Goal: Information Seeking & Learning: Learn about a topic

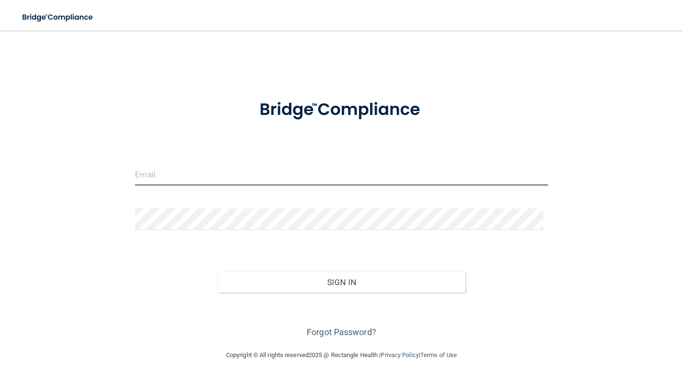
click at [223, 164] on input "email" at bounding box center [341, 174] width 412 height 21
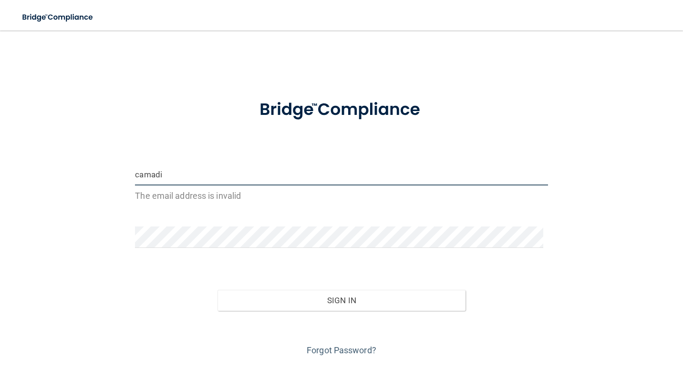
type input "camadi"
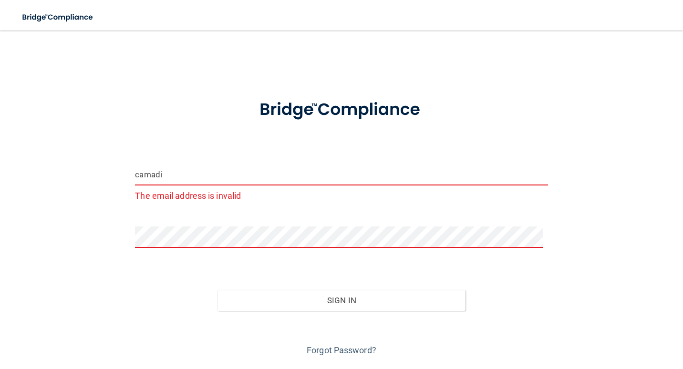
drag, startPoint x: 132, startPoint y: 172, endPoint x: 168, endPoint y: 173, distance: 36.3
click at [168, 173] on div "camadi The email address is invalid" at bounding box center [341, 187] width 427 height 47
drag, startPoint x: 168, startPoint y: 174, endPoint x: 131, endPoint y: 172, distance: 37.2
click at [131, 172] on div "camadi The email address is invalid" at bounding box center [341, 187] width 427 height 47
click at [180, 178] on input "email" at bounding box center [341, 174] width 412 height 21
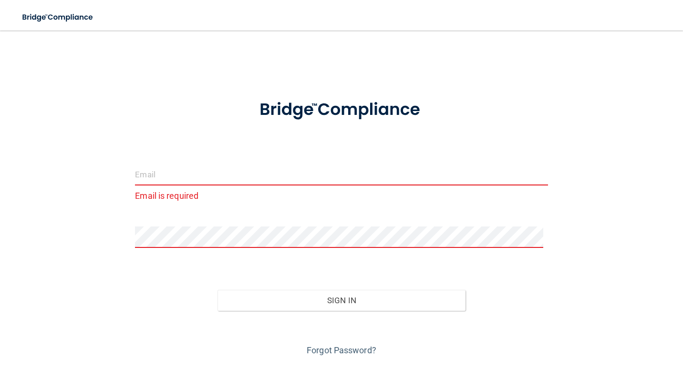
paste input "[EMAIL_ADDRESS][DOMAIN_NAME]"
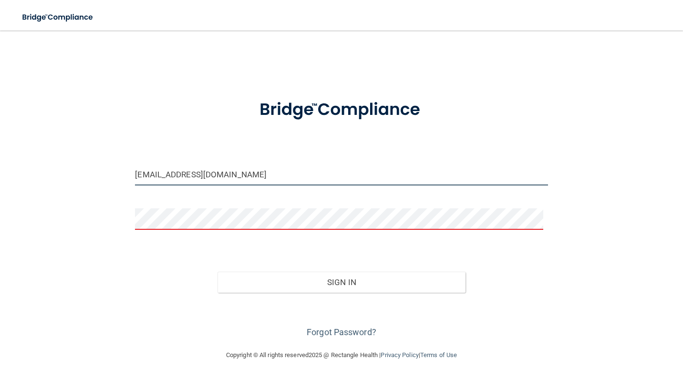
type input "[EMAIL_ADDRESS][DOMAIN_NAME]"
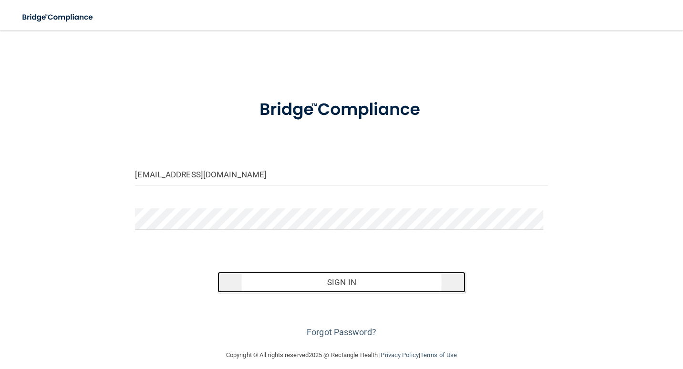
click at [339, 282] on button "Sign In" at bounding box center [340, 282] width 247 height 21
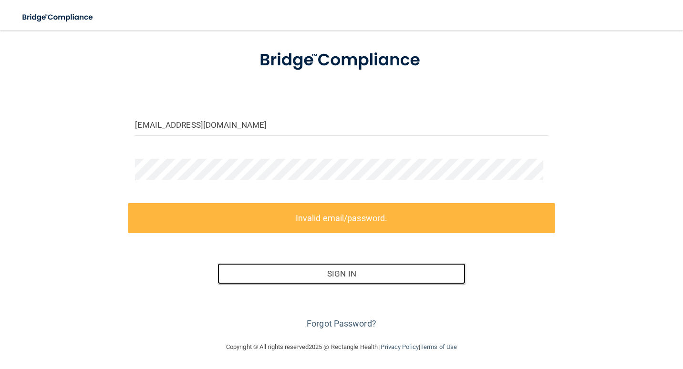
scroll to position [50, 0]
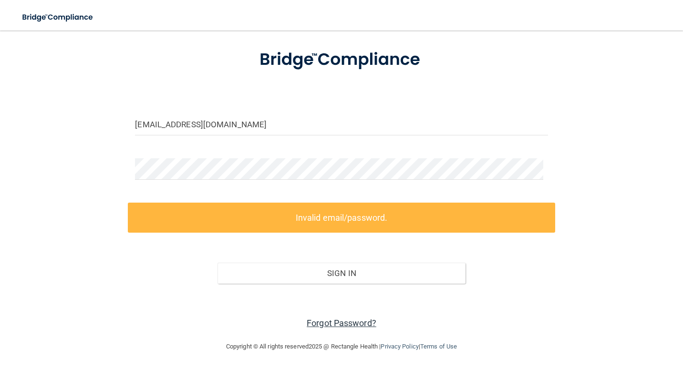
click at [337, 320] on link "Forgot Password?" at bounding box center [341, 323] width 70 height 10
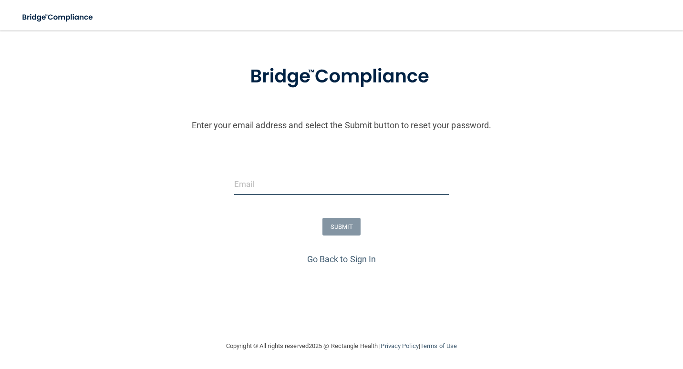
click at [280, 182] on input "email" at bounding box center [341, 183] width 215 height 21
paste input "[EMAIL_ADDRESS][DOMAIN_NAME]"
type input "[EMAIL_ADDRESS][DOMAIN_NAME]"
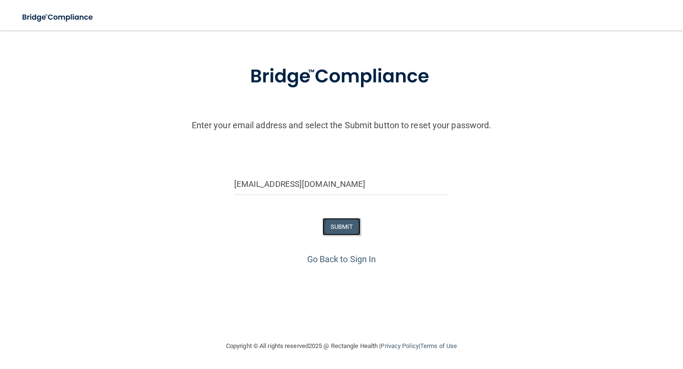
click at [339, 230] on button "SUBMIT" at bounding box center [341, 227] width 39 height 18
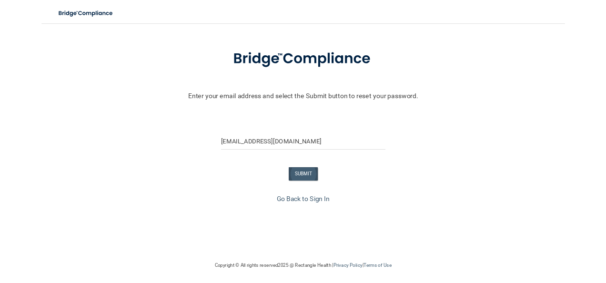
scroll to position [0, 0]
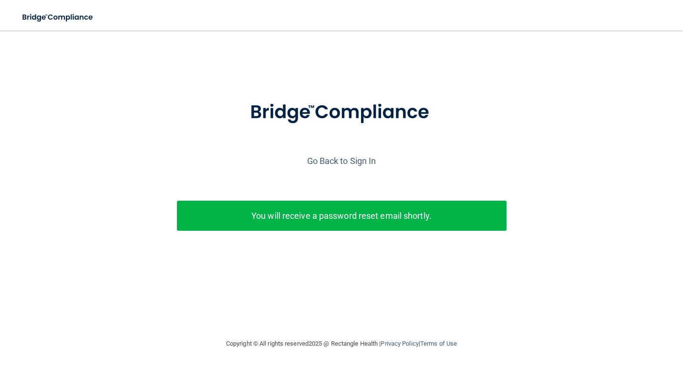
click at [292, 224] on div "You will receive a password reset email shortly." at bounding box center [341, 216] width 329 height 30
click at [339, 213] on p "You will receive a password reset email shortly." at bounding box center [341, 216] width 315 height 16
click at [247, 218] on p "You will receive a password reset email shortly." at bounding box center [341, 216] width 315 height 16
click at [344, 163] on link "Go Back to Sign In" at bounding box center [341, 161] width 69 height 10
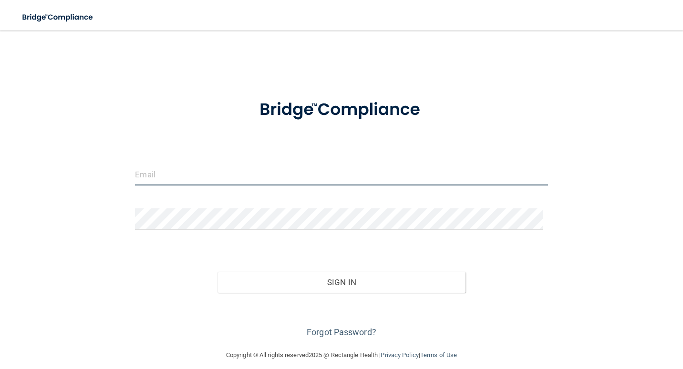
click at [242, 174] on input "email" at bounding box center [341, 174] width 412 height 21
paste input "CAmadi@co.somerset.nj.us"
type input "CAmadi@co.somerset.nj.us"
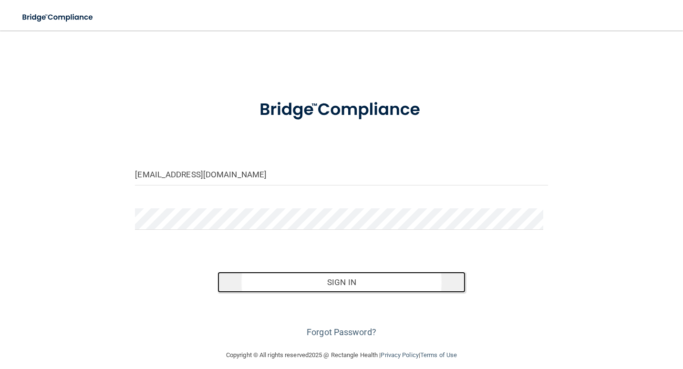
click at [340, 284] on button "Sign In" at bounding box center [340, 282] width 247 height 21
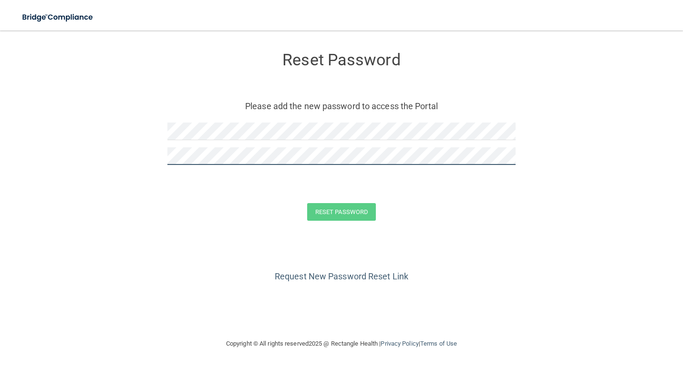
click at [260, 163] on div at bounding box center [341, 159] width 348 height 25
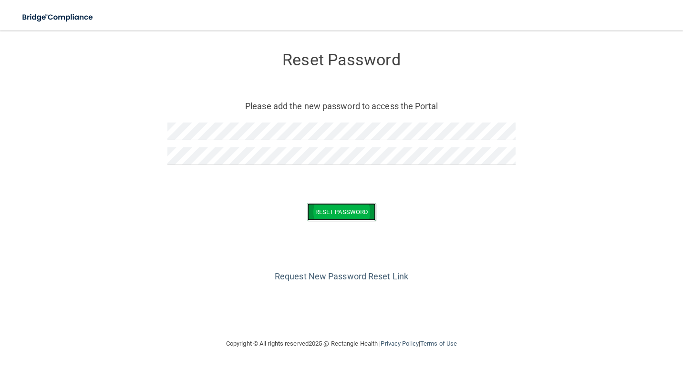
click at [338, 214] on button "Reset Password" at bounding box center [341, 212] width 69 height 18
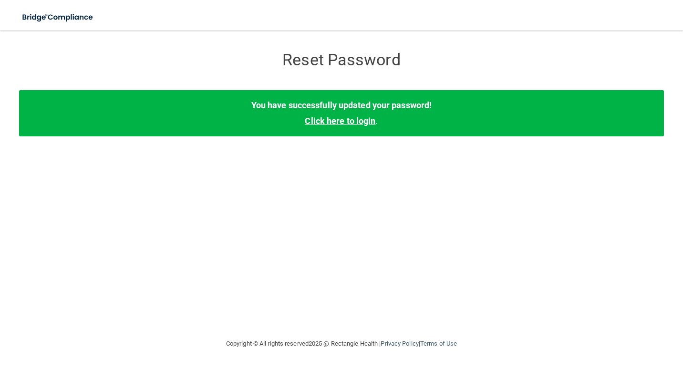
click at [335, 125] on link "Click here to login" at bounding box center [340, 121] width 71 height 10
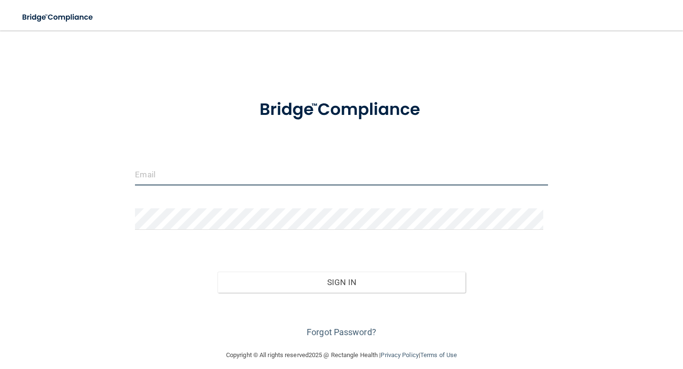
click at [230, 181] on input "email" at bounding box center [341, 174] width 412 height 21
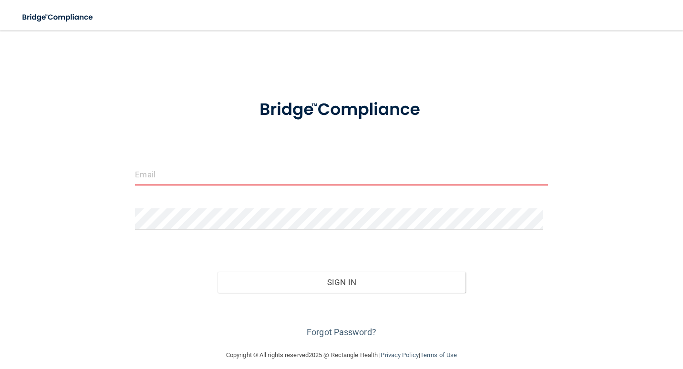
click at [192, 173] on input "email" at bounding box center [341, 174] width 412 height 21
paste input "[EMAIL_ADDRESS][DOMAIN_NAME]"
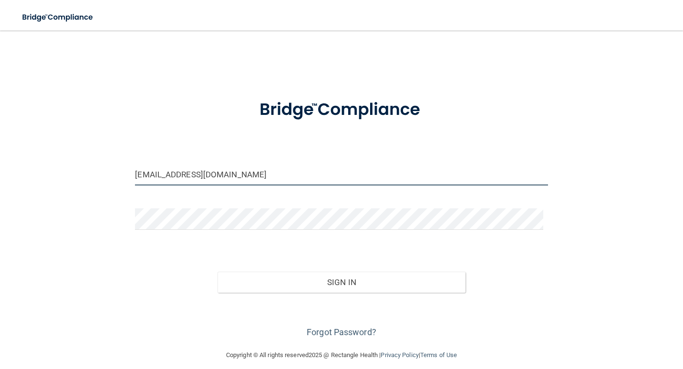
type input "[EMAIL_ADDRESS][DOMAIN_NAME]"
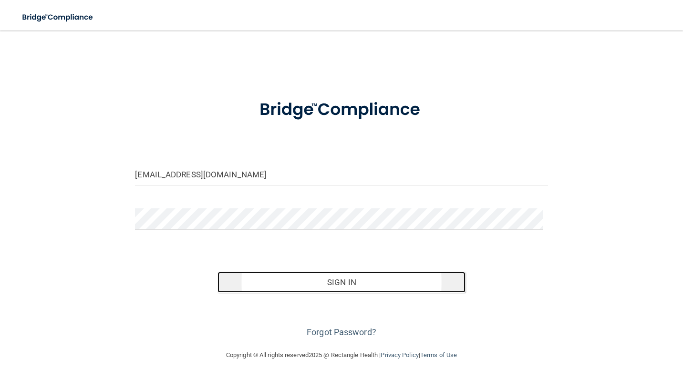
click at [343, 283] on button "Sign In" at bounding box center [340, 282] width 247 height 21
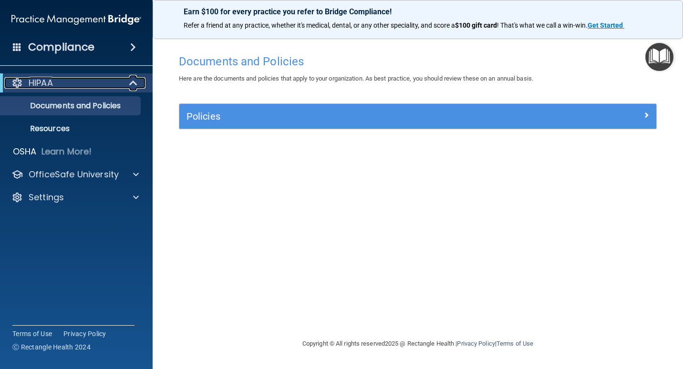
click at [82, 85] on div "HIPAA" at bounding box center [63, 82] width 118 height 11
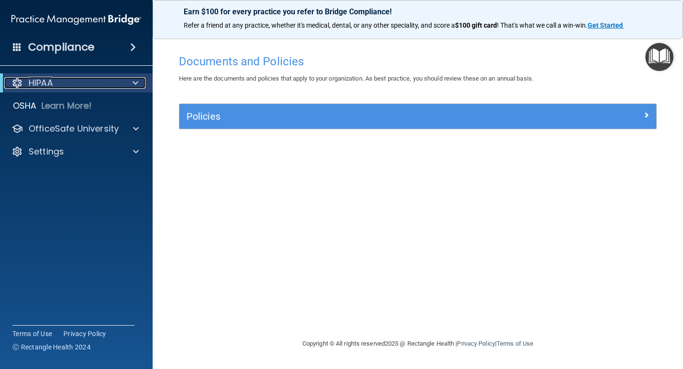
click at [42, 82] on p "HIPAA" at bounding box center [41, 82] width 24 height 11
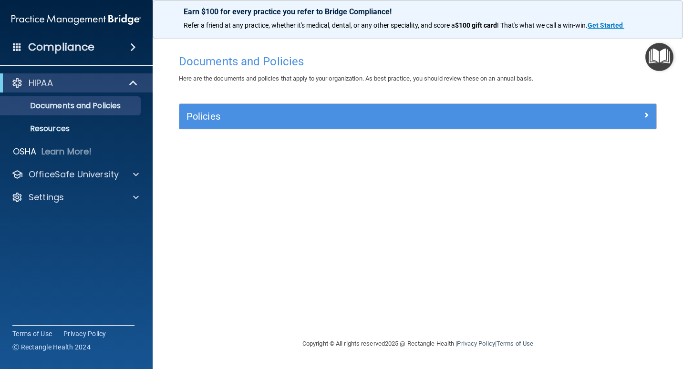
click at [56, 52] on h4 "Compliance" at bounding box center [61, 47] width 66 height 13
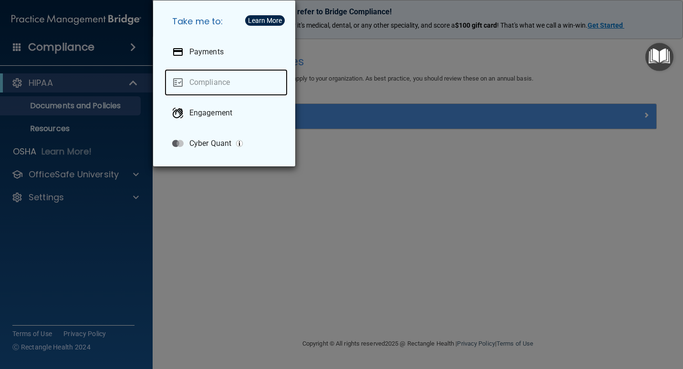
click at [212, 83] on link "Compliance" at bounding box center [225, 82] width 123 height 27
click at [101, 54] on div "Take me to: Payments Compliance Engagement Cyber Quant" at bounding box center [341, 184] width 683 height 369
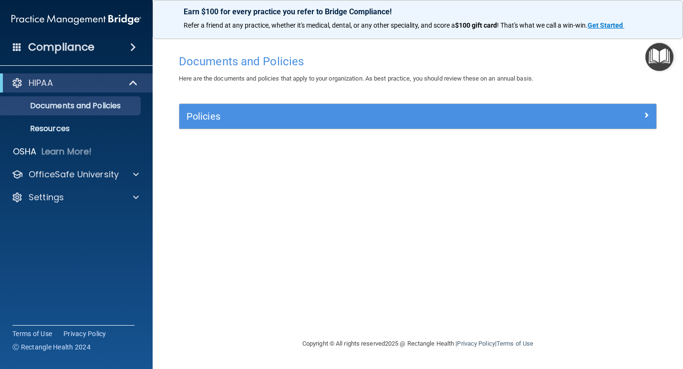
click at [82, 77] on div "HIPAA" at bounding box center [76, 82] width 153 height 19
click at [70, 102] on p "Documents and Policies" at bounding box center [71, 106] width 130 height 10
click at [62, 106] on p "Documents and Policies" at bounding box center [71, 106] width 130 height 10
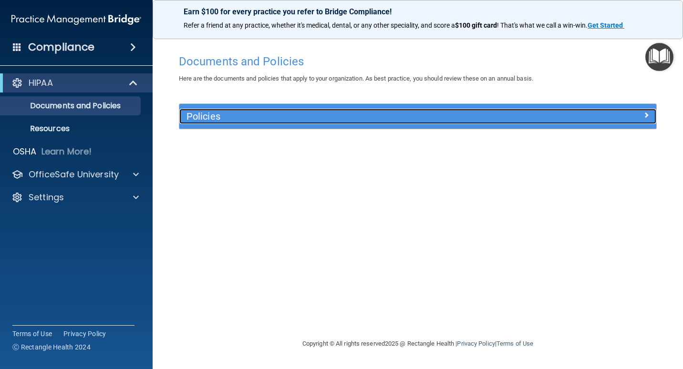
click at [206, 114] on h5 "Policies" at bounding box center [357, 116] width 343 height 10
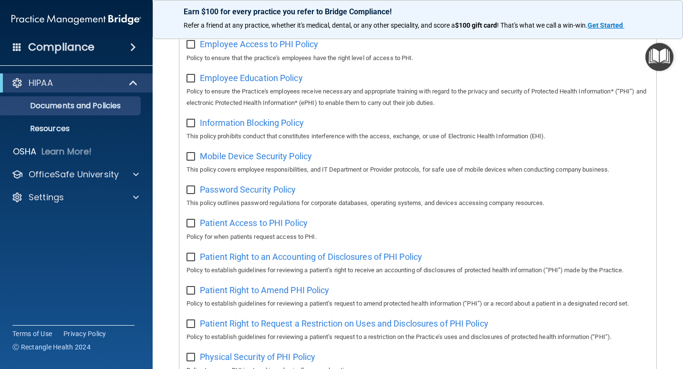
scroll to position [334, 0]
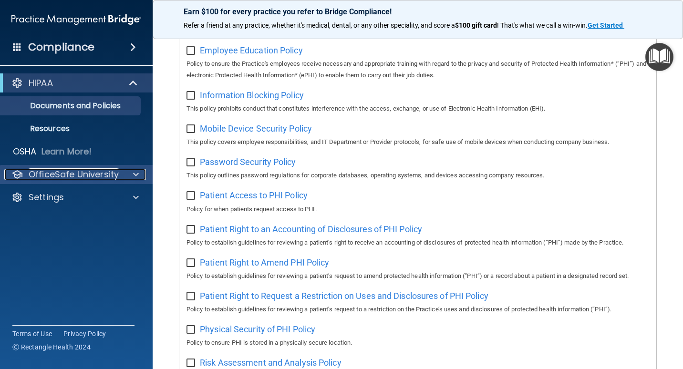
click at [51, 180] on p "OfficeSafe University" at bounding box center [74, 174] width 90 height 11
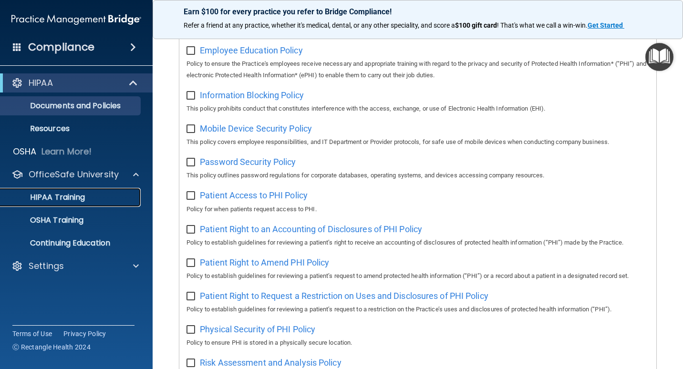
click at [66, 203] on link "HIPAA Training" at bounding box center [65, 197] width 150 height 19
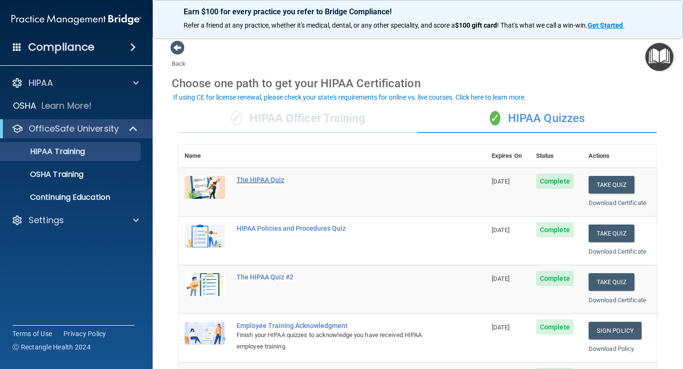
click at [255, 182] on div "The HIPAA Quiz" at bounding box center [337, 180] width 202 height 8
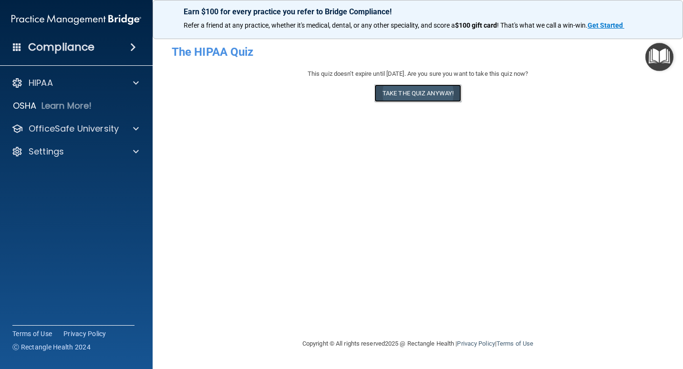
click at [405, 90] on button "Take the quiz anyway!" at bounding box center [417, 93] width 87 height 18
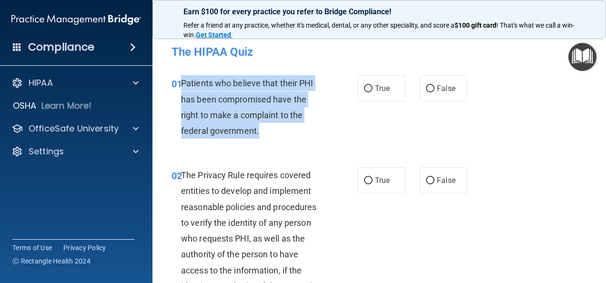
drag, startPoint x: 180, startPoint y: 83, endPoint x: 306, endPoint y: 125, distance: 132.6
click at [306, 125] on div "01 Patients who believe that their PHI has been compromised have the right to m…" at bounding box center [264, 109] width 215 height 68
copy div "Patients who believe that their PHI has been compromised have the right to make…"
click at [366, 89] on input "True" at bounding box center [368, 88] width 9 height 7
radio input "true"
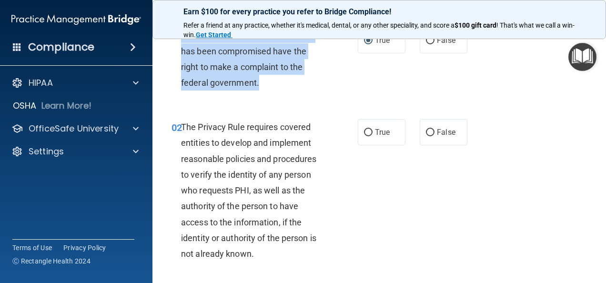
scroll to position [48, 0]
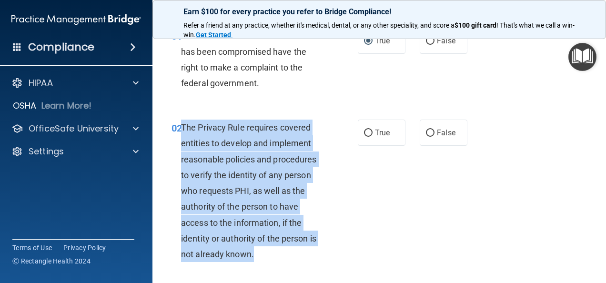
drag, startPoint x: 182, startPoint y: 125, endPoint x: 277, endPoint y: 256, distance: 162.5
click at [277, 256] on div "The Privacy Rule requires covered entities to develop and implement reasonable …" at bounding box center [256, 191] width 151 height 143
copy span "The Privacy Rule requires covered entities to develop and implement reasonable …"
click at [332, 179] on div "02 The Privacy Rule requires covered entities to develop and implement reasonab…" at bounding box center [264, 193] width 215 height 147
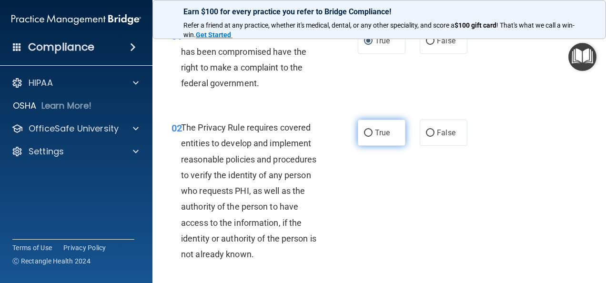
click at [365, 132] on input "True" at bounding box center [368, 133] width 9 height 7
radio input "true"
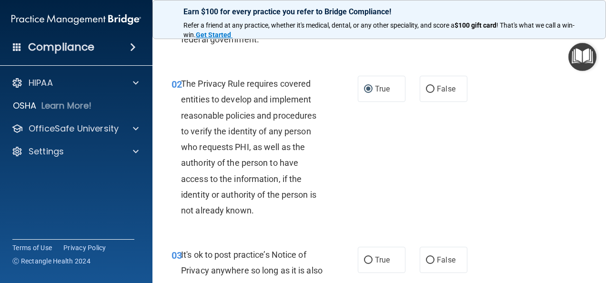
scroll to position [191, 0]
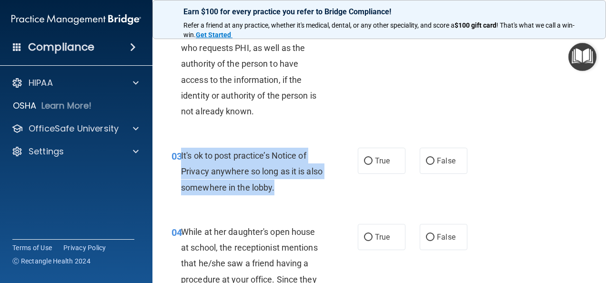
drag, startPoint x: 181, startPoint y: 155, endPoint x: 313, endPoint y: 186, distance: 135.6
click at [313, 186] on div "It's ok to post practice’s Notice of Privacy anywhere so long as it is also som…" at bounding box center [256, 172] width 151 height 48
copy span "It's ok to post practice’s Notice of Privacy anywhere so long as it is also som…"
click at [427, 161] on input "False" at bounding box center [430, 161] width 9 height 7
radio input "true"
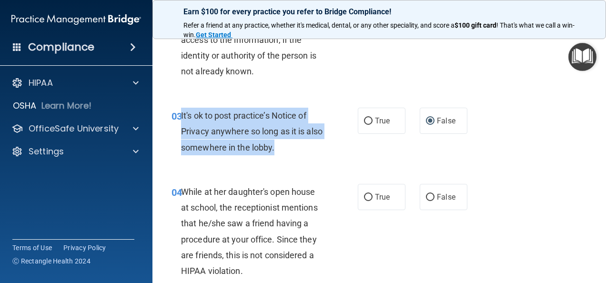
scroll to position [334, 0]
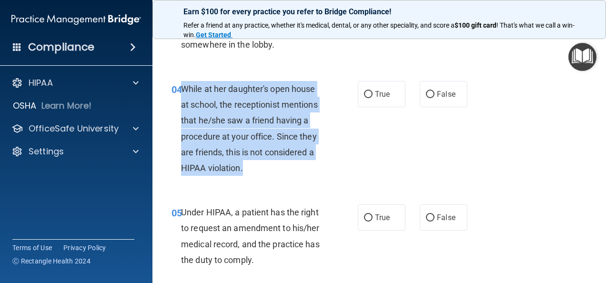
drag, startPoint x: 181, startPoint y: 88, endPoint x: 257, endPoint y: 173, distance: 114.1
click at [257, 173] on div "While at her daughter's open house at school, the receptionist mentions that he…" at bounding box center [256, 128] width 151 height 95
copy span "While at her daughter's open house at school, the receptionist mentions that he…"
click at [427, 94] on input "False" at bounding box center [430, 94] width 9 height 7
radio input "true"
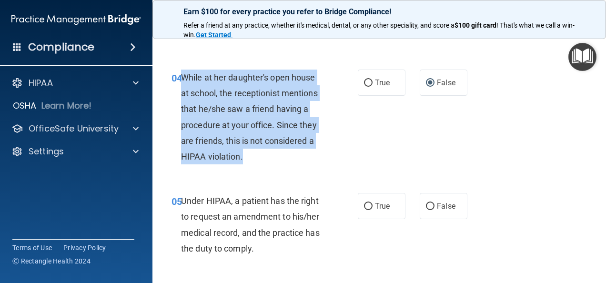
scroll to position [286, 0]
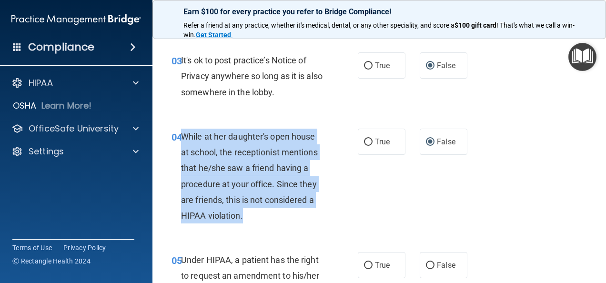
click at [343, 186] on div "04 While at her daughter's open house at school, the receptionist mentions that…" at bounding box center [264, 179] width 215 height 100
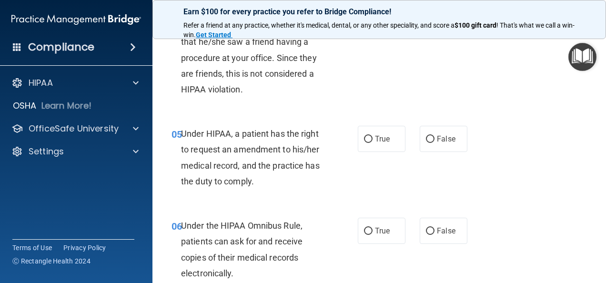
scroll to position [429, 0]
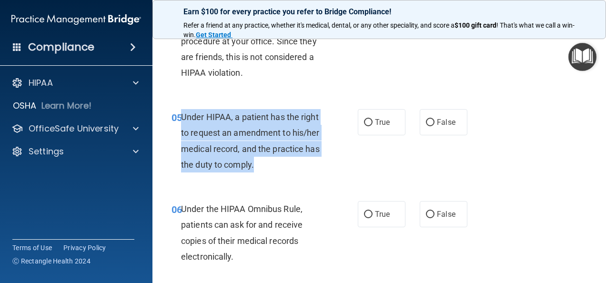
drag, startPoint x: 181, startPoint y: 116, endPoint x: 262, endPoint y: 174, distance: 100.1
click at [262, 174] on div "05 Under HIPAA, a patient has the right to request an amendment to his/her medi…" at bounding box center [264, 143] width 215 height 68
copy span "Under HIPAA, a patient has the right to request an amendment to his/her medical…"
click at [426, 124] on input "False" at bounding box center [430, 122] width 9 height 7
radio input "true"
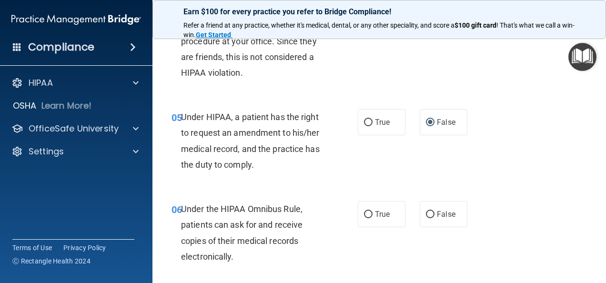
click at [312, 215] on div "Under the HIPAA Omnibus Rule, patients can ask for and receive copies of their …" at bounding box center [256, 232] width 151 height 63
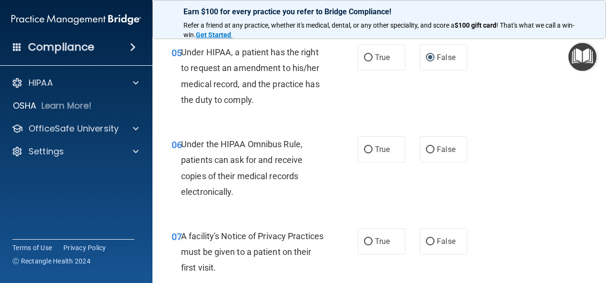
scroll to position [524, 0]
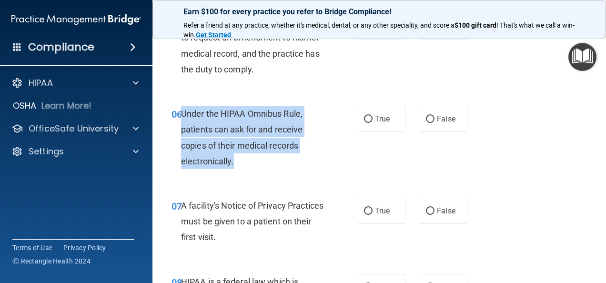
drag, startPoint x: 182, startPoint y: 113, endPoint x: 269, endPoint y: 156, distance: 97.0
click at [269, 156] on div "Under the HIPAA Omnibus Rule, patients can ask for and receive copies of their …" at bounding box center [256, 137] width 151 height 63
copy span "Under the HIPAA Omnibus Rule, patients can ask for and receive copies of their …"
click at [364, 119] on input "True" at bounding box center [368, 119] width 9 height 7
radio input "true"
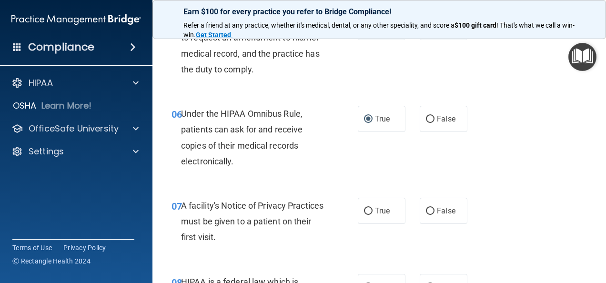
drag, startPoint x: 419, startPoint y: 158, endPoint x: 423, endPoint y: 166, distance: 8.3
click at [423, 166] on div "06 Under the HIPAA Omnibus Rule, patients can ask for and receive copies of the…" at bounding box center [379, 140] width 430 height 92
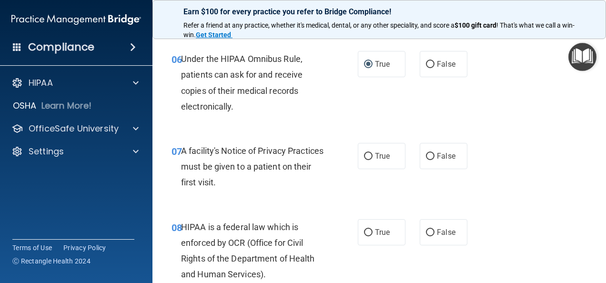
scroll to position [572, 0]
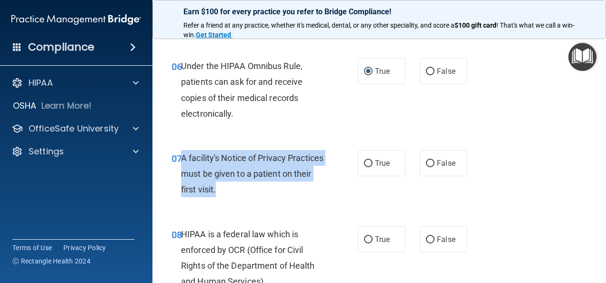
drag, startPoint x: 182, startPoint y: 156, endPoint x: 270, endPoint y: 190, distance: 94.0
click at [270, 190] on div "A facility's Notice of Privacy Practices must be given to a patient on their fi…" at bounding box center [256, 174] width 151 height 48
copy span "A facility's Notice of Privacy Practices must be given to a patient on their fi…"
click at [365, 162] on input "True" at bounding box center [368, 163] width 9 height 7
radio input "true"
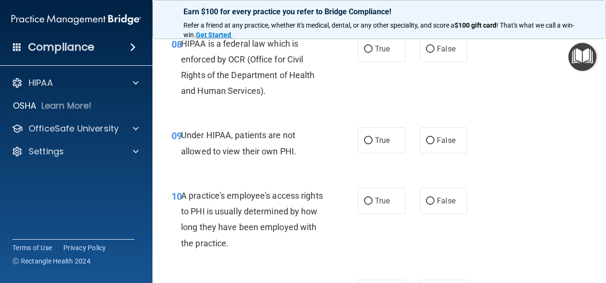
scroll to position [667, 0]
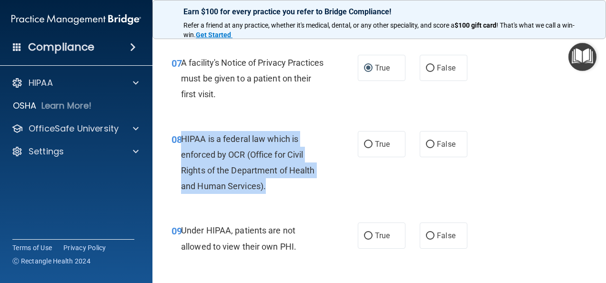
drag, startPoint x: 181, startPoint y: 134, endPoint x: 280, endPoint y: 190, distance: 113.3
click at [280, 190] on div "HIPAA is a federal law which is enforced by OCR (Office for Civil Rights of the…" at bounding box center [256, 162] width 151 height 63
copy span "HIPAA is a federal law which is enforced by OCR (Office for Civil Rights of the…"
click at [364, 143] on input "True" at bounding box center [368, 144] width 9 height 7
radio input "true"
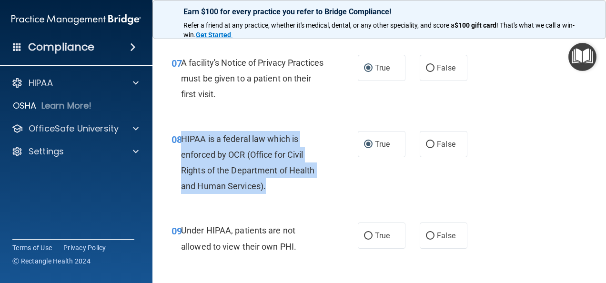
click at [328, 141] on div "HIPAA is a federal law which is enforced by OCR (Office for Civil Rights of the…" at bounding box center [256, 162] width 151 height 63
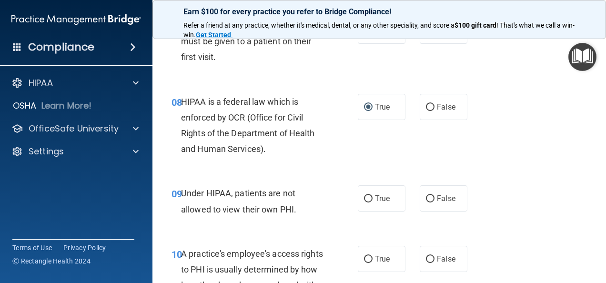
scroll to position [763, 0]
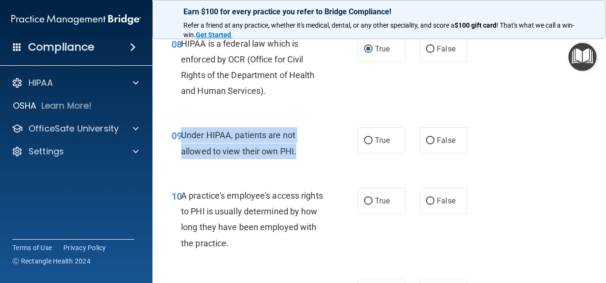
drag, startPoint x: 182, startPoint y: 135, endPoint x: 299, endPoint y: 153, distance: 118.0
click at [299, 153] on div "Under HIPAA, patients are not allowed to view their own PHI." at bounding box center [256, 142] width 151 height 31
copy span "Under HIPAA, patients are not allowed to view their own PHI."
click at [426, 140] on input "False" at bounding box center [430, 140] width 9 height 7
radio input "true"
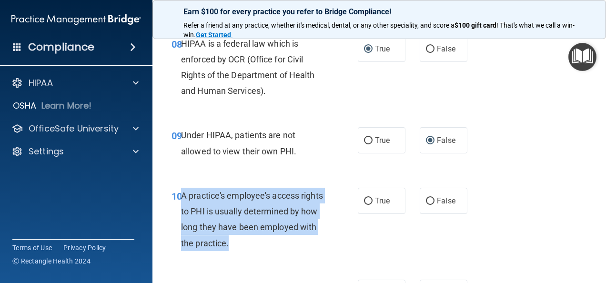
drag, startPoint x: 180, startPoint y: 197, endPoint x: 301, endPoint y: 246, distance: 130.0
click at [301, 246] on div "10 A practice's employee's access rights to PHI is usually determined by how lo…" at bounding box center [264, 222] width 215 height 68
copy div "A practice's employee's access rights to PHI is usually determined by how long …"
click at [426, 200] on input "False" at bounding box center [430, 201] width 9 height 7
radio input "true"
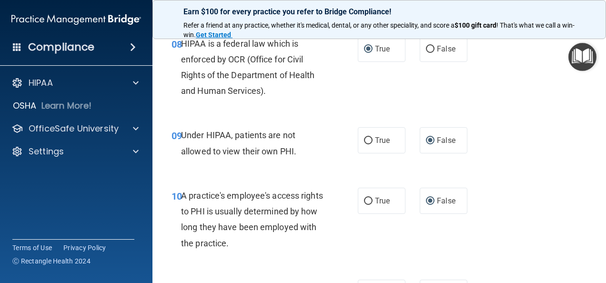
click at [528, 201] on div "10 A practice's employee's access rights to PHI is usually determined by how lo…" at bounding box center [379, 222] width 430 height 92
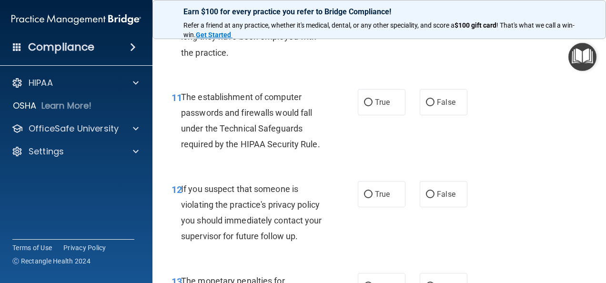
scroll to position [906, 0]
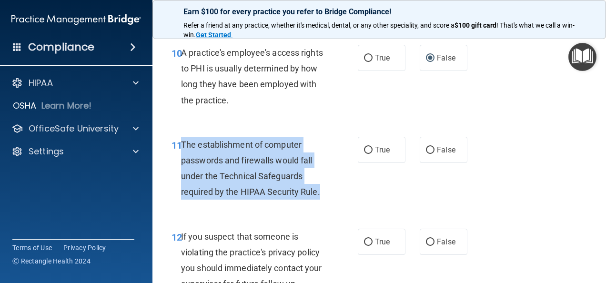
drag, startPoint x: 182, startPoint y: 143, endPoint x: 324, endPoint y: 198, distance: 152.0
click at [324, 198] on div "The establishment of computer passwords and firewalls would fall under the Tech…" at bounding box center [256, 168] width 151 height 63
click at [365, 148] on input "True" at bounding box center [368, 150] width 9 height 7
radio input "true"
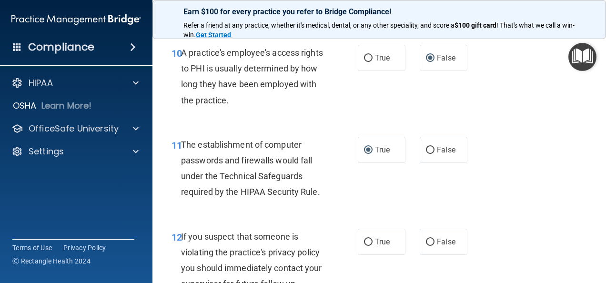
click at [346, 114] on div "10 A practice's employee's access rights to PHI is usually determined by how lo…" at bounding box center [379, 79] width 430 height 92
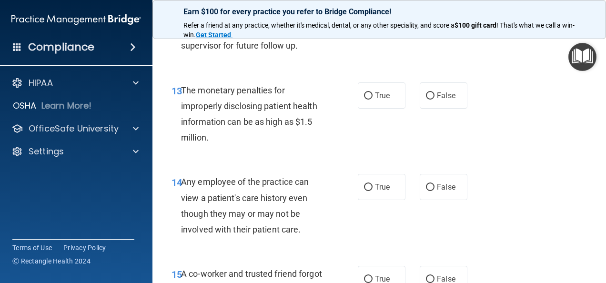
scroll to position [1049, 0]
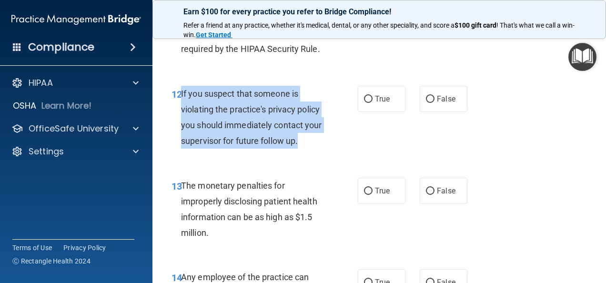
drag, startPoint x: 181, startPoint y: 89, endPoint x: 324, endPoint y: 146, distance: 154.4
click at [324, 146] on div "If you suspect that someone is violating the practice's privacy policy you shou…" at bounding box center [256, 117] width 151 height 63
click at [364, 97] on input "True" at bounding box center [368, 99] width 9 height 7
radio input "true"
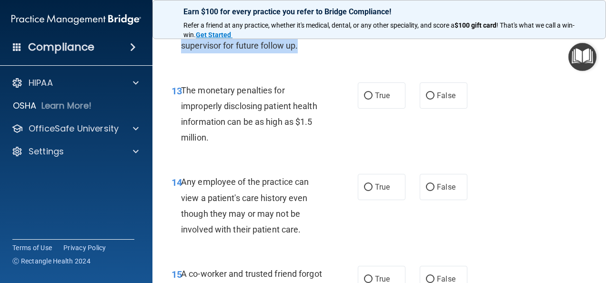
scroll to position [1096, 0]
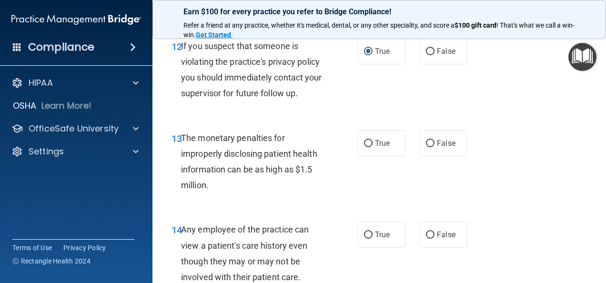
click at [322, 173] on div "The monetary penalties for improperly disclosing patient health information can…" at bounding box center [256, 161] width 151 height 63
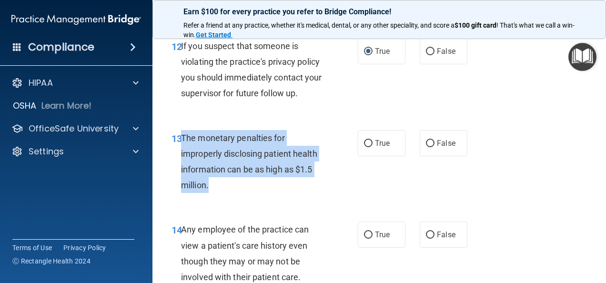
drag, startPoint x: 183, startPoint y: 136, endPoint x: 234, endPoint y: 184, distance: 70.1
click at [234, 184] on div "The monetary penalties for improperly disclosing patient health information can…" at bounding box center [256, 161] width 151 height 63
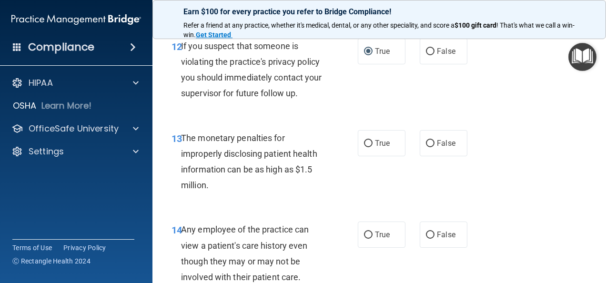
drag, startPoint x: 234, startPoint y: 184, endPoint x: 341, endPoint y: 95, distance: 139.4
click at [359, 62] on label "True" at bounding box center [382, 51] width 48 height 26
click at [364, 55] on input "True" at bounding box center [368, 51] width 9 height 7
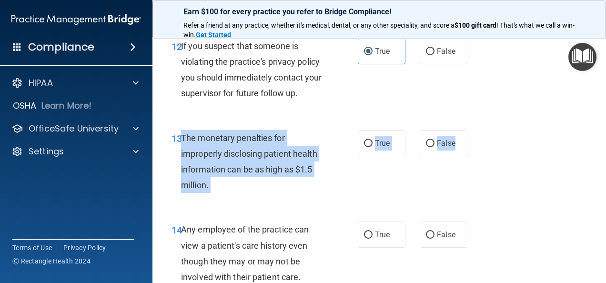
drag, startPoint x: 180, startPoint y: 134, endPoint x: 465, endPoint y: 147, distance: 285.3
click at [473, 130] on ng-form "13 The monetary penalties for improperly disclosing patient health information …" at bounding box center [473, 130] width 0 height 0
click at [345, 132] on div "13 The monetary penalties for improperly disclosing patient health information …" at bounding box center [264, 164] width 215 height 68
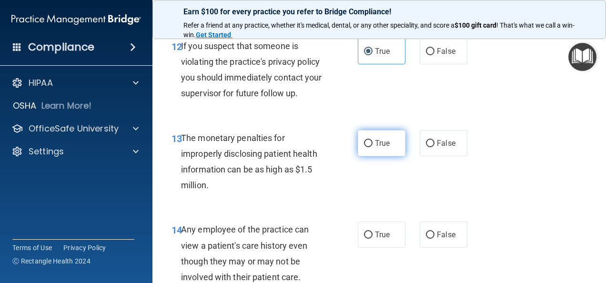
click at [364, 142] on input "True" at bounding box center [368, 143] width 9 height 7
radio input "true"
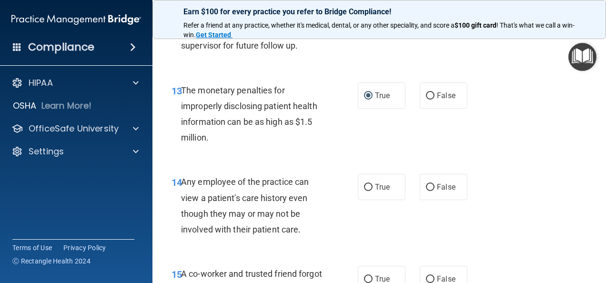
scroll to position [1239, 0]
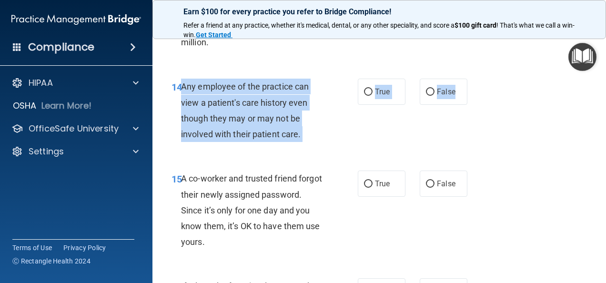
drag, startPoint x: 182, startPoint y: 87, endPoint x: 465, endPoint y: 104, distance: 283.7
click at [473, 79] on ng-form "14 Any employee of the practice can view a patient's care history even though t…" at bounding box center [473, 79] width 0 height 0
click at [364, 92] on input "True" at bounding box center [368, 92] width 9 height 7
radio input "true"
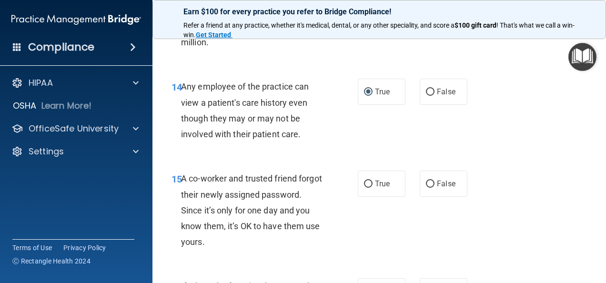
click at [418, 117] on div "14 Any employee of the practice can view a patient's care history even though t…" at bounding box center [379, 113] width 430 height 92
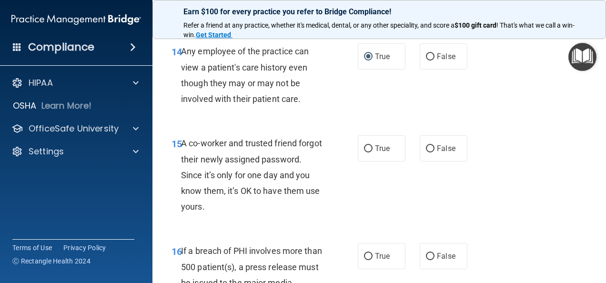
scroll to position [1335, 0]
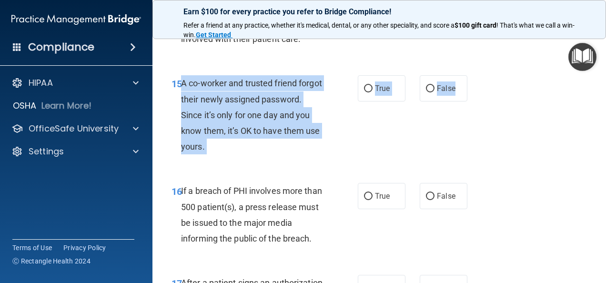
drag, startPoint x: 182, startPoint y: 82, endPoint x: 464, endPoint y: 101, distance: 282.8
click at [473, 75] on ng-form "15 A co-worker and trusted friend forgot their newly assigned password. Since i…" at bounding box center [473, 75] width 0 height 0
click at [426, 87] on input "False" at bounding box center [430, 88] width 9 height 7
radio input "true"
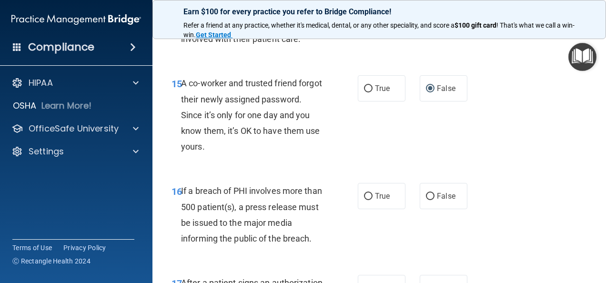
click at [420, 124] on div "15 A co-worker and trusted friend forgot their newly assigned password. Since i…" at bounding box center [379, 117] width 430 height 108
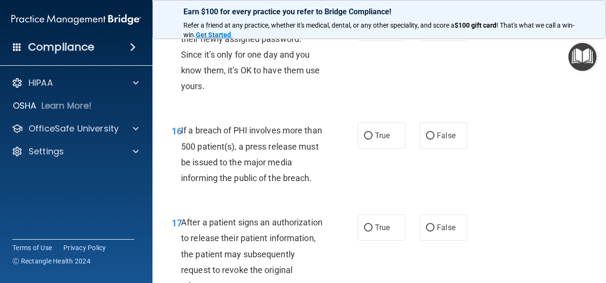
scroll to position [1430, 0]
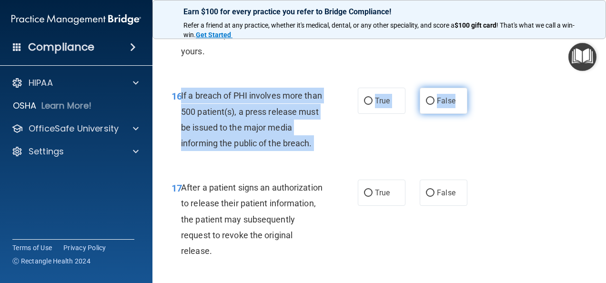
drag, startPoint x: 181, startPoint y: 97, endPoint x: 454, endPoint y: 106, distance: 273.2
click at [473, 88] on ng-form "16 If a breach of PHI involves more than 500 patient(s), a press release must b…" at bounding box center [473, 88] width 0 height 0
click at [364, 98] on input "True" at bounding box center [368, 101] width 9 height 7
radio input "true"
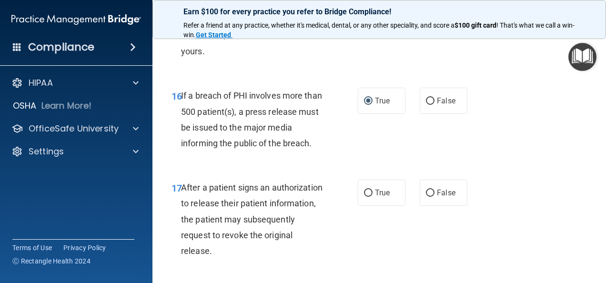
click at [384, 119] on div "16 If a breach of PHI involves more than 500 patient(s), a press release must b…" at bounding box center [379, 122] width 430 height 92
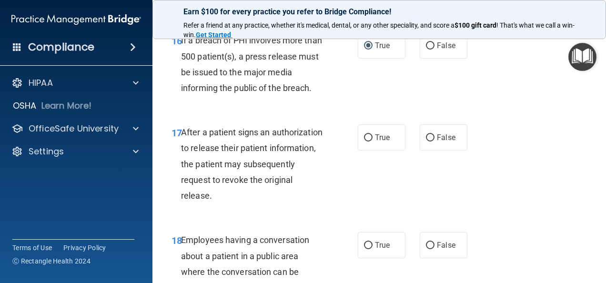
scroll to position [1477, 0]
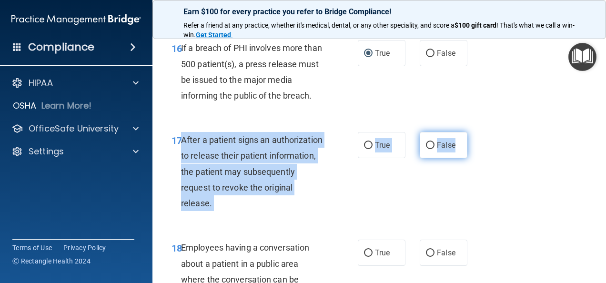
drag, startPoint x: 181, startPoint y: 139, endPoint x: 451, endPoint y: 152, distance: 270.0
click at [473, 132] on ng-form "17 After a patient signs an authorization to release their patient information,…" at bounding box center [473, 132] width 0 height 0
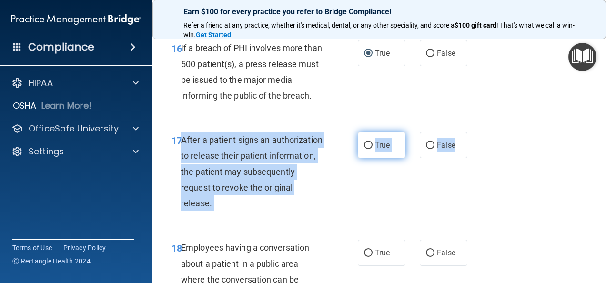
click at [364, 145] on input "True" at bounding box center [368, 145] width 9 height 7
radio input "true"
click at [358, 166] on div "17 After a patient signs an authorization to release their patient information,…" at bounding box center [264, 174] width 215 height 84
click at [347, 175] on div "17 After a patient signs an authorization to release their patient information,…" at bounding box center [264, 174] width 215 height 84
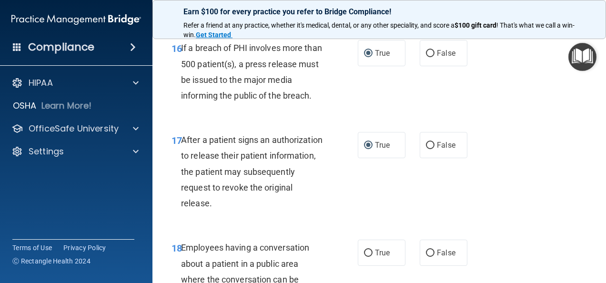
click at [336, 119] on div "16 If a breach of PHI involves more than 500 patient(s), a press release must b…" at bounding box center [379, 74] width 430 height 92
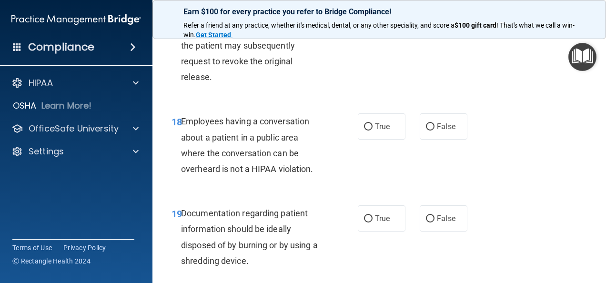
scroll to position [1620, 0]
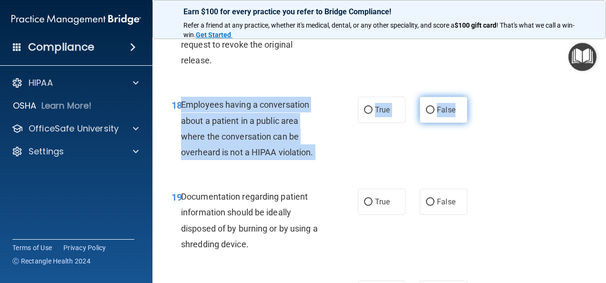
drag, startPoint x: 180, startPoint y: 104, endPoint x: 460, endPoint y: 114, distance: 280.4
click at [473, 97] on ng-form "18 Employees having a conversation about a patient in a public area where the c…" at bounding box center [473, 97] width 0 height 0
click at [427, 111] on input "False" at bounding box center [430, 110] width 9 height 7
radio input "true"
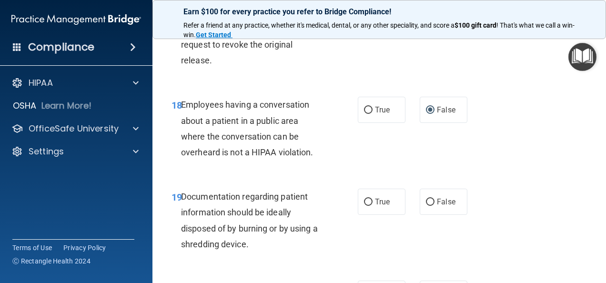
click at [481, 114] on div "18 Employees having a conversation about a patient in a public area where the c…" at bounding box center [379, 131] width 430 height 92
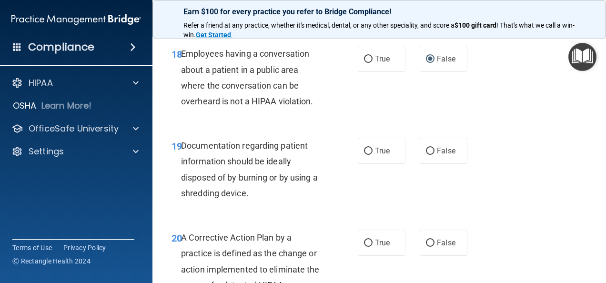
scroll to position [1668, 0]
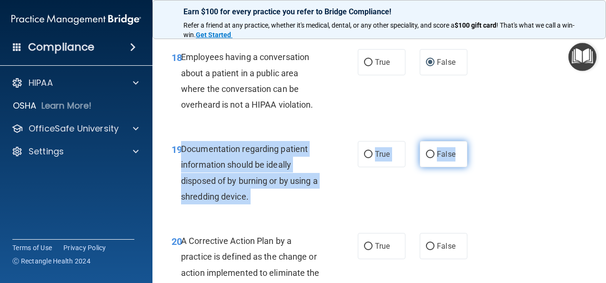
drag, startPoint x: 182, startPoint y: 149, endPoint x: 459, endPoint y: 156, distance: 277.5
click at [473, 141] on ng-form "19 Documentation regarding patient information should be ideally disposed of by…" at bounding box center [473, 141] width 0 height 0
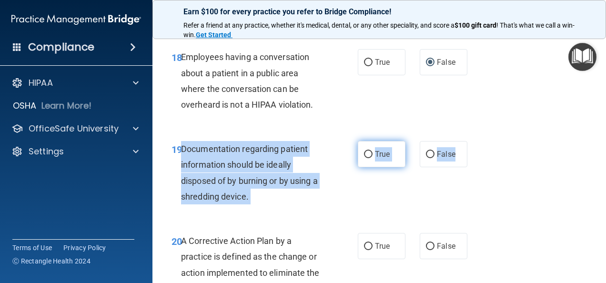
click at [364, 155] on input "True" at bounding box center [368, 154] width 9 height 7
radio input "true"
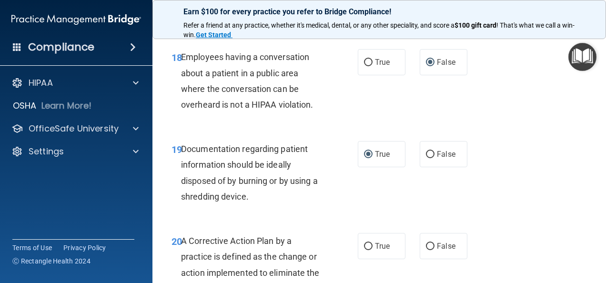
click at [412, 175] on div "19 Documentation regarding patient information should be ideally disposed of by…" at bounding box center [379, 175] width 430 height 92
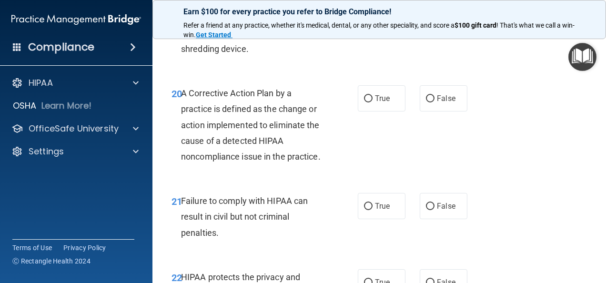
scroll to position [1763, 0]
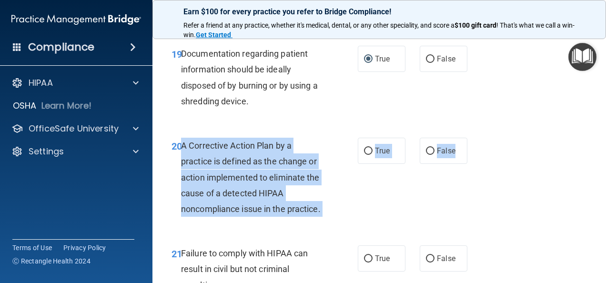
drag, startPoint x: 181, startPoint y: 144, endPoint x: 463, endPoint y: 154, distance: 282.3
click at [473, 138] on ng-form "20 A Corrective Action Plan by a practice is defined as the change or action im…" at bounding box center [473, 138] width 0 height 0
click at [364, 153] on input "True" at bounding box center [368, 151] width 9 height 7
radio input "true"
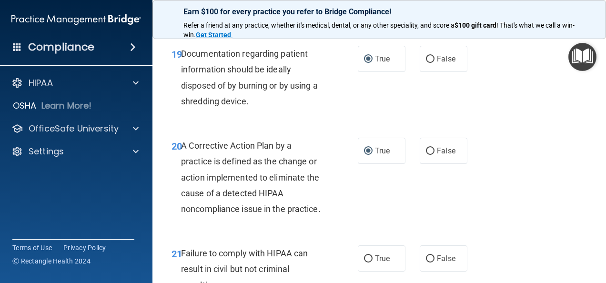
click at [530, 168] on div "20 A Corrective Action Plan by a practice is defined as the change or action im…" at bounding box center [379, 180] width 430 height 108
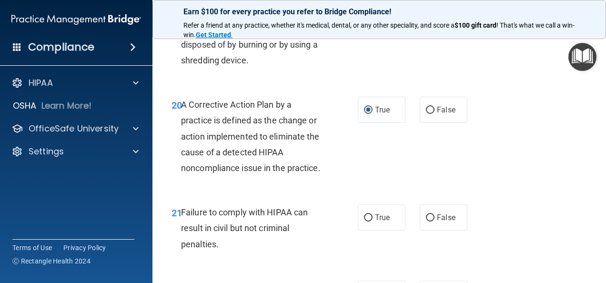
scroll to position [1859, 0]
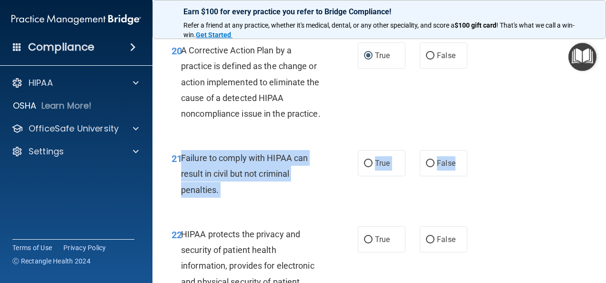
drag, startPoint x: 182, startPoint y: 174, endPoint x: 465, endPoint y: 183, distance: 283.7
click at [473, 150] on ng-form "21 Failure to comply with HIPAA can result in civil but not criminal penalties.…" at bounding box center [473, 150] width 0 height 0
click at [426, 167] on input "False" at bounding box center [430, 163] width 9 height 7
radio input "true"
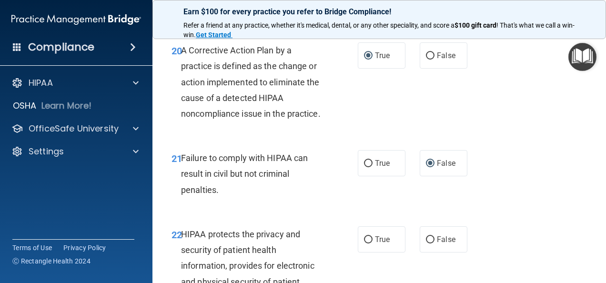
click at [368, 138] on div "20 A Corrective Action Plan by a practice is defined as the change or action im…" at bounding box center [379, 85] width 430 height 108
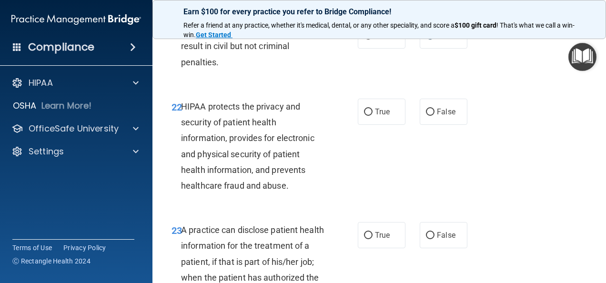
scroll to position [2002, 0]
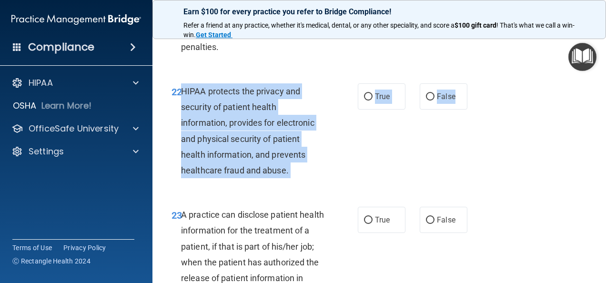
drag, startPoint x: 181, startPoint y: 106, endPoint x: 462, endPoint y: 115, distance: 281.3
click at [473, 83] on ng-form "22 HIPAA protects the privacy and security of patient health information, provi…" at bounding box center [473, 83] width 0 height 0
click at [367, 101] on input "True" at bounding box center [368, 96] width 9 height 7
radio input "true"
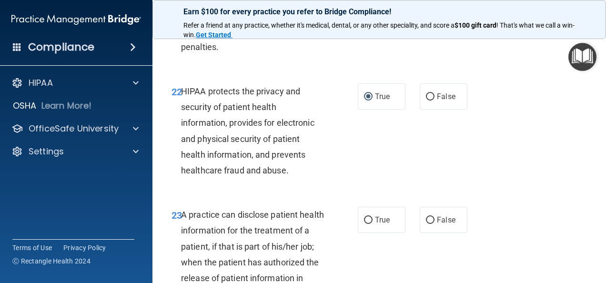
click at [420, 136] on div "22 HIPAA protects the privacy and security of patient health information, provi…" at bounding box center [379, 132] width 430 height 123
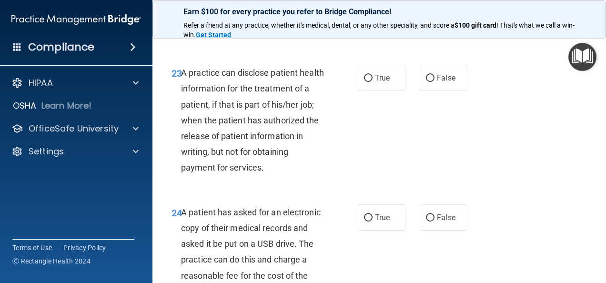
scroll to position [2145, 0]
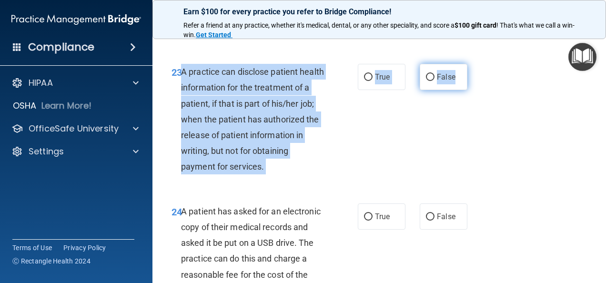
drag, startPoint x: 180, startPoint y: 88, endPoint x: 458, endPoint y: 93, distance: 277.4
click at [473, 64] on ng-form "23 A practice can disclose patient health information for the treatment of a pa…" at bounding box center [473, 64] width 0 height 0
click at [428, 81] on input "False" at bounding box center [430, 77] width 9 height 7
radio input "true"
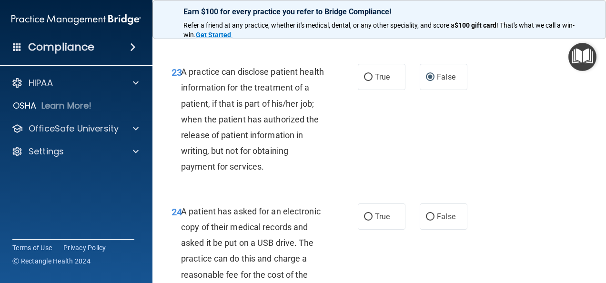
click at [479, 116] on div "23 A practice can disclose patient health information for the treatment of a pa…" at bounding box center [379, 122] width 430 height 140
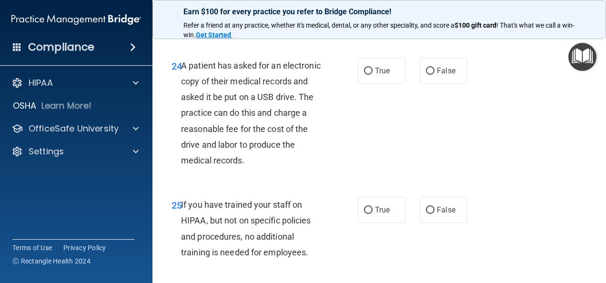
scroll to position [2240, 0]
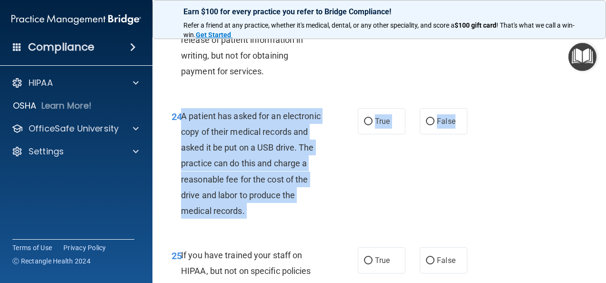
drag, startPoint x: 183, startPoint y: 132, endPoint x: 463, endPoint y: 141, distance: 280.4
click at [473, 108] on ng-form "24 A patient has asked for an electronic copy of their medical records and aske…" at bounding box center [473, 108] width 0 height 0
click at [367, 125] on input "True" at bounding box center [368, 121] width 9 height 7
radio input "true"
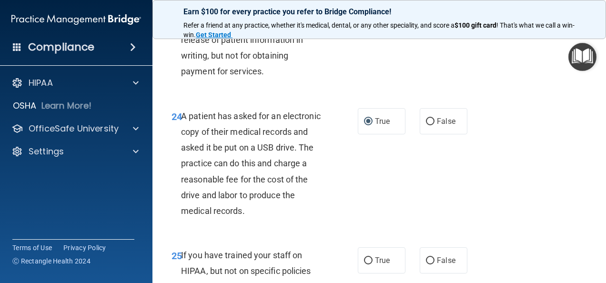
click at [423, 158] on div "24 A patient has asked for an electronic copy of their medical records and aske…" at bounding box center [379, 166] width 430 height 140
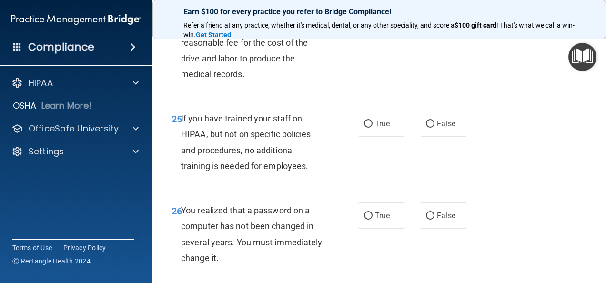
scroll to position [2383, 0]
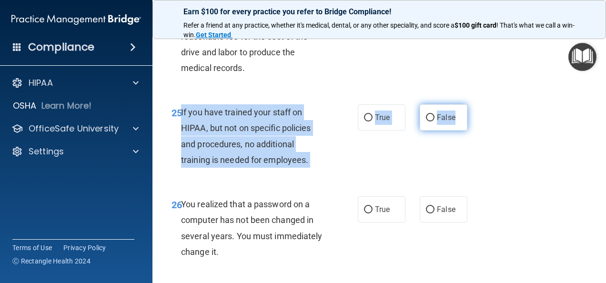
drag, startPoint x: 180, startPoint y: 130, endPoint x: 454, endPoint y: 133, distance: 273.6
click at [473, 104] on ng-form "25 If you have trained your staff on HIPAA, but not on specific policies and pr…" at bounding box center [473, 104] width 0 height 0
click at [427, 122] on input "False" at bounding box center [430, 117] width 9 height 7
radio input "true"
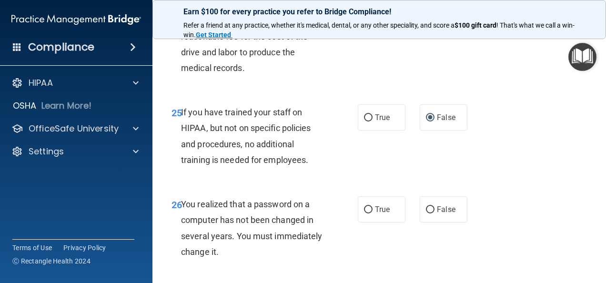
click at [388, 163] on div "25 If you have trained your staff on HIPAA, but not on specific policies and pr…" at bounding box center [379, 138] width 430 height 92
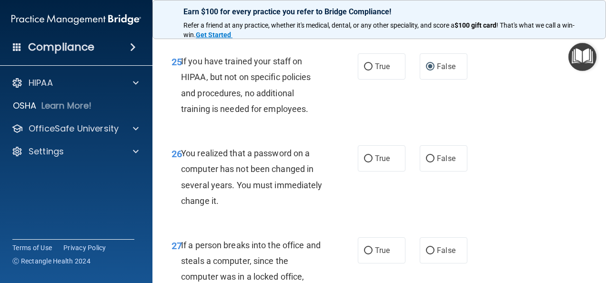
scroll to position [2431, 0]
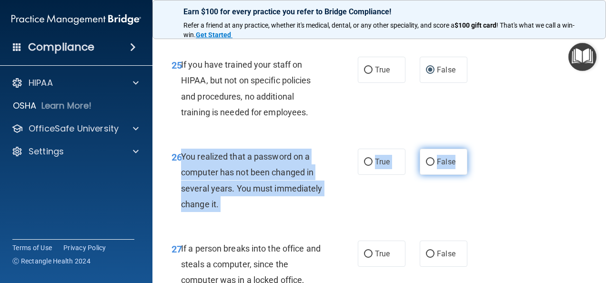
drag, startPoint x: 183, startPoint y: 171, endPoint x: 459, endPoint y: 185, distance: 276.8
click at [473, 149] on ng-form "26 You realized that a password on a computer has not been changed in several y…" at bounding box center [473, 149] width 0 height 0
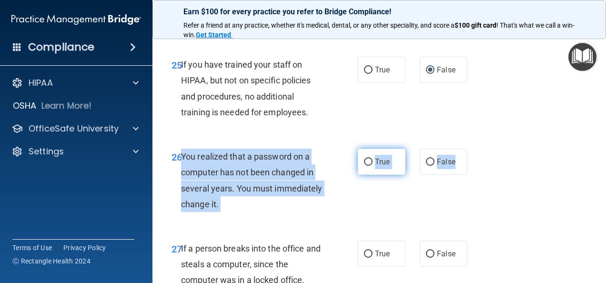
click at [364, 166] on input "True" at bounding box center [368, 162] width 9 height 7
radio input "true"
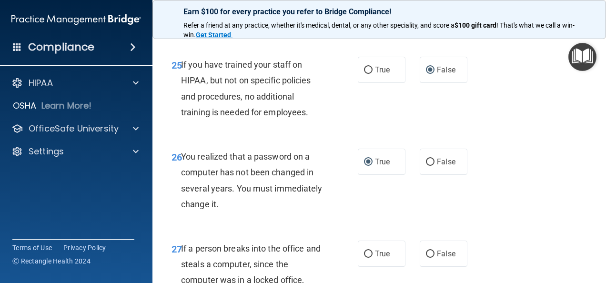
click at [445, 133] on div "25 If you have trained your staff on HIPAA, but not on specific policies and pr…" at bounding box center [379, 91] width 430 height 92
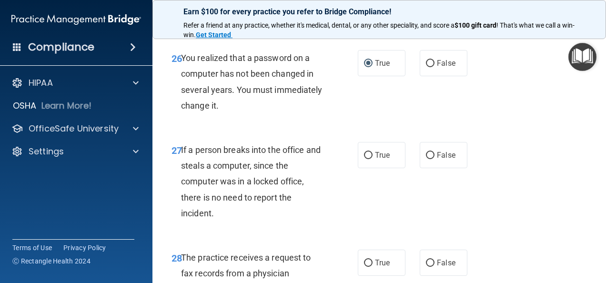
scroll to position [2526, 0]
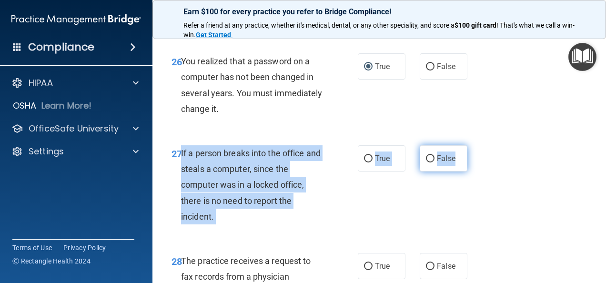
drag, startPoint x: 180, startPoint y: 169, endPoint x: 452, endPoint y: 178, distance: 271.8
click at [473, 145] on ng-form "27 If a person breaks into the office and steals a computer, since the computer…" at bounding box center [473, 145] width 0 height 0
click at [427, 163] on input "False" at bounding box center [430, 158] width 9 height 7
radio input "true"
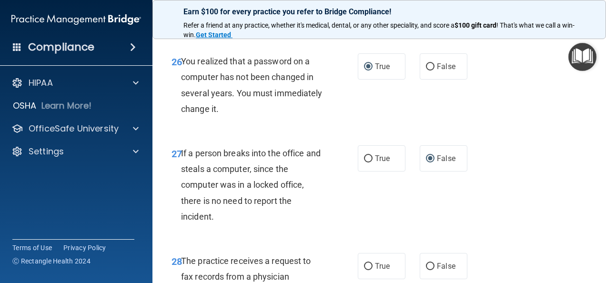
click at [522, 195] on div "27 If a person breaks into the office and steals a computer, since the computer…" at bounding box center [379, 187] width 430 height 108
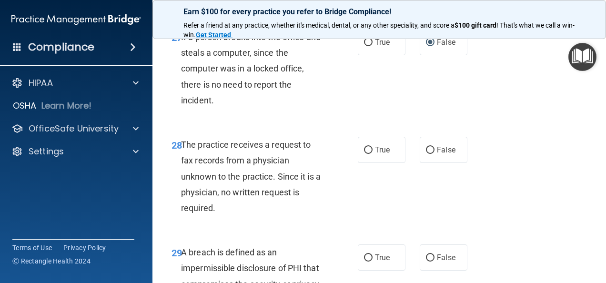
scroll to position [2621, 0]
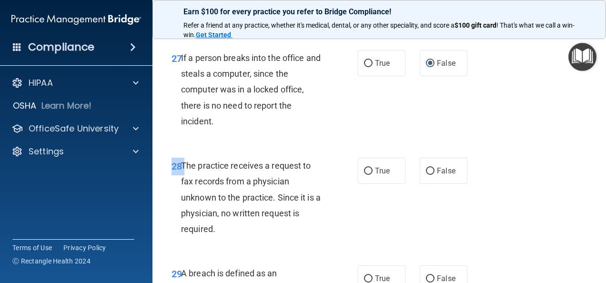
drag, startPoint x: 181, startPoint y: 181, endPoint x: 468, endPoint y: 181, distance: 286.9
click at [468, 181] on div "28 The practice receives a request to fax records from a physician unknown to t…" at bounding box center [379, 200] width 430 height 108
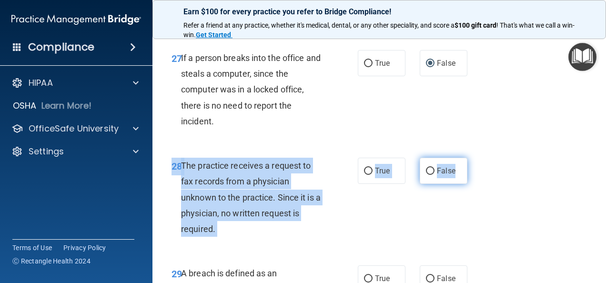
drag, startPoint x: 468, startPoint y: 181, endPoint x: 436, endPoint y: 195, distance: 35.6
click at [436, 195] on div "28 The practice receives a request to fax records from a physician unknown to t…" at bounding box center [379, 200] width 430 height 108
click at [346, 189] on div "28 The practice receives a request to fax records from a physician unknown to t…" at bounding box center [264, 200] width 215 height 84
drag, startPoint x: 181, startPoint y: 177, endPoint x: 464, endPoint y: 191, distance: 283.5
click at [473, 158] on ng-form "28 The practice receives a request to fax records from a physician unknown to t…" at bounding box center [473, 158] width 0 height 0
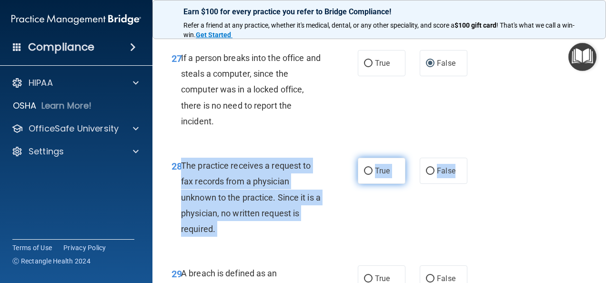
click at [365, 175] on input "True" at bounding box center [368, 171] width 9 height 7
radio input "true"
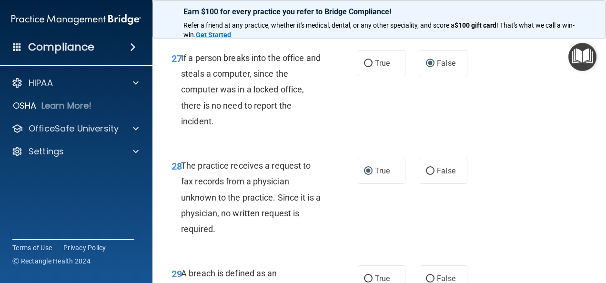
click at [504, 180] on div "28 The practice receives a request to fax records from a physician unknown to t…" at bounding box center [379, 200] width 430 height 108
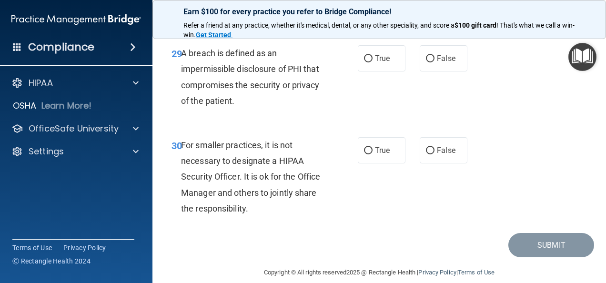
scroll to position [2860, 0]
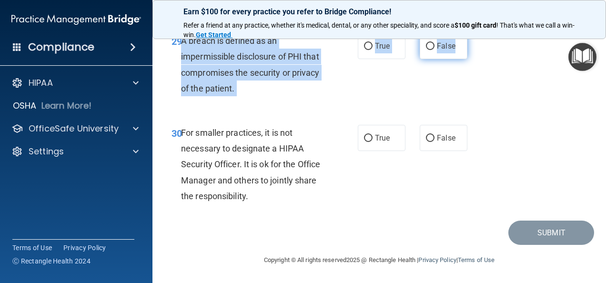
drag, startPoint x: 181, startPoint y: 51, endPoint x: 458, endPoint y: 57, distance: 277.0
click at [473, 33] on ng-form "29 A breach is defined as an impermissible disclosure of PHI that compromises t…" at bounding box center [473, 33] width 0 height 0
click at [364, 50] on input "True" at bounding box center [368, 46] width 9 height 7
radio input "true"
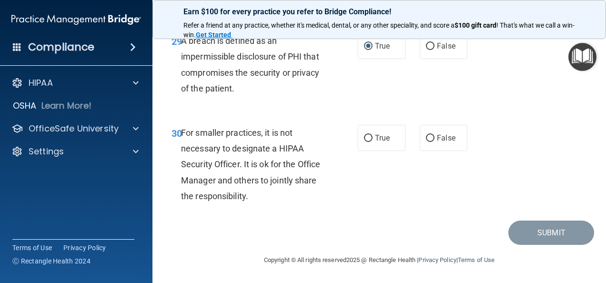
click at [450, 87] on div "29 A breach is defined as an impermissible disclosure of PHI that compromises t…" at bounding box center [379, 67] width 430 height 92
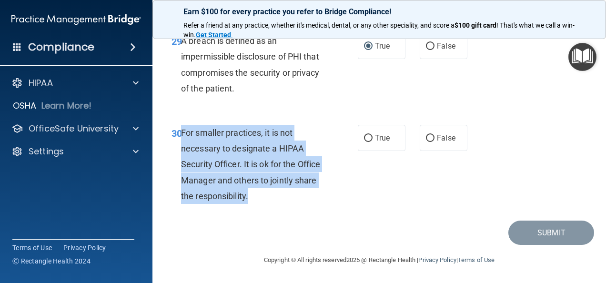
drag, startPoint x: 180, startPoint y: 142, endPoint x: 295, endPoint y: 208, distance: 132.2
click at [295, 208] on div "30 For smaller practices, it is not necessary to designate a HIPAA Security Off…" at bounding box center [264, 167] width 215 height 84
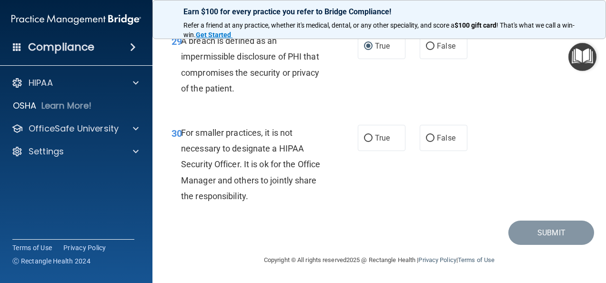
drag, startPoint x: 295, startPoint y: 208, endPoint x: 395, endPoint y: 196, distance: 101.2
click at [395, 196] on div "30 For smaller practices, it is not necessary to designate a HIPAA Security Off…" at bounding box center [379, 167] width 430 height 108
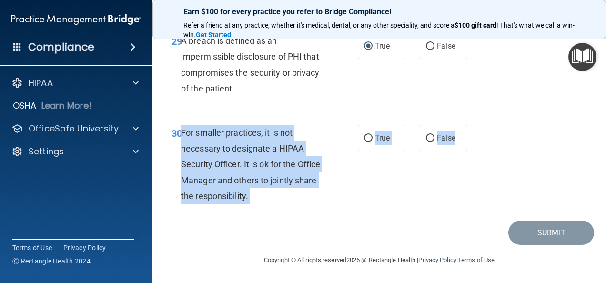
drag, startPoint x: 182, startPoint y: 140, endPoint x: 464, endPoint y: 157, distance: 282.7
click at [473, 125] on ng-form "30 For smaller practices, it is not necessary to designate a HIPAA Security Off…" at bounding box center [473, 125] width 0 height 0
click at [427, 142] on input "False" at bounding box center [430, 138] width 9 height 7
radio input "true"
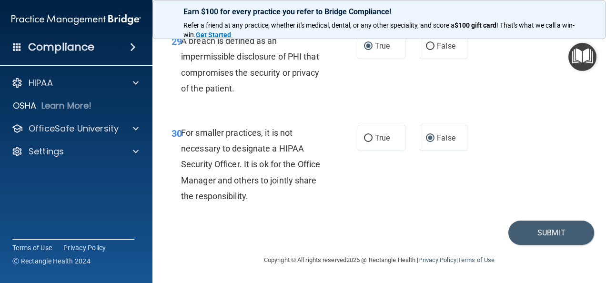
click at [491, 157] on div "30 For smaller practices, it is not necessary to designate a HIPAA Security Off…" at bounding box center [379, 167] width 430 height 108
click at [543, 245] on button "Submit" at bounding box center [552, 233] width 86 height 24
click at [541, 245] on button "Submit" at bounding box center [552, 233] width 86 height 24
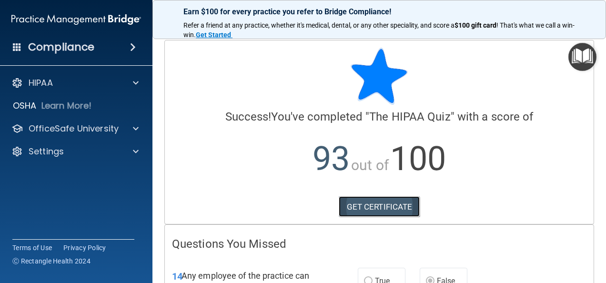
click at [376, 209] on link "GET CERTIFICATE" at bounding box center [380, 206] width 82 height 21
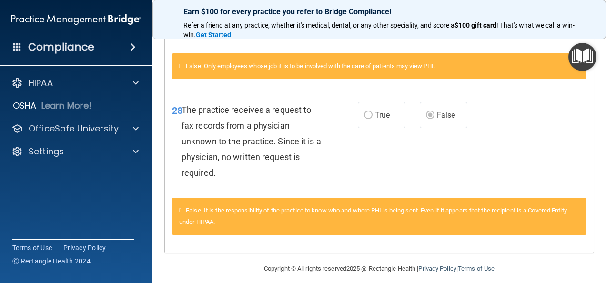
scroll to position [302, 0]
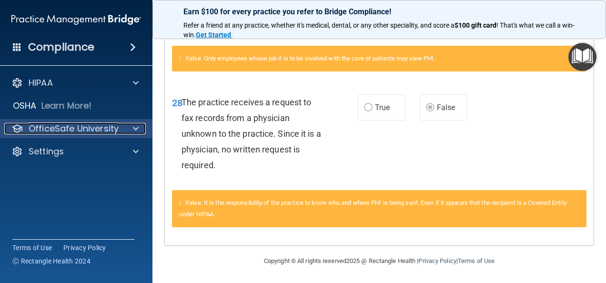
click at [54, 128] on p "OfficeSafe University" at bounding box center [74, 128] width 90 height 11
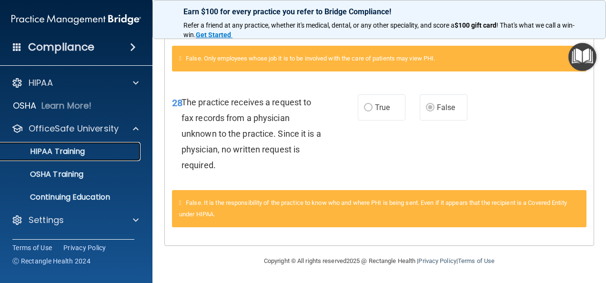
click at [71, 153] on p "HIPAA Training" at bounding box center [45, 152] width 79 height 10
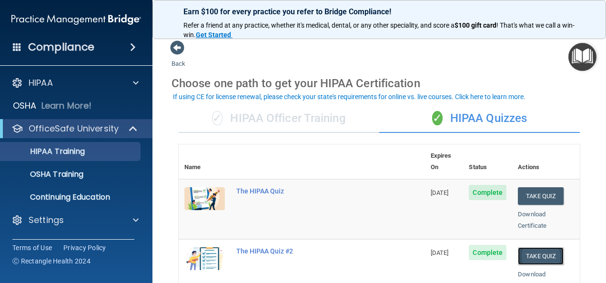
click at [520, 247] on button "Take Quiz" at bounding box center [541, 256] width 46 height 18
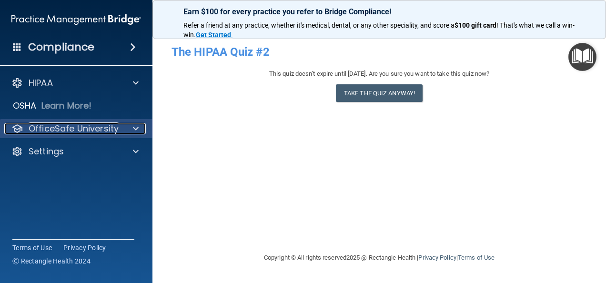
click at [50, 124] on p "OfficeSafe University" at bounding box center [74, 128] width 90 height 11
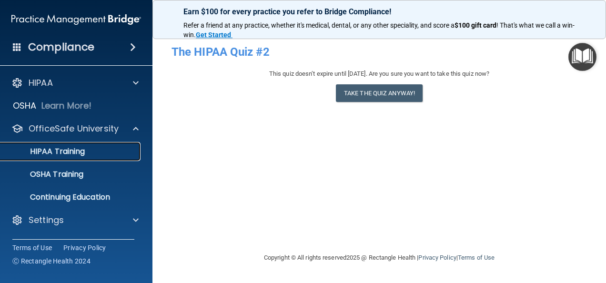
click at [68, 153] on p "HIPAA Training" at bounding box center [45, 152] width 79 height 10
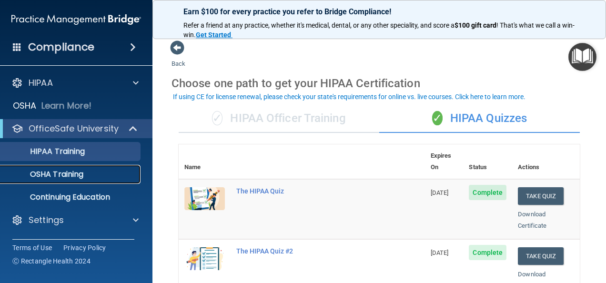
click at [61, 177] on p "OSHA Training" at bounding box center [44, 175] width 77 height 10
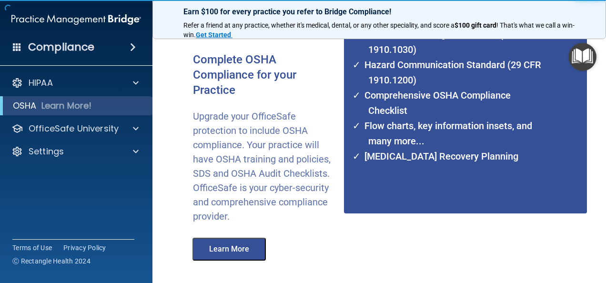
scroll to position [189, 0]
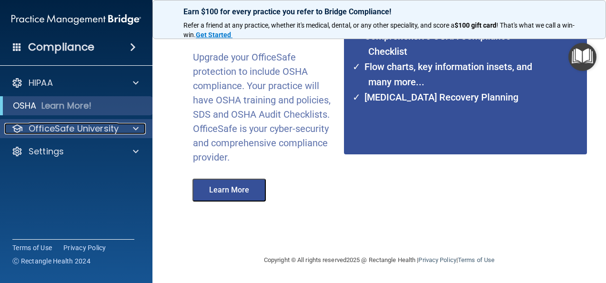
click at [70, 128] on p "OfficeSafe University" at bounding box center [74, 128] width 90 height 11
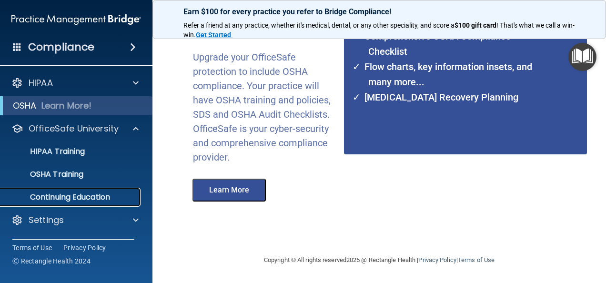
click at [53, 196] on p "Continuing Education" at bounding box center [71, 198] width 130 height 10
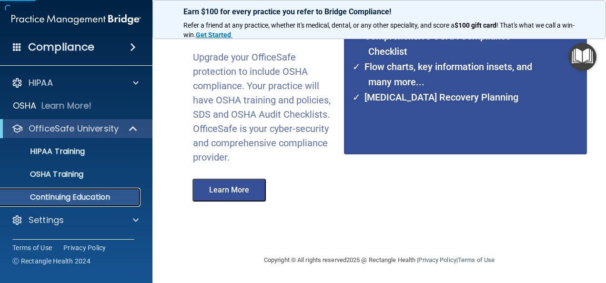
scroll to position [201, 0]
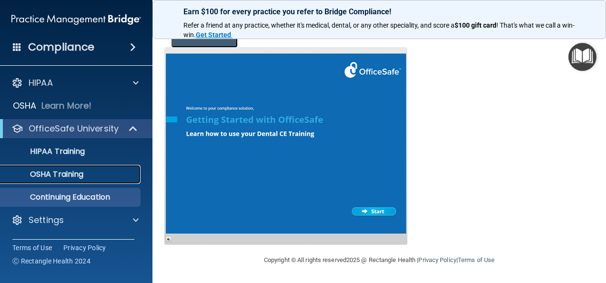
click at [51, 175] on p "OSHA Training" at bounding box center [44, 175] width 77 height 10
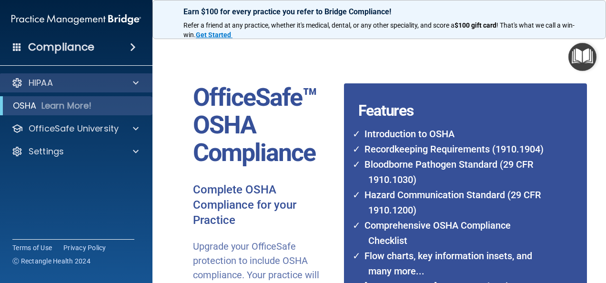
click at [50, 89] on div "HIPAA" at bounding box center [76, 82] width 153 height 19
click at [50, 84] on p "HIPAA" at bounding box center [41, 82] width 24 height 11
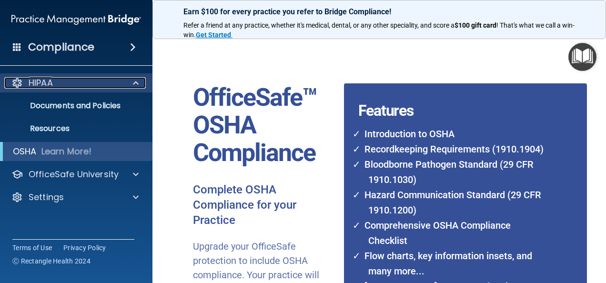
click at [60, 83] on div "HIPAA" at bounding box center [63, 82] width 118 height 11
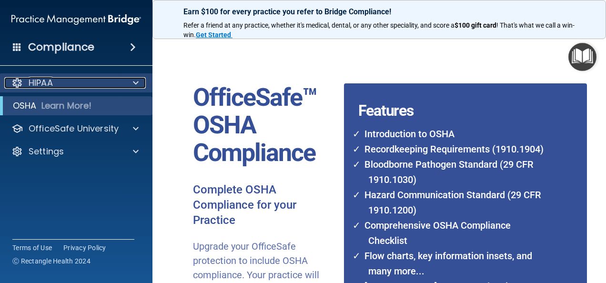
click at [60, 83] on div "HIPAA" at bounding box center [63, 82] width 118 height 11
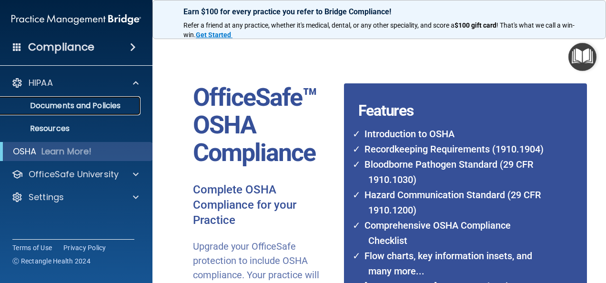
click at [90, 107] on p "Documents and Policies" at bounding box center [71, 106] width 130 height 10
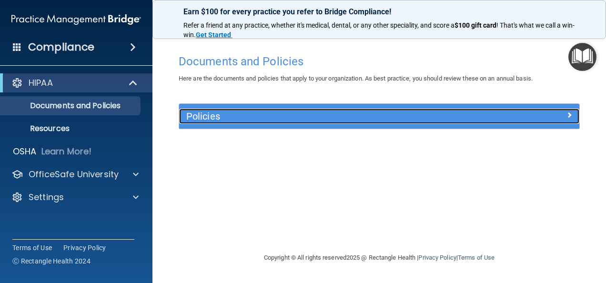
click at [488, 122] on div "Policies" at bounding box center [379, 116] width 400 height 15
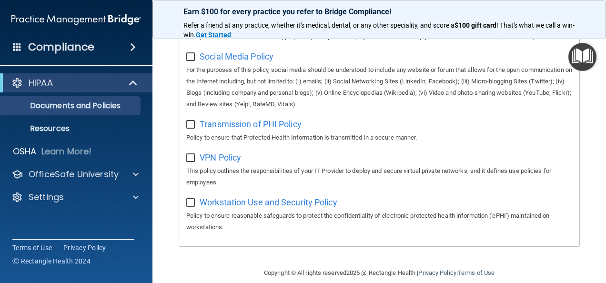
scroll to position [803, 0]
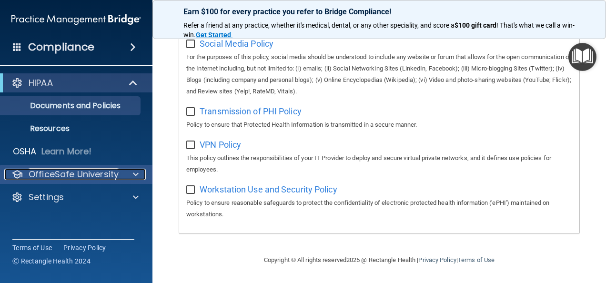
click at [98, 173] on p "OfficeSafe University" at bounding box center [74, 174] width 90 height 11
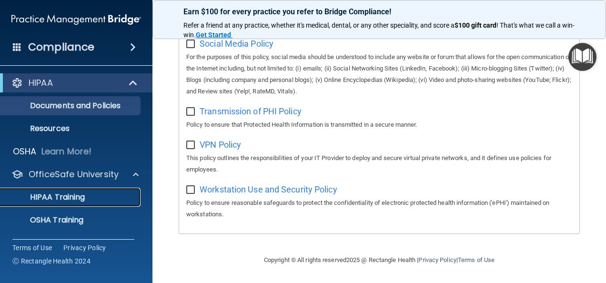
click at [70, 197] on p "HIPAA Training" at bounding box center [45, 198] width 79 height 10
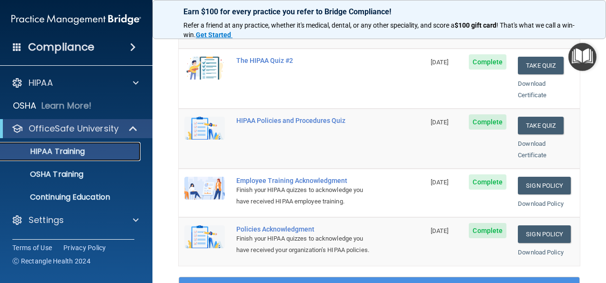
scroll to position [48, 0]
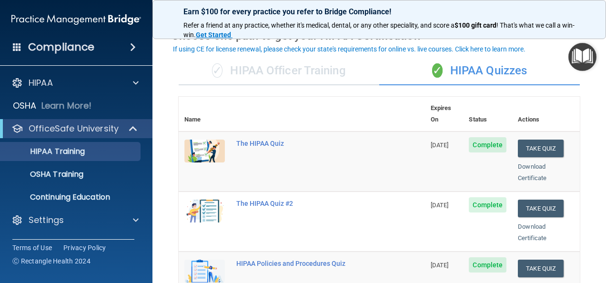
click at [479, 197] on span "Complete" at bounding box center [488, 204] width 38 height 15
click at [519, 200] on button "Take Quiz" at bounding box center [541, 209] width 46 height 18
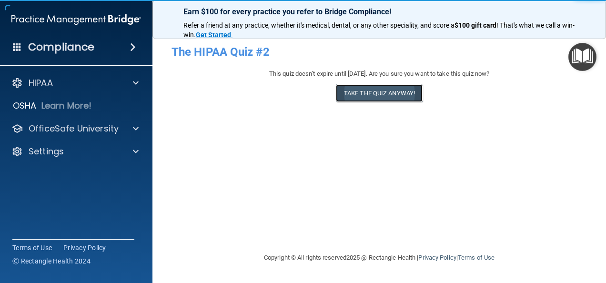
click at [376, 94] on button "Take the quiz anyway!" at bounding box center [379, 93] width 87 height 18
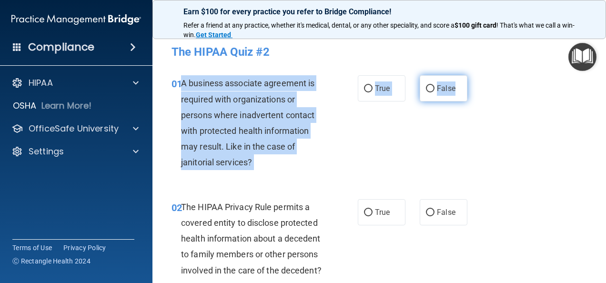
drag, startPoint x: 183, startPoint y: 82, endPoint x: 457, endPoint y: 91, distance: 274.2
click at [473, 75] on ng-form "01 A business associate agreement is required with organizations or persons whe…" at bounding box center [473, 75] width 0 height 0
click at [426, 91] on input "False" at bounding box center [430, 88] width 9 height 7
radio input "true"
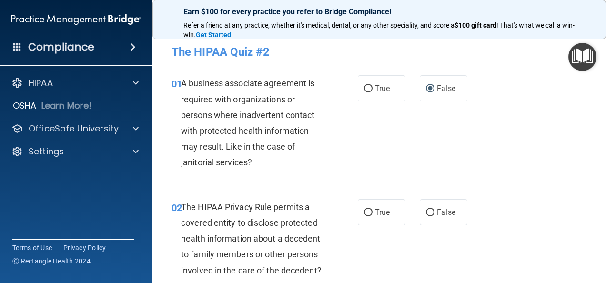
click at [391, 125] on div "01 A business associate agreement is required with organizations or persons whe…" at bounding box center [379, 124] width 430 height 123
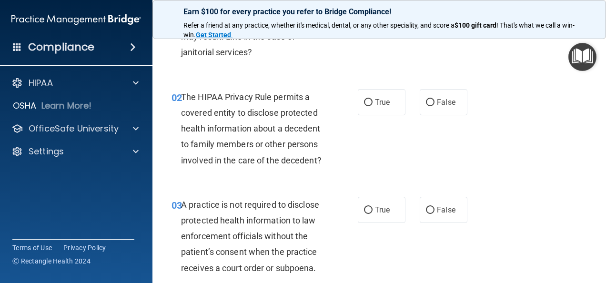
scroll to position [95, 0]
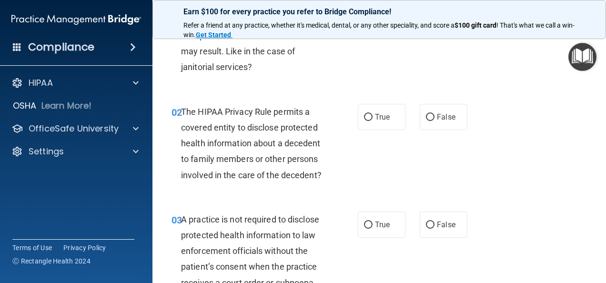
click at [183, 110] on span "The HIPAA Privacy Rule permits a covered entity to disclose protected health in…" at bounding box center [251, 143] width 141 height 73
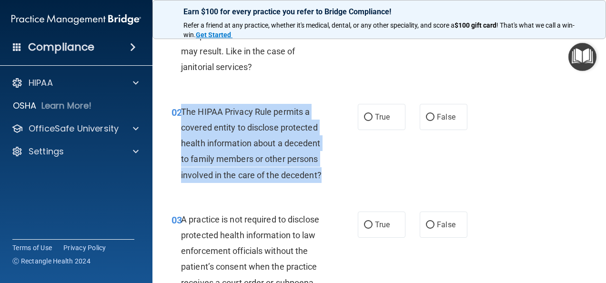
drag, startPoint x: 183, startPoint y: 112, endPoint x: 236, endPoint y: 190, distance: 94.9
click at [236, 183] on div "The HIPAA Privacy Rule permits a covered entity to disclose protected health in…" at bounding box center [256, 143] width 151 height 79
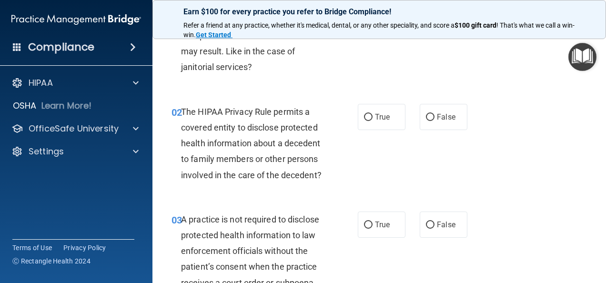
drag, startPoint x: 236, startPoint y: 190, endPoint x: 295, endPoint y: 82, distance: 122.4
click at [295, 82] on div "01 A business associate agreement is required with organizations or persons whe…" at bounding box center [379, 29] width 430 height 123
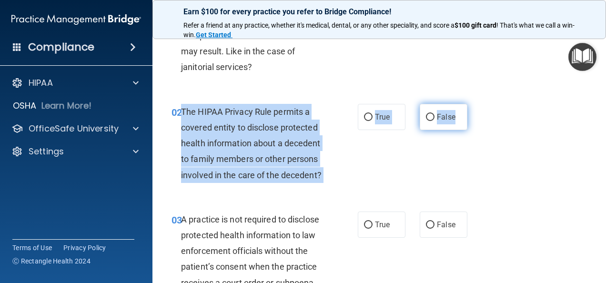
drag, startPoint x: 182, startPoint y: 111, endPoint x: 451, endPoint y: 121, distance: 269.5
click at [473, 104] on ng-form "02 The HIPAA Privacy Rule permits a covered entity to disclose protected health…" at bounding box center [473, 104] width 0 height 0
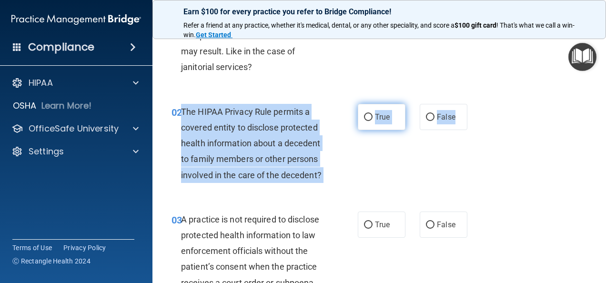
click at [365, 120] on input "True" at bounding box center [368, 117] width 9 height 7
radio input "true"
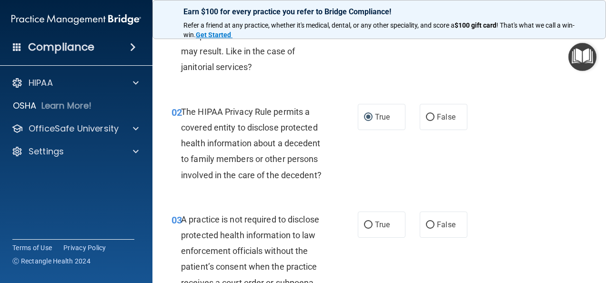
click at [454, 143] on div "02 The HIPAA Privacy Rule permits a covered entity to disclose protected health…" at bounding box center [379, 146] width 430 height 108
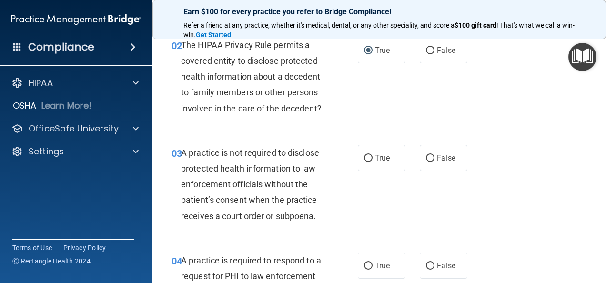
scroll to position [191, 0]
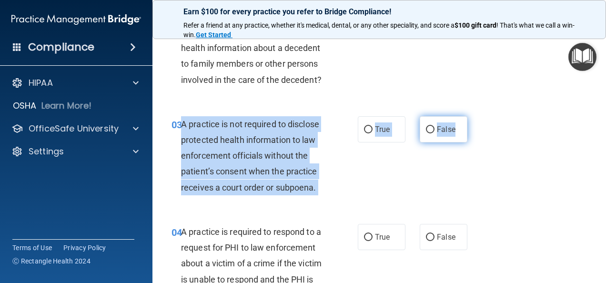
drag, startPoint x: 181, startPoint y: 139, endPoint x: 459, endPoint y: 144, distance: 278.4
click at [473, 116] on ng-form "03 A practice is not required to disclose protected health information to law e…" at bounding box center [473, 116] width 0 height 0
click at [426, 133] on input "False" at bounding box center [430, 129] width 9 height 7
radio input "true"
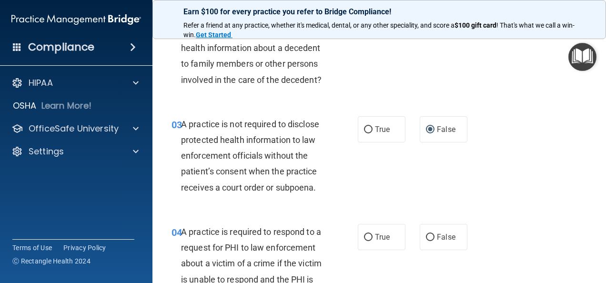
click at [477, 146] on div "03 A practice is not required to disclose protected health information to law e…" at bounding box center [379, 158] width 430 height 108
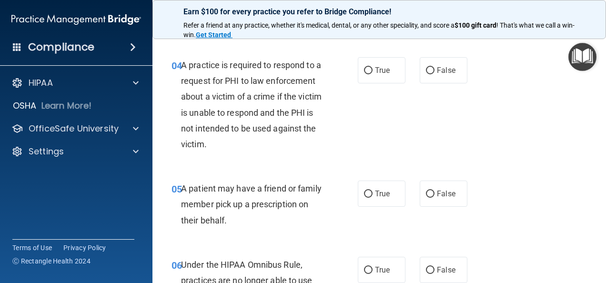
scroll to position [286, 0]
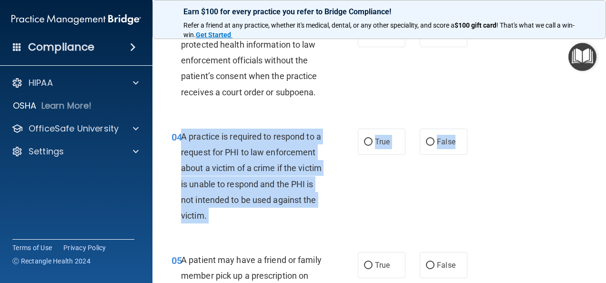
drag, startPoint x: 183, startPoint y: 153, endPoint x: 463, endPoint y: 158, distance: 280.8
click at [473, 129] on ng-form "04 A practice is required to respond to a request for PHI to law enforcement ab…" at bounding box center [473, 129] width 0 height 0
drag, startPoint x: 358, startPoint y: 153, endPoint x: 362, endPoint y: 159, distance: 7.1
click at [358, 153] on label "True" at bounding box center [382, 142] width 48 height 26
click at [364, 146] on input "True" at bounding box center [368, 142] width 9 height 7
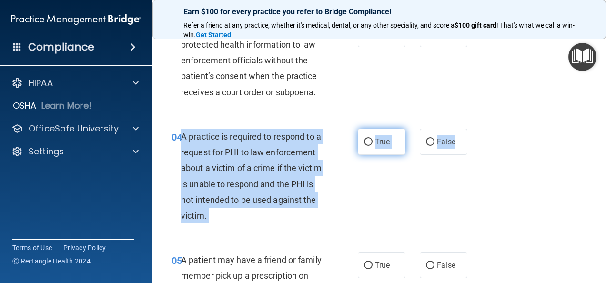
radio input "true"
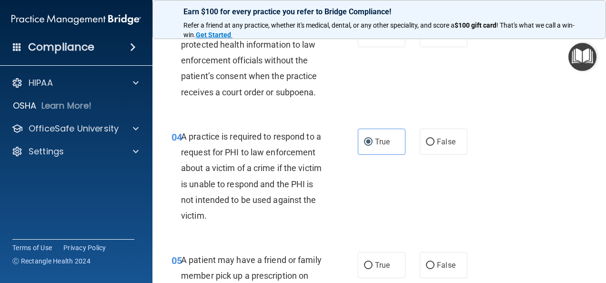
click at [519, 184] on div "04 A practice is required to respond to a request for PHI to law enforcement ab…" at bounding box center [379, 178] width 430 height 123
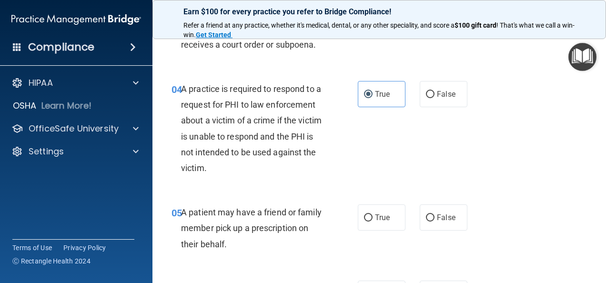
scroll to position [381, 0]
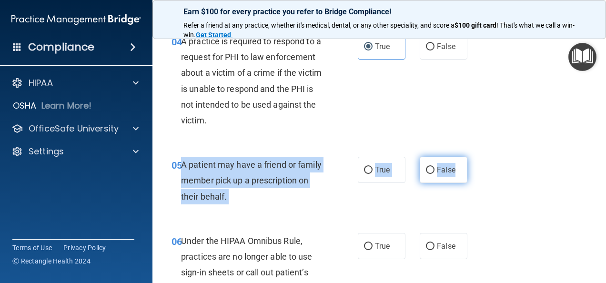
drag, startPoint x: 181, startPoint y: 181, endPoint x: 457, endPoint y: 196, distance: 276.4
click at [473, 157] on ng-form "05 A patient may have a friend or family member pick up a prescription on their…" at bounding box center [473, 157] width 0 height 0
click at [367, 174] on input "True" at bounding box center [368, 170] width 9 height 7
radio input "true"
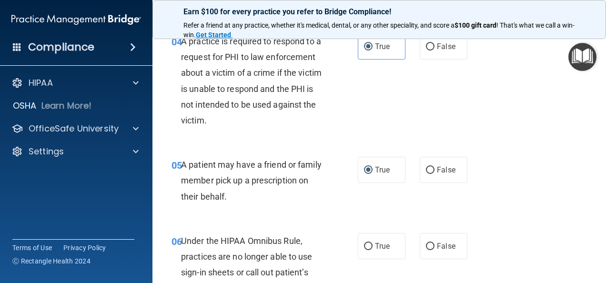
click at [474, 198] on div "05 A patient may have a friend or family member pick up a prescription on their…" at bounding box center [379, 183] width 430 height 76
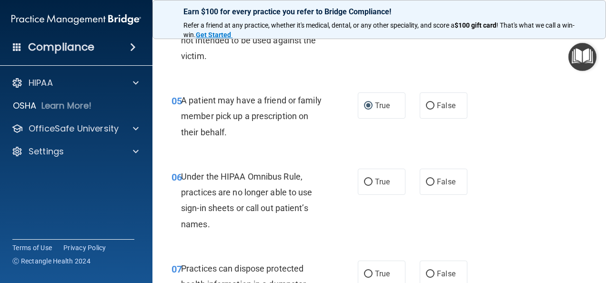
scroll to position [429, 0]
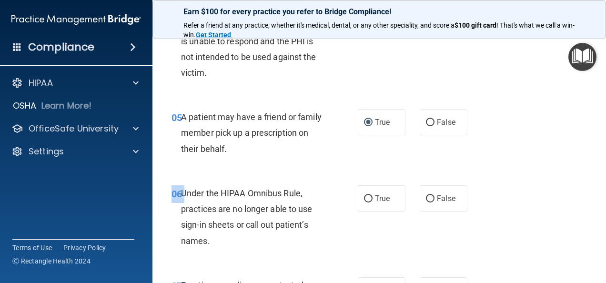
drag, startPoint x: 181, startPoint y: 210, endPoint x: 483, endPoint y: 216, distance: 302.7
click at [483, 216] on div "06 Under the HIPAA Omnibus Rule, practices are no longer able to use sign-in sh…" at bounding box center [379, 219] width 430 height 92
click at [186, 212] on span "Under the HIPAA Omnibus Rule, practices are no longer able to use sign-in sheet…" at bounding box center [247, 217] width 132 height 58
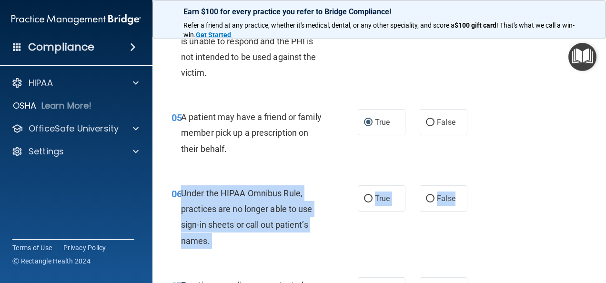
drag, startPoint x: 182, startPoint y: 210, endPoint x: 464, endPoint y: 223, distance: 282.4
click at [473, 185] on ng-form "06 Under the HIPAA Omnibus Rule, practices are no longer able to use sign-in sh…" at bounding box center [473, 185] width 0 height 0
click at [427, 203] on input "False" at bounding box center [430, 198] width 9 height 7
radio input "true"
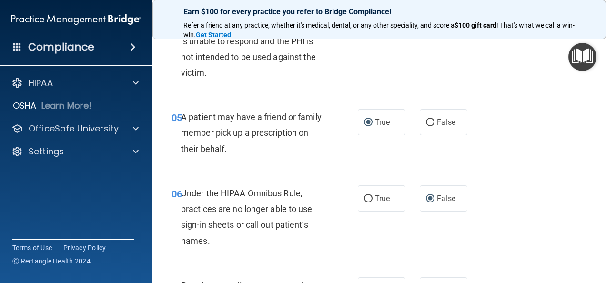
click at [572, 232] on div "06 Under the HIPAA Omnibus Rule, practices are no longer able to use sign-in sh…" at bounding box center [379, 219] width 430 height 92
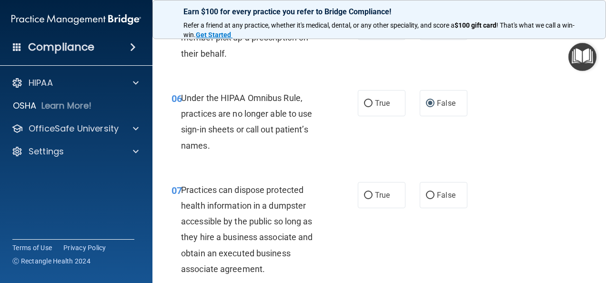
scroll to position [620, 0]
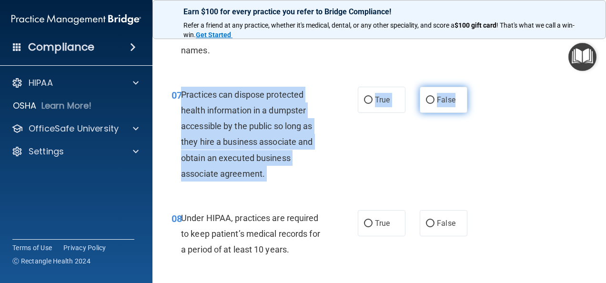
drag, startPoint x: 180, startPoint y: 109, endPoint x: 461, endPoint y: 119, distance: 280.9
click at [473, 87] on ng-form "07 Practices can dispose protected health information in a dumpster accessible …" at bounding box center [473, 87] width 0 height 0
click at [426, 104] on input "False" at bounding box center [430, 100] width 9 height 7
radio input "true"
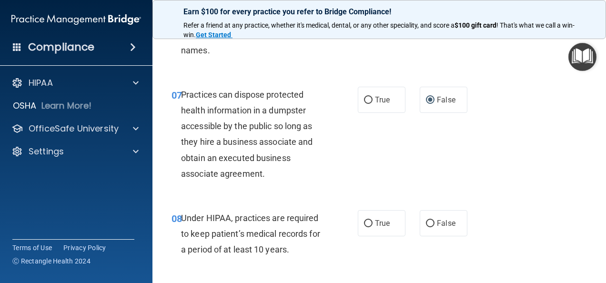
click at [432, 142] on div "07 Practices can dispose protected health information in a dumpster accessible …" at bounding box center [379, 136] width 430 height 123
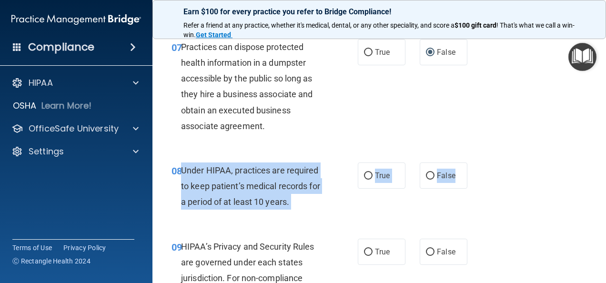
drag, startPoint x: 181, startPoint y: 184, endPoint x: 462, endPoint y: 197, distance: 281.9
click at [473, 163] on ng-form "08 Under HIPAA, practices are required to keep patient’s medical records for a …" at bounding box center [473, 163] width 0 height 0
click at [428, 180] on input "False" at bounding box center [430, 176] width 9 height 7
radio input "true"
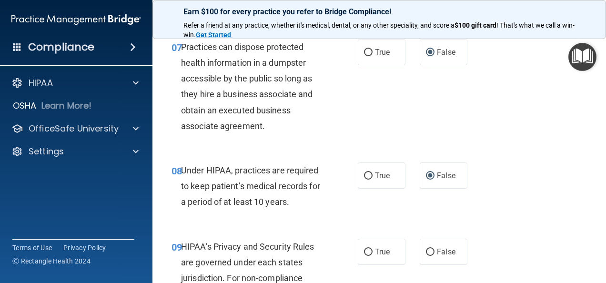
click at [498, 173] on div "08 Under HIPAA, practices are required to keep patient’s medical records for a …" at bounding box center [379, 189] width 430 height 76
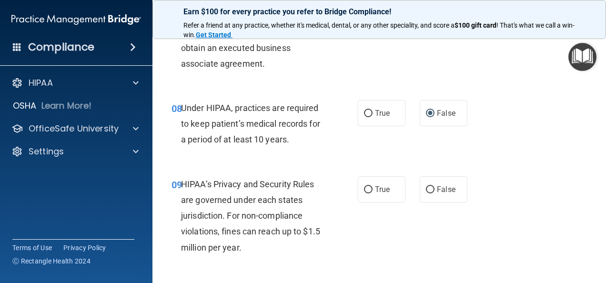
scroll to position [763, 0]
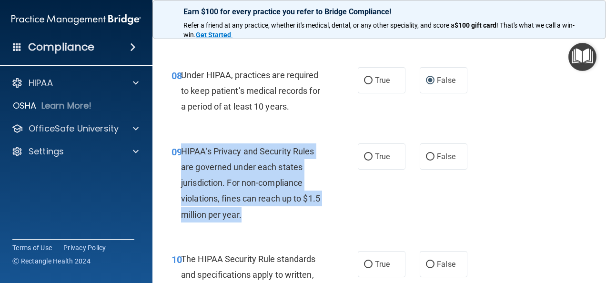
drag, startPoint x: 180, startPoint y: 163, endPoint x: 265, endPoint y: 235, distance: 111.3
click at [265, 227] on div "09 HIPAA’s Privacy and Security Rules are governed under each states jurisdicti…" at bounding box center [264, 185] width 215 height 84
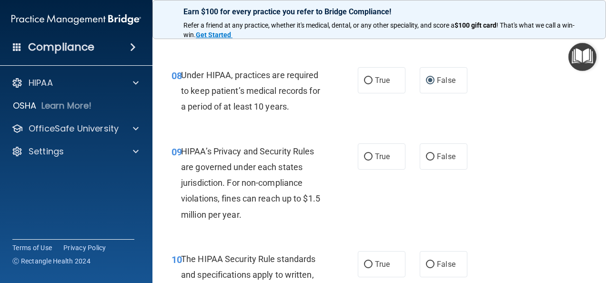
drag, startPoint x: 265, startPoint y: 235, endPoint x: 336, endPoint y: 156, distance: 106.4
click at [336, 156] on div "09 HIPAA’s Privacy and Security Rules are governed under each states jurisdicti…" at bounding box center [379, 186] width 430 height 108
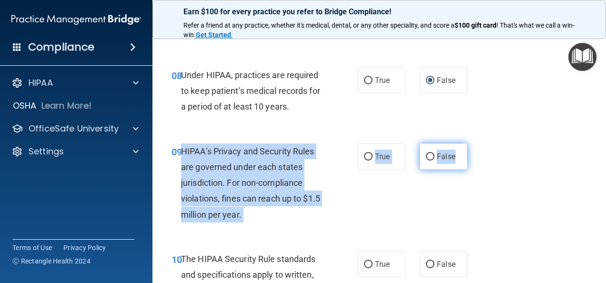
drag, startPoint x: 182, startPoint y: 167, endPoint x: 458, endPoint y: 173, distance: 275.5
click at [473, 143] on ng-form "09 HIPAA’s Privacy and Security Rules are governed under each states jurisdicti…" at bounding box center [473, 143] width 0 height 0
click at [428, 161] on input "False" at bounding box center [430, 156] width 9 height 7
radio input "true"
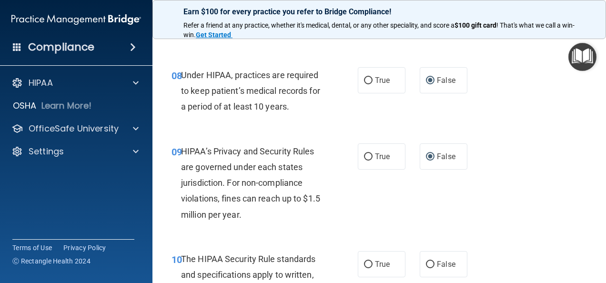
click at [520, 189] on div "09 HIPAA’s Privacy and Security Rules are governed under each states jurisdicti…" at bounding box center [379, 186] width 430 height 108
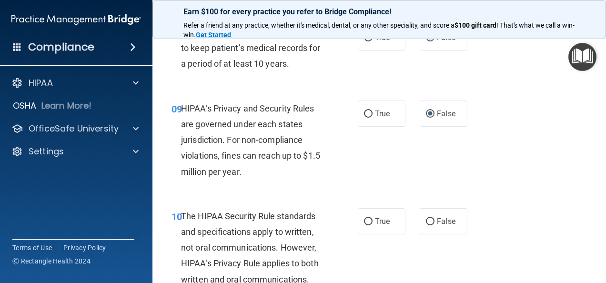
scroll to position [858, 0]
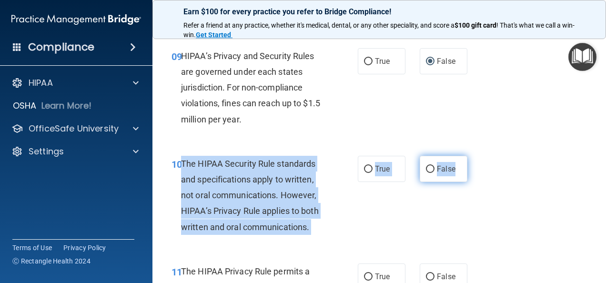
drag, startPoint x: 181, startPoint y: 177, endPoint x: 451, endPoint y: 195, distance: 270.8
click at [473, 156] on ng-form "10 The HIPAA Security Rule standards and specifications apply to written, not o…" at bounding box center [473, 156] width 0 height 0
click at [428, 173] on input "False" at bounding box center [430, 169] width 9 height 7
radio input "true"
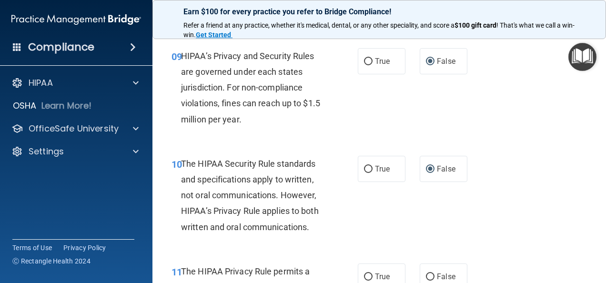
click at [507, 196] on div "10 The HIPAA Security Rule standards and specifications apply to written, not o…" at bounding box center [379, 198] width 430 height 108
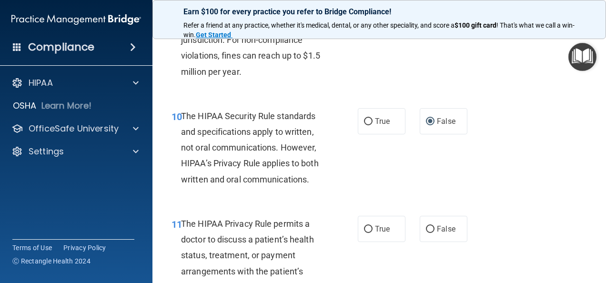
scroll to position [953, 0]
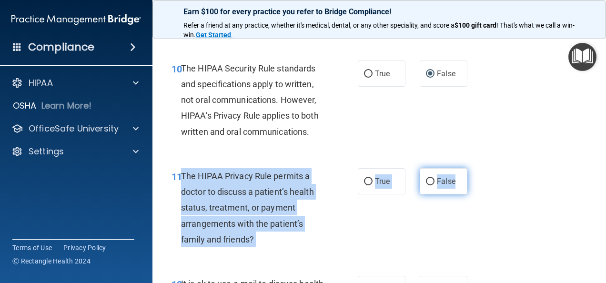
drag, startPoint x: 182, startPoint y: 188, endPoint x: 459, endPoint y: 205, distance: 278.4
click at [473, 168] on ng-form "11 The HIPAA Privacy Rule permits a doctor to discuss a patient’s health status…" at bounding box center [473, 168] width 0 height 0
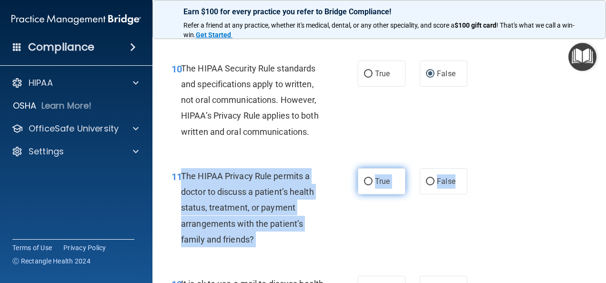
click at [365, 185] on input "True" at bounding box center [368, 181] width 9 height 7
radio input "true"
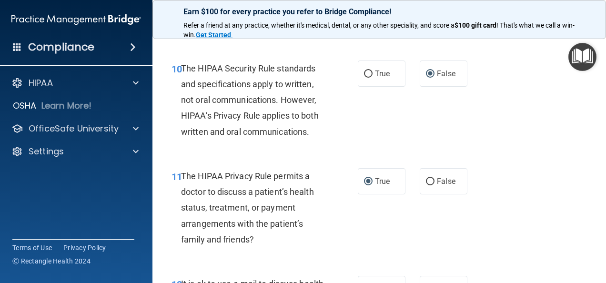
click at [488, 156] on div "10 The HIPAA Security Rule standards and specifications apply to written, not o…" at bounding box center [379, 103] width 430 height 108
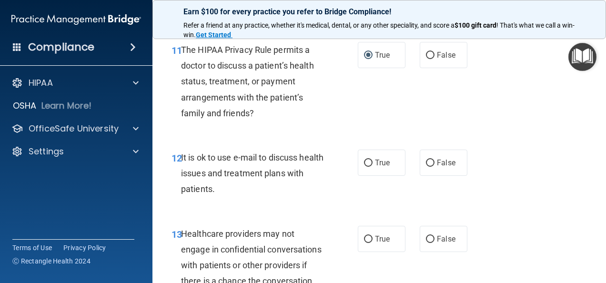
scroll to position [1049, 0]
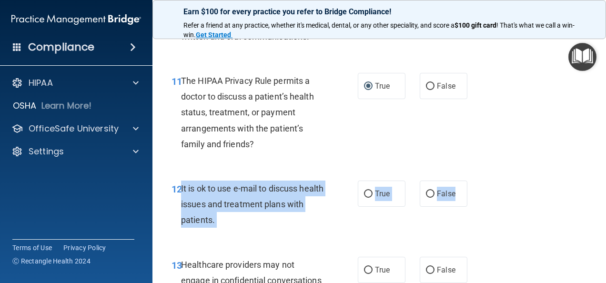
drag, startPoint x: 182, startPoint y: 205, endPoint x: 463, endPoint y: 214, distance: 281.4
click at [473, 181] on ng-form "12 It is ok to use e-mail to discuss health issues and treatment plans with pat…" at bounding box center [473, 181] width 0 height 0
click at [364, 198] on input "True" at bounding box center [368, 194] width 9 height 7
radio input "true"
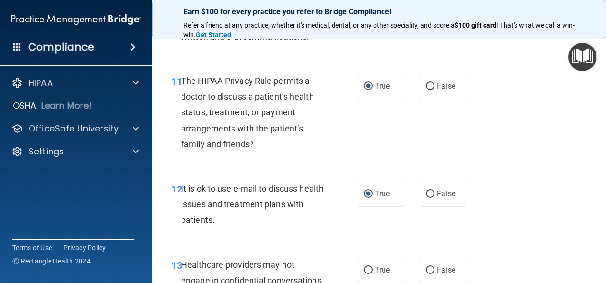
click at [545, 210] on div "12 It is ok to use e-mail to discuss health issues and treatment plans with pat…" at bounding box center [379, 207] width 430 height 76
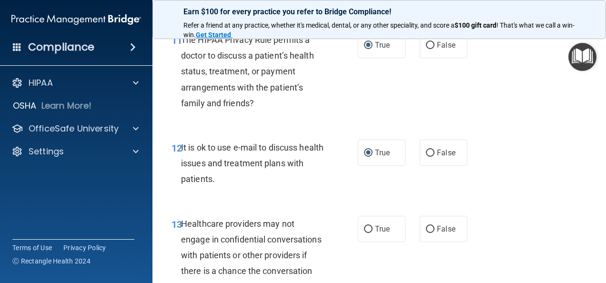
scroll to position [1144, 0]
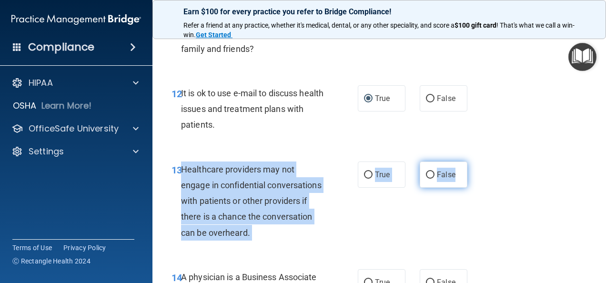
drag, startPoint x: 181, startPoint y: 182, endPoint x: 458, endPoint y: 199, distance: 277.0
click at [473, 162] on ng-form "13 Healthcare providers may not engage in confidential conversations with patie…" at bounding box center [473, 162] width 0 height 0
click at [428, 179] on input "False" at bounding box center [430, 175] width 9 height 7
radio input "true"
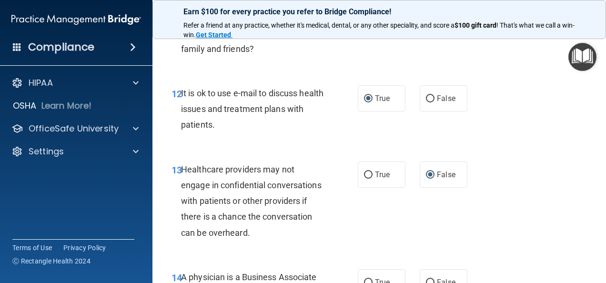
click at [499, 202] on div "13 Healthcare providers may not engage in confidential conversations with patie…" at bounding box center [379, 204] width 430 height 108
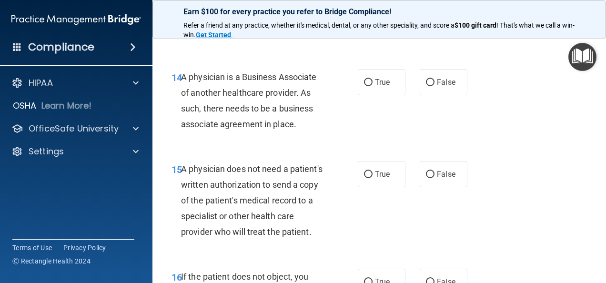
scroll to position [1239, 0]
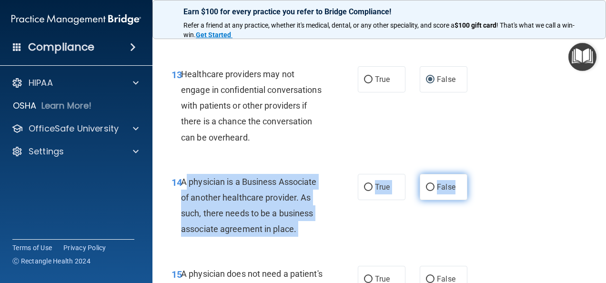
drag, startPoint x: 183, startPoint y: 194, endPoint x: 450, endPoint y: 210, distance: 267.3
click at [473, 174] on ng-form "14 A physician is a Business Associate of another healthcare provider. As such,…" at bounding box center [473, 174] width 0 height 0
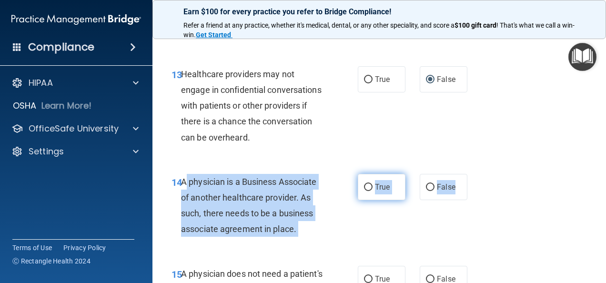
click at [364, 191] on input "True" at bounding box center [368, 187] width 9 height 7
radio input "true"
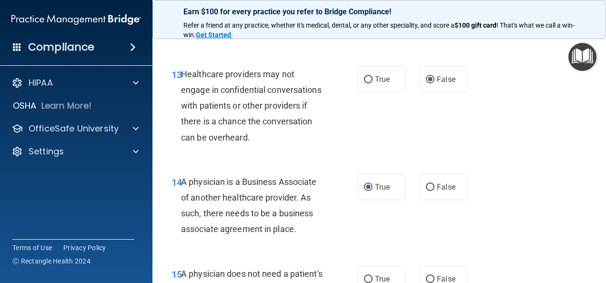
click at [485, 222] on div "14 A physician is a Business Associate of another healthcare provider. As such,…" at bounding box center [379, 208] width 430 height 92
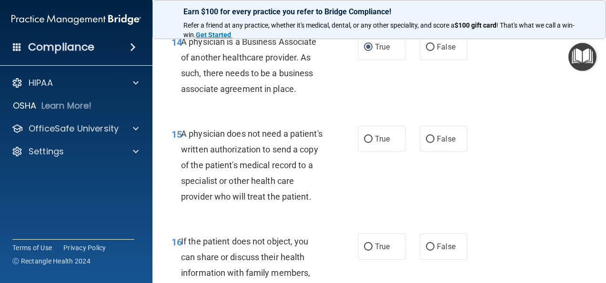
scroll to position [1382, 0]
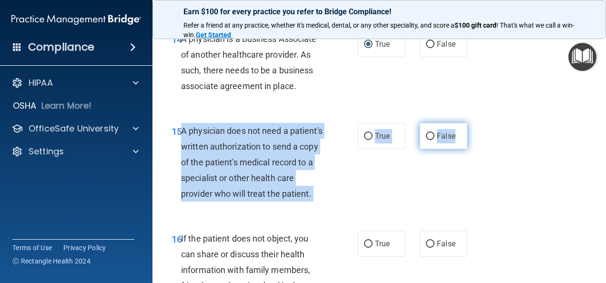
drag, startPoint x: 183, startPoint y: 146, endPoint x: 460, endPoint y: 158, distance: 277.2
click at [473, 123] on ng-form "15 A physician does not need a patient's written authorization to send a copy o…" at bounding box center [473, 123] width 0 height 0
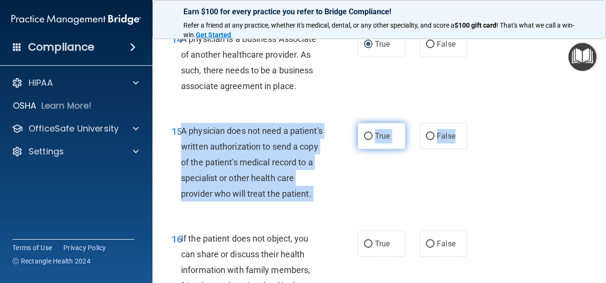
click at [364, 140] on input "True" at bounding box center [368, 136] width 9 height 7
radio input "true"
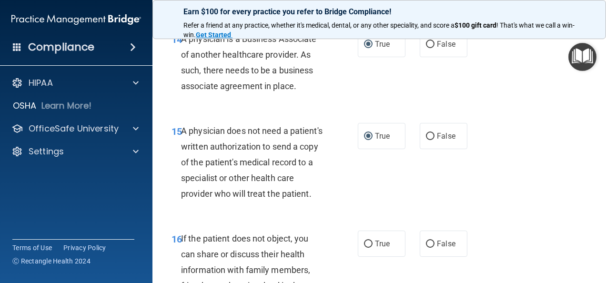
click at [482, 188] on div "15 A physician does not need a patient's written authorization to send a copy o…" at bounding box center [379, 165] width 430 height 108
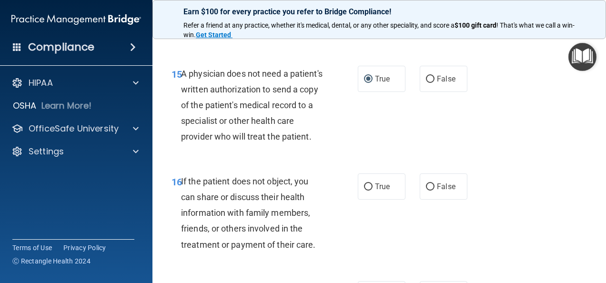
scroll to position [1477, 0]
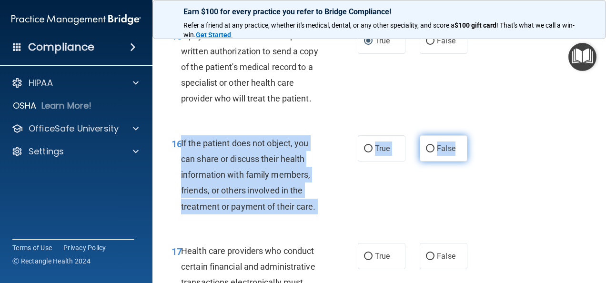
drag, startPoint x: 182, startPoint y: 175, endPoint x: 459, endPoint y: 185, distance: 278.0
click at [473, 135] on ng-form "16 If the patient does not object, you can share or discuss their health inform…" at bounding box center [473, 135] width 0 height 0
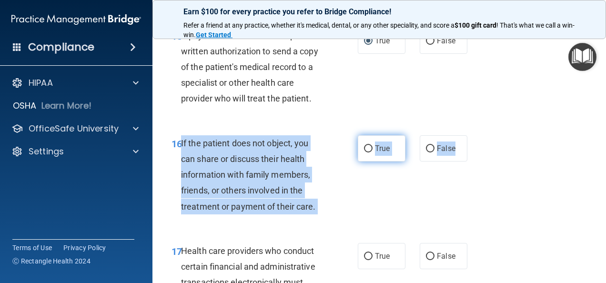
click at [364, 153] on input "True" at bounding box center [368, 148] width 9 height 7
radio input "true"
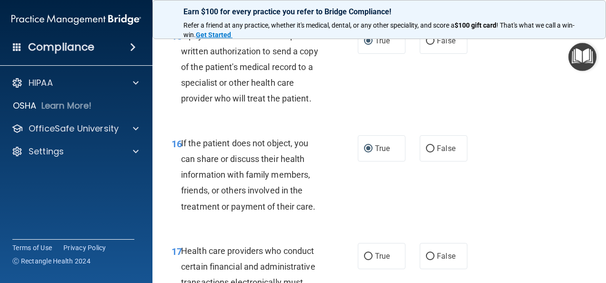
click at [520, 182] on div "16 If the patient does not object, you can share or discuss their health inform…" at bounding box center [379, 177] width 430 height 108
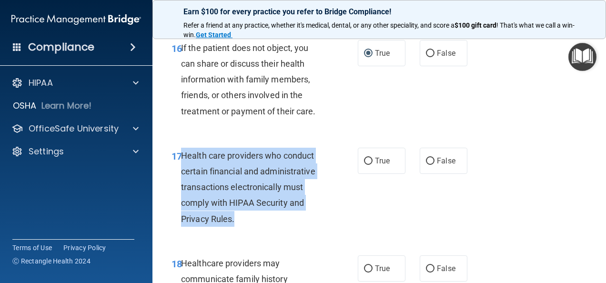
drag, startPoint x: 182, startPoint y: 187, endPoint x: 267, endPoint y: 254, distance: 107.9
click at [267, 227] on div "Health care providers who conduct certain financial and administrative transact…" at bounding box center [256, 187] width 151 height 79
click at [182, 185] on span "Health care providers who conduct certain financial and administrative transact…" at bounding box center [248, 187] width 134 height 73
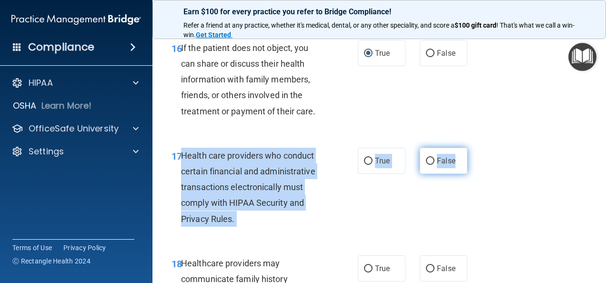
drag, startPoint x: 182, startPoint y: 185, endPoint x: 460, endPoint y: 198, distance: 278.6
click at [473, 148] on ng-form "17 Health care providers who conduct certain financial and administrative trans…" at bounding box center [473, 148] width 0 height 0
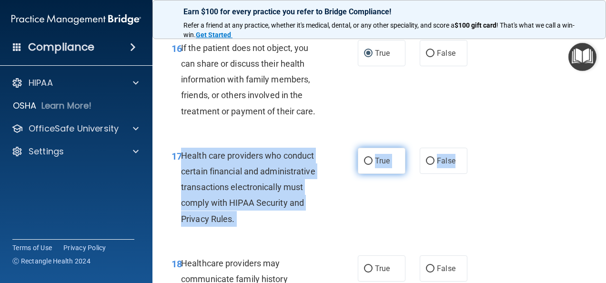
click at [364, 165] on input "True" at bounding box center [368, 161] width 9 height 7
radio input "true"
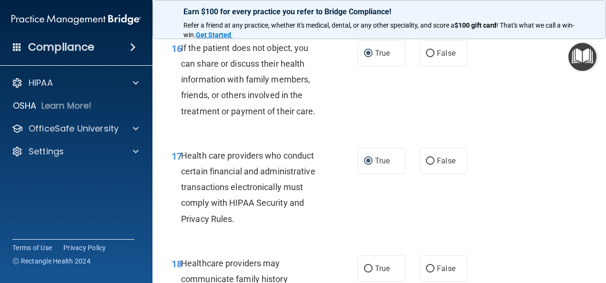
click at [485, 189] on div "17 Health care providers who conduct certain financial and administrative trans…" at bounding box center [379, 190] width 430 height 108
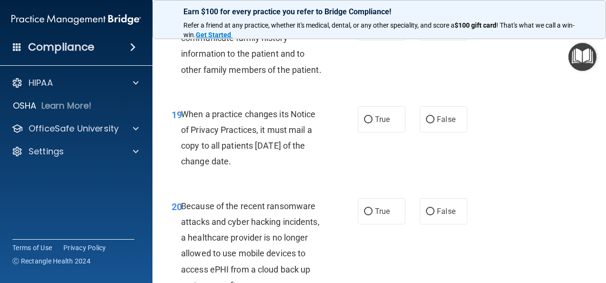
scroll to position [1814, 0]
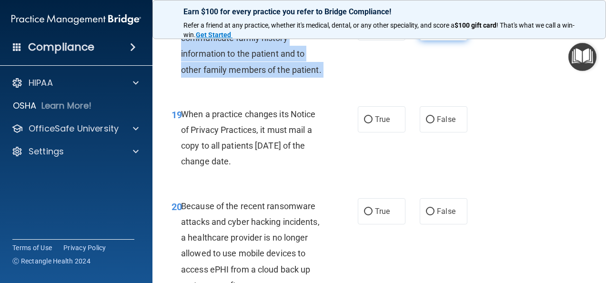
drag, startPoint x: 182, startPoint y: 51, endPoint x: 455, endPoint y: 56, distance: 273.2
click at [473, 14] on ng-form "18 Healthcare providers may communicate family history information to the patie…" at bounding box center [473, 14] width 0 height 0
click at [367, 31] on input "True" at bounding box center [368, 27] width 9 height 7
radio input "true"
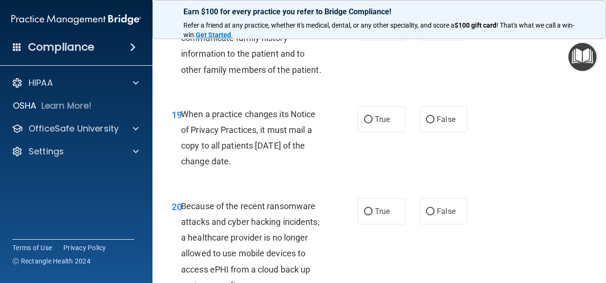
click at [418, 94] on div "18 Healthcare providers may communicate family history information to the patie…" at bounding box center [379, 48] width 430 height 92
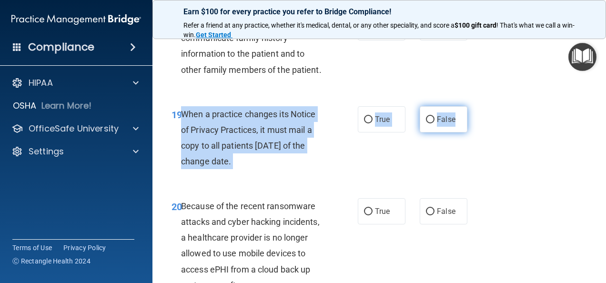
drag, startPoint x: 182, startPoint y: 160, endPoint x: 454, endPoint y: 169, distance: 271.8
click at [473, 106] on ng-form "19 When a practice changes its Notice of Privacy Practices, it must mail a copy…" at bounding box center [473, 106] width 0 height 0
click at [428, 123] on input "False" at bounding box center [430, 119] width 9 height 7
radio input "true"
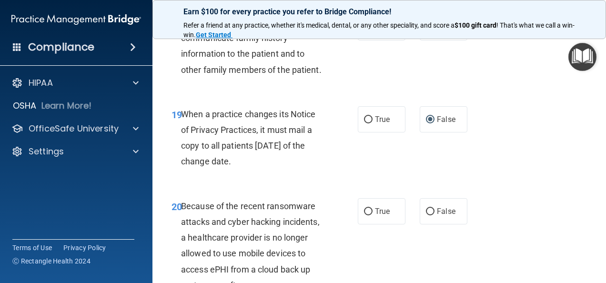
click at [518, 174] on div "19 When a practice changes its Notice of Privacy Practices, it must mail a copy…" at bounding box center [379, 140] width 430 height 92
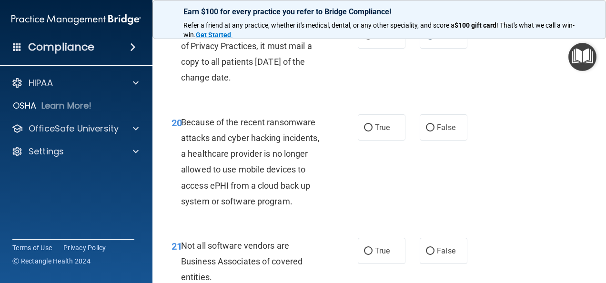
scroll to position [1957, 0]
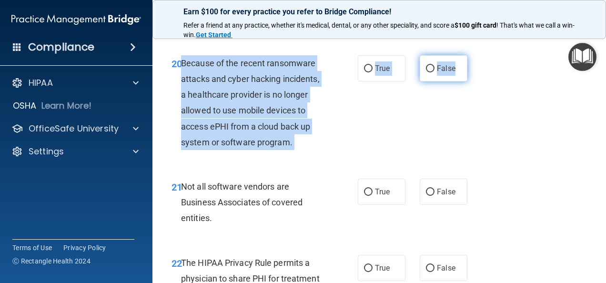
drag, startPoint x: 182, startPoint y: 109, endPoint x: 450, endPoint y: 107, distance: 267.9
click at [473, 55] on ng-form "20 Because of the recent ransomware attacks and cyber hacking incidents, a heal…" at bounding box center [473, 55] width 0 height 0
click at [427, 72] on input "False" at bounding box center [430, 68] width 9 height 7
radio input "true"
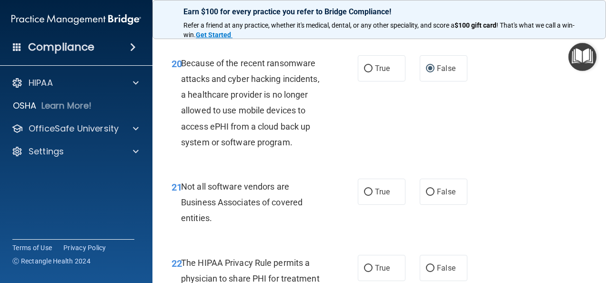
click at [413, 167] on div "20 Because of the recent ransomware attacks and cyber hacking incidents, a heal…" at bounding box center [379, 104] width 430 height 123
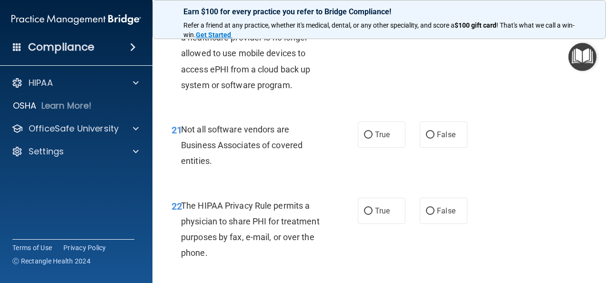
scroll to position [2005, 0]
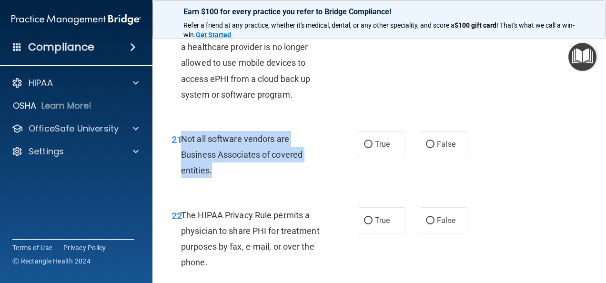
drag, startPoint x: 180, startPoint y: 187, endPoint x: 253, endPoint y: 221, distance: 80.4
click at [253, 183] on div "21 Not all software vendors are Business Associates of covered entities." at bounding box center [264, 157] width 215 height 52
drag, startPoint x: 253, startPoint y: 221, endPoint x: 259, endPoint y: 181, distance: 41.0
click at [259, 175] on span "Not all software vendors are Business Associates of covered entities." at bounding box center [242, 154] width 122 height 41
click at [190, 178] on div "Not all software vendors are Business Associates of covered entities." at bounding box center [256, 155] width 151 height 48
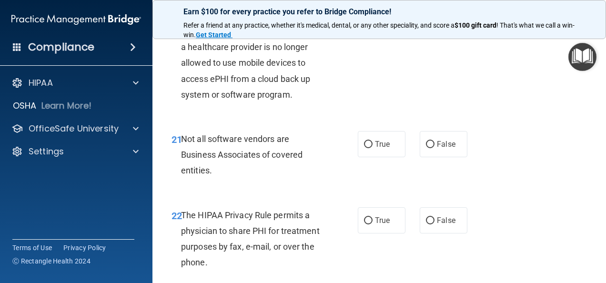
click at [193, 175] on div "21 Not all software vendors are Business Associates of covered entities. True F…" at bounding box center [379, 157] width 430 height 76
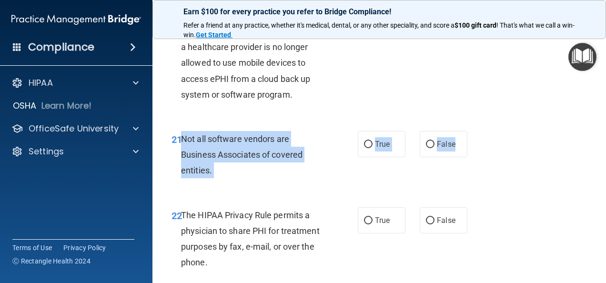
drag, startPoint x: 181, startPoint y: 183, endPoint x: 466, endPoint y: 190, distance: 285.1
click at [473, 131] on ng-form "21 Not all software vendors are Business Associates of covered entities. True F…" at bounding box center [473, 131] width 0 height 0
click at [364, 148] on input "True" at bounding box center [368, 144] width 9 height 7
radio input "true"
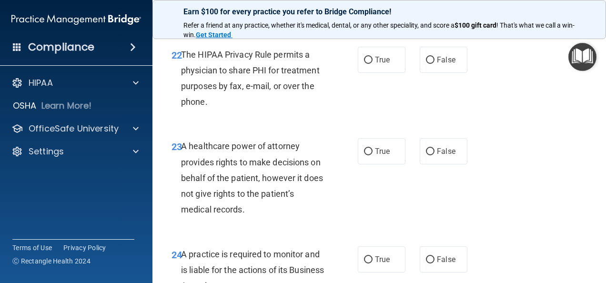
scroll to position [2195, 0]
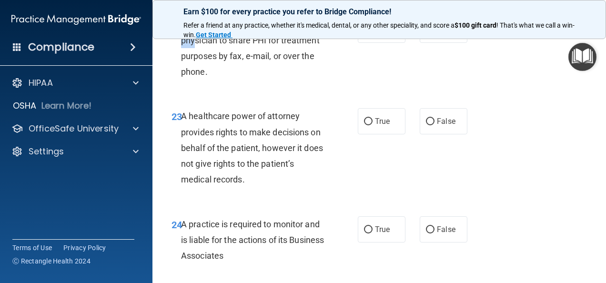
drag, startPoint x: 184, startPoint y: 70, endPoint x: 194, endPoint y: 89, distance: 20.9
click at [194, 77] on span "The HIPAA Privacy Rule permits a physician to share PHI for treatment purposes …" at bounding box center [250, 49] width 139 height 58
drag, startPoint x: 194, startPoint y: 89, endPoint x: 184, endPoint y: 73, distance: 18.1
click at [184, 73] on span "The HIPAA Privacy Rule permits a physician to share PHI for treatment purposes …" at bounding box center [250, 49] width 139 height 58
drag, startPoint x: 182, startPoint y: 71, endPoint x: 491, endPoint y: 79, distance: 309.4
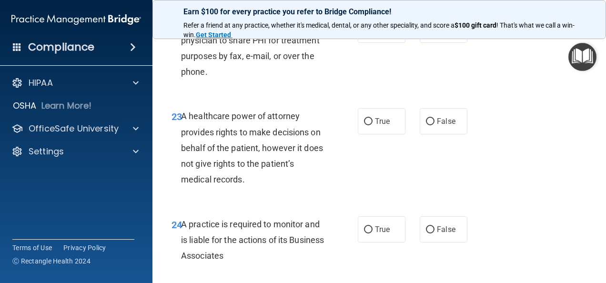
click at [491, 79] on div "22 The HIPAA Privacy Rule permits a physician to share PHI for treatment purpos…" at bounding box center [379, 51] width 430 height 92
click at [183, 72] on span "The HIPAA Privacy Rule permits a physician to share PHI for treatment purposes …" at bounding box center [250, 49] width 139 height 58
click at [263, 80] on div "The HIPAA Privacy Rule permits a physician to share PHI for treatment purposes …" at bounding box center [256, 48] width 151 height 63
drag, startPoint x: 260, startPoint y: 116, endPoint x: 265, endPoint y: 115, distance: 4.8
click at [265, 80] on div "The HIPAA Privacy Rule permits a physician to share PHI for treatment purposes …" at bounding box center [256, 48] width 151 height 63
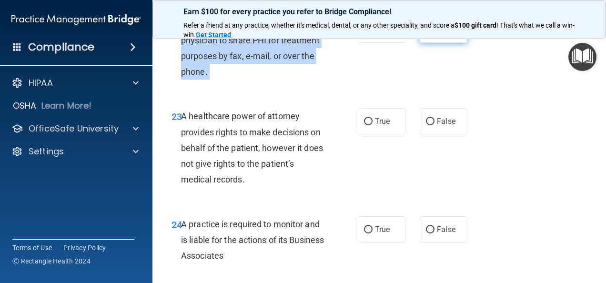
drag, startPoint x: 183, startPoint y: 71, endPoint x: 461, endPoint y: 84, distance: 278.7
click at [473, 17] on ng-form "22 The HIPAA Privacy Rule permits a physician to share PHI for treatment purpos…" at bounding box center [473, 17] width 0 height 0
click at [369, 43] on label "True" at bounding box center [382, 30] width 48 height 26
click at [369, 34] on input "True" at bounding box center [368, 30] width 9 height 7
radio input "true"
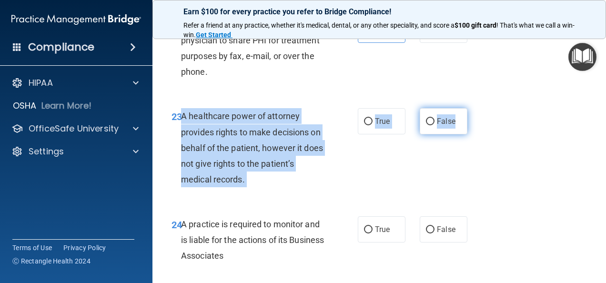
drag, startPoint x: 182, startPoint y: 161, endPoint x: 460, endPoint y: 175, distance: 278.7
click at [473, 108] on ng-form "23 A healthcare power of attorney provides rights to make decisions on behalf o…" at bounding box center [473, 108] width 0 height 0
click at [427, 134] on label "False" at bounding box center [444, 121] width 48 height 26
click at [427, 125] on input "False" at bounding box center [430, 121] width 9 height 7
radio input "true"
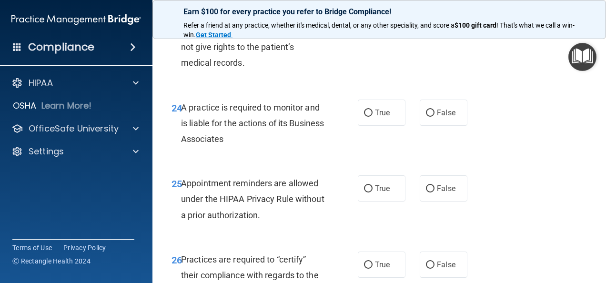
scroll to position [2291, 0]
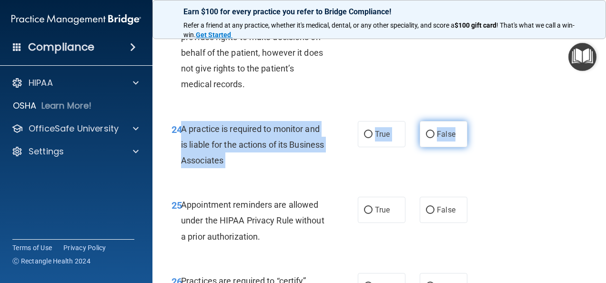
drag, startPoint x: 183, startPoint y: 175, endPoint x: 462, endPoint y: 181, distance: 279.8
click at [473, 121] on ng-form "24 A practice is required to monitor and is liable for the actions of its Busin…" at bounding box center [473, 121] width 0 height 0
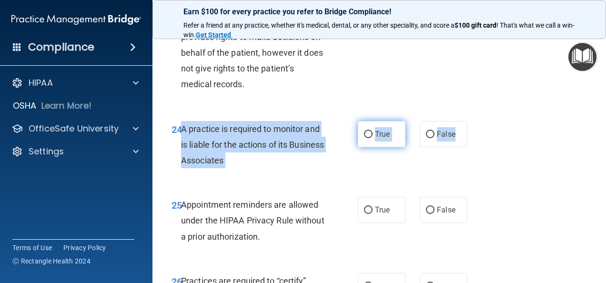
click at [369, 147] on label "True" at bounding box center [382, 134] width 48 height 26
click at [369, 138] on input "True" at bounding box center [368, 134] width 9 height 7
radio input "true"
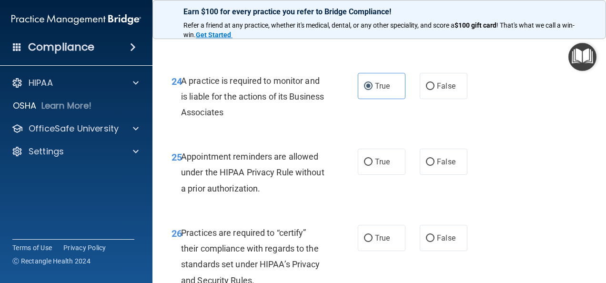
scroll to position [2386, 0]
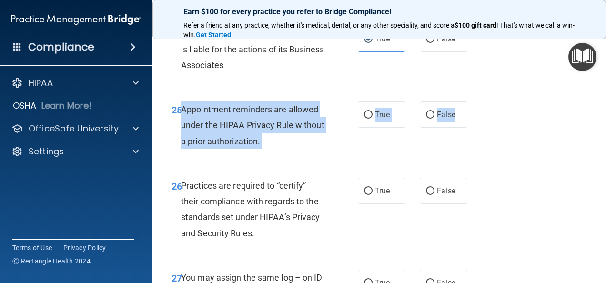
drag, startPoint x: 183, startPoint y: 156, endPoint x: 466, endPoint y: 168, distance: 283.8
click at [473, 102] on ng-form "25 Appointment reminders are allowed under the HIPAA Privacy Rule without a pri…" at bounding box center [473, 102] width 0 height 0
click at [364, 119] on input "True" at bounding box center [368, 115] width 9 height 7
radio input "true"
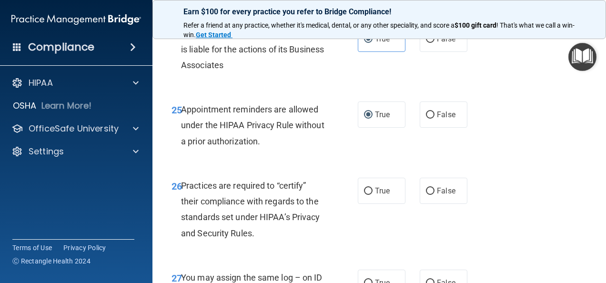
click at [543, 166] on div "25 Appointment reminders are allowed under the HIPAA Privacy Rule without a pri…" at bounding box center [379, 128] width 430 height 76
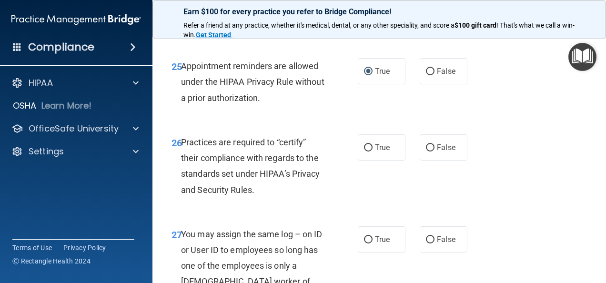
scroll to position [2481, 0]
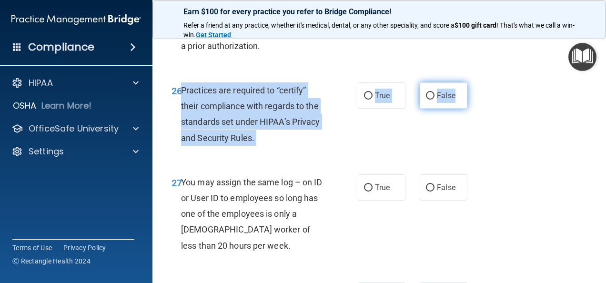
drag, startPoint x: 182, startPoint y: 137, endPoint x: 462, endPoint y: 143, distance: 280.3
click at [473, 82] on ng-form "26 Practices are required to “certify” their compliance with regards to the sta…" at bounding box center [473, 82] width 0 height 0
click at [428, 100] on input "False" at bounding box center [430, 95] width 9 height 7
radio input "true"
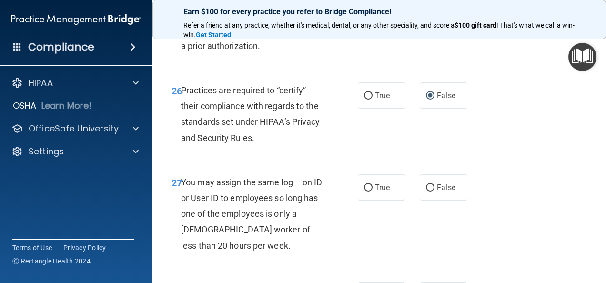
click at [405, 163] on div "26 Practices are required to “certify” their compliance with regards to the sta…" at bounding box center [379, 117] width 430 height 92
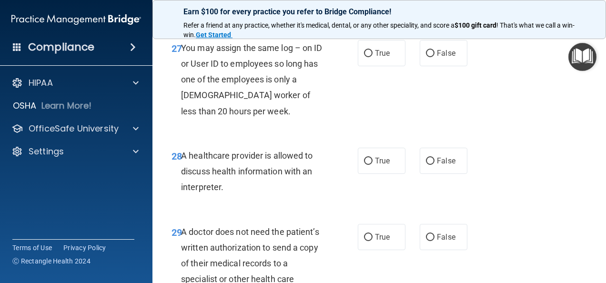
scroll to position [2624, 0]
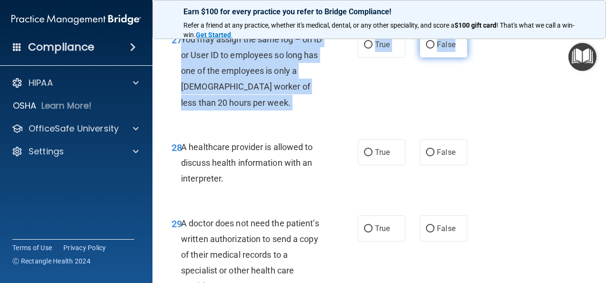
drag, startPoint x: 183, startPoint y: 87, endPoint x: 459, endPoint y: 91, distance: 276.5
click at [473, 31] on ng-form "27 You may assign the same log – on ID or User ID to employees so long has one …" at bounding box center [473, 31] width 0 height 0
click at [426, 49] on input "False" at bounding box center [430, 44] width 9 height 7
radio input "true"
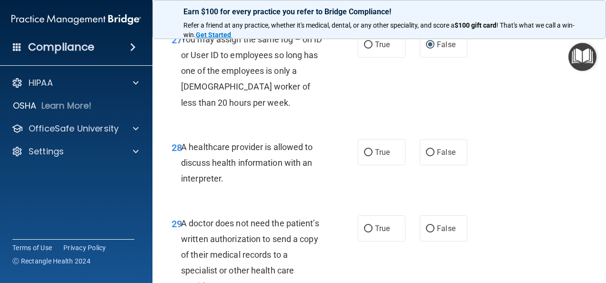
click at [415, 127] on div "27 You may assign the same log – on ID or User ID to employees so long has one …" at bounding box center [379, 74] width 430 height 108
drag, startPoint x: 182, startPoint y: 195, endPoint x: 468, endPoint y: 198, distance: 286.0
click at [468, 198] on div "28 A healthcare provider is allowed to discuss health information with an inter…" at bounding box center [379, 165] width 430 height 76
click at [179, 153] on span "28" at bounding box center [177, 147] width 10 height 11
click at [180, 153] on span "28" at bounding box center [177, 147] width 10 height 11
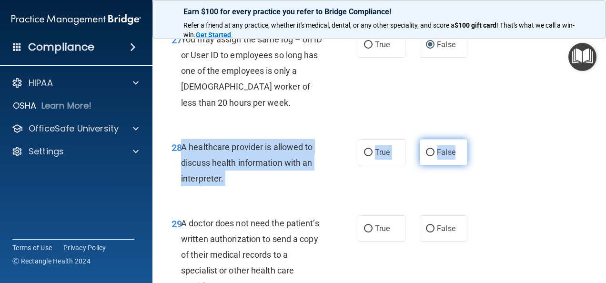
drag, startPoint x: 181, startPoint y: 192, endPoint x: 456, endPoint y: 204, distance: 274.8
click at [473, 139] on ng-form "28 A healthcare provider is allowed to discuss health information with an inter…" at bounding box center [473, 139] width 0 height 0
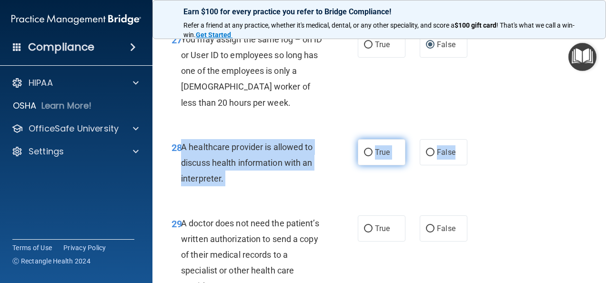
click at [364, 156] on input "True" at bounding box center [368, 152] width 9 height 7
radio input "true"
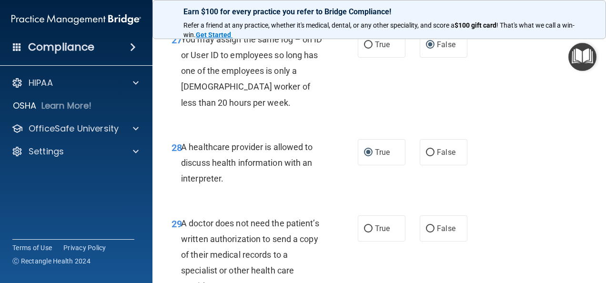
click at [384, 127] on div "27 You may assign the same log – on ID or User ID to employees so long has one …" at bounding box center [379, 74] width 430 height 108
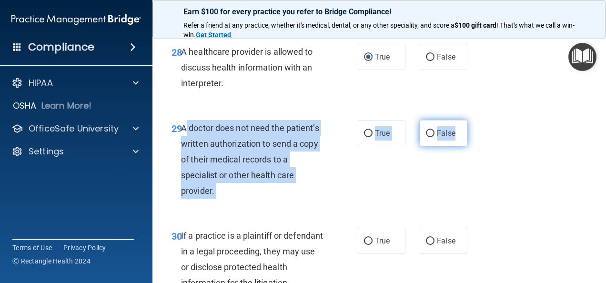
drag, startPoint x: 182, startPoint y: 172, endPoint x: 460, endPoint y: 180, distance: 278.5
click at [473, 120] on ng-form "29 A doctor does not need the patient’s written authorization to send a copy of…" at bounding box center [473, 120] width 0 height 0
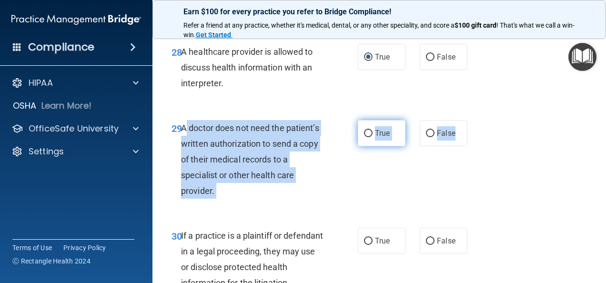
click at [364, 137] on input "True" at bounding box center [368, 133] width 9 height 7
radio input "true"
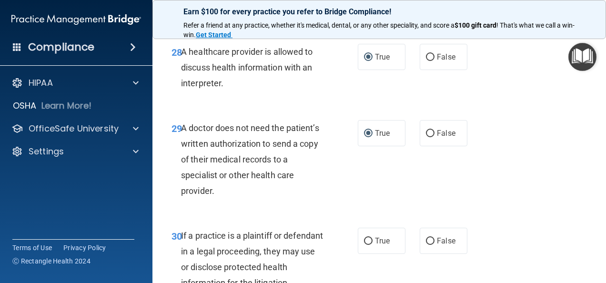
click at [413, 108] on div "28 A healthcare provider is allowed to discuss health information with an inter…" at bounding box center [379, 70] width 430 height 76
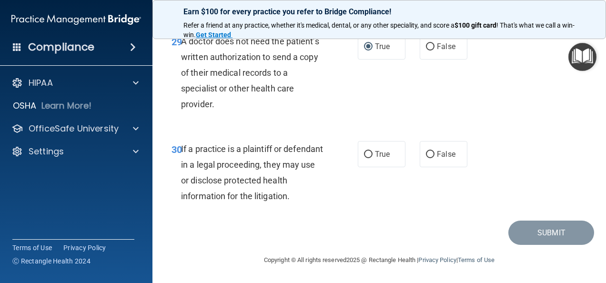
scroll to position [2853, 0]
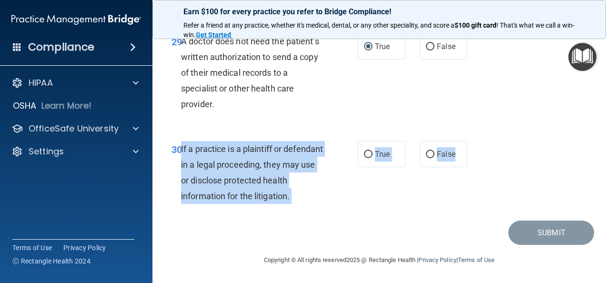
drag, startPoint x: 181, startPoint y: 146, endPoint x: 464, endPoint y: 150, distance: 283.1
click at [473, 141] on ng-form "30 If a practice is a plaintiff or defendant in a legal proceeding, they may us…" at bounding box center [473, 141] width 0 height 0
click at [368, 152] on input "True" at bounding box center [368, 154] width 9 height 7
radio input "true"
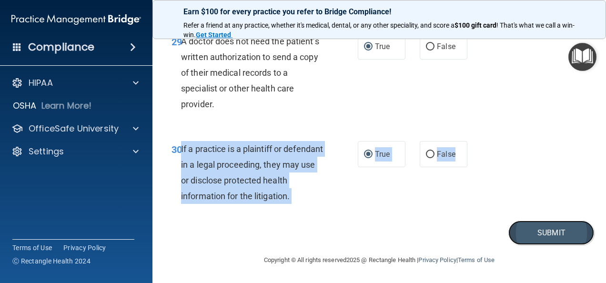
click at [552, 234] on button "Submit" at bounding box center [552, 233] width 86 height 24
click at [540, 233] on button "Submit" at bounding box center [552, 233] width 86 height 24
click at [545, 234] on button "Submit" at bounding box center [552, 233] width 86 height 24
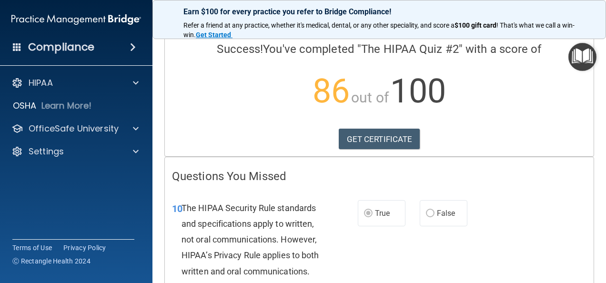
scroll to position [95, 0]
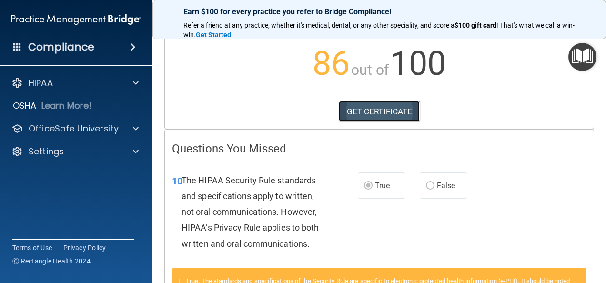
click at [362, 115] on link "GET CERTIFICATE" at bounding box center [380, 111] width 82 height 21
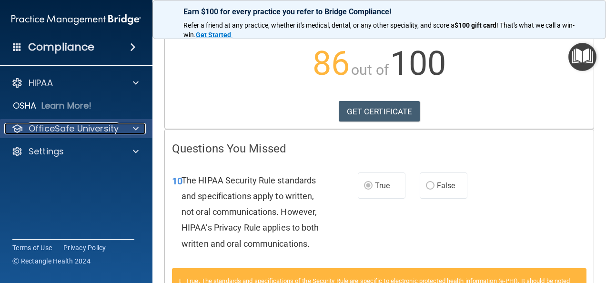
click at [118, 129] on div "OfficeSafe University" at bounding box center [63, 128] width 118 height 11
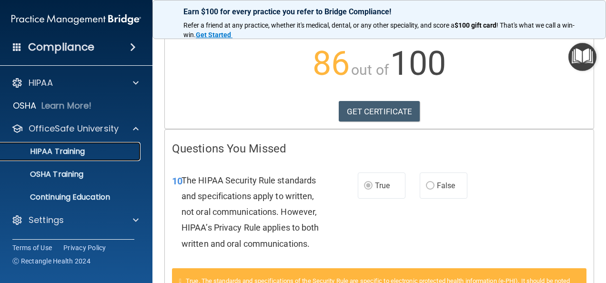
click at [92, 151] on div "HIPAA Training" at bounding box center [71, 152] width 130 height 10
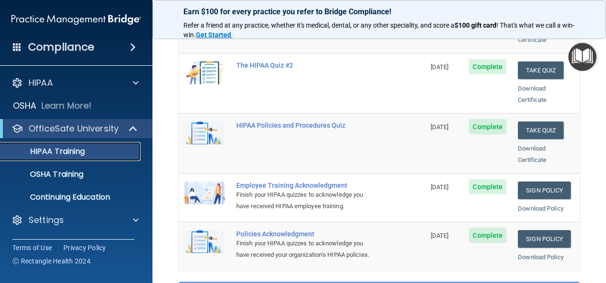
scroll to position [205, 0]
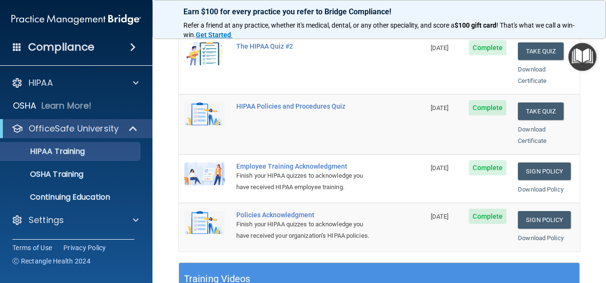
click at [479, 100] on span "Complete" at bounding box center [488, 107] width 38 height 15
click at [540, 102] on button "Take Quiz" at bounding box center [541, 111] width 46 height 18
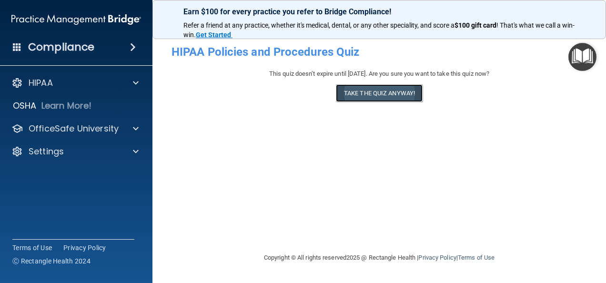
click at [379, 93] on button "Take the quiz anyway!" at bounding box center [379, 93] width 87 height 18
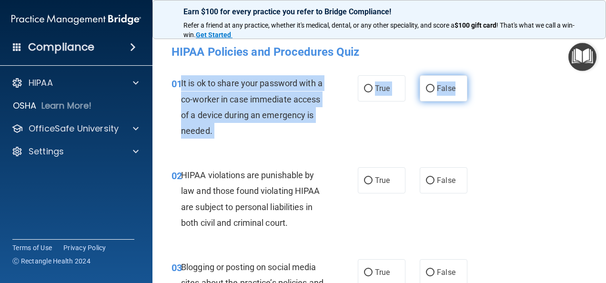
drag, startPoint x: 181, startPoint y: 85, endPoint x: 453, endPoint y: 92, distance: 272.7
click at [473, 75] on ng-form "01 It is ok to share your password with a co-worker in case immediate access of…" at bounding box center [473, 75] width 0 height 0
click at [427, 87] on input "False" at bounding box center [430, 88] width 9 height 7
radio input "true"
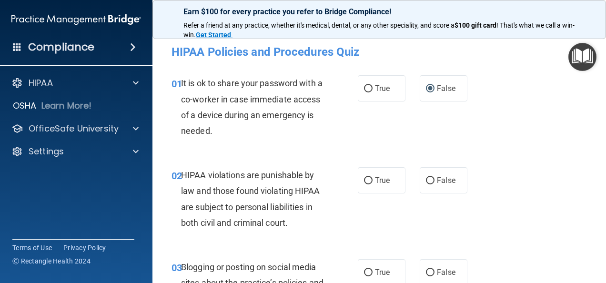
click at [437, 126] on div "01 It is ok to share your password with a co-worker in case immediate access of…" at bounding box center [379, 109] width 430 height 92
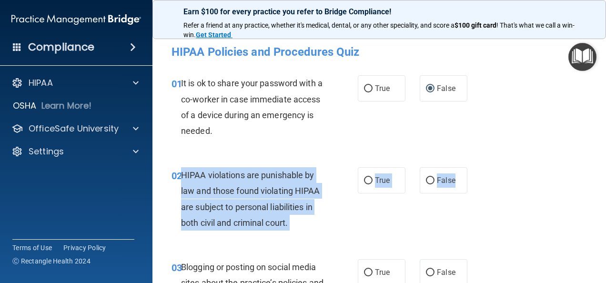
drag, startPoint x: 180, startPoint y: 174, endPoint x: 467, endPoint y: 182, distance: 286.5
click at [473, 167] on ng-form "02 HIPAA violations are punishable by law and those found violating HIPAA are s…" at bounding box center [473, 167] width 0 height 0
click at [369, 179] on label "True" at bounding box center [382, 180] width 48 height 26
click at [369, 179] on input "True" at bounding box center [368, 180] width 9 height 7
radio input "true"
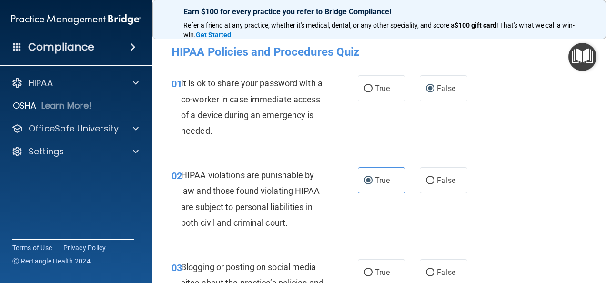
click at [489, 206] on div "02 HIPAA violations are punishable by law and those found violating HIPAA are s…" at bounding box center [379, 201] width 430 height 92
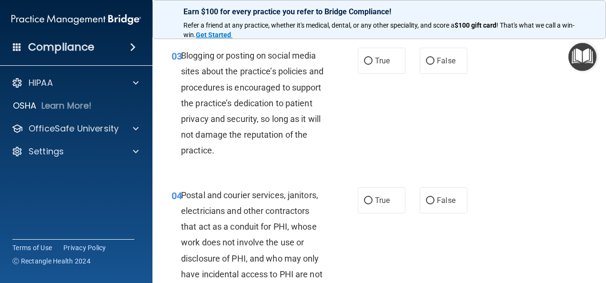
scroll to position [191, 0]
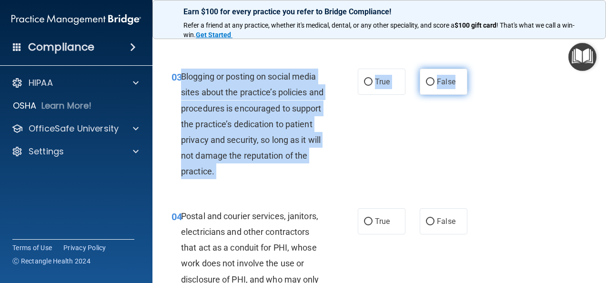
drag, startPoint x: 182, startPoint y: 75, endPoint x: 460, endPoint y: 82, distance: 277.9
click at [473, 69] on ng-form "03 Blogging or posting on social media sites about the practice’s policies and …" at bounding box center [473, 69] width 0 height 0
click at [426, 79] on input "False" at bounding box center [430, 82] width 9 height 7
radio input "true"
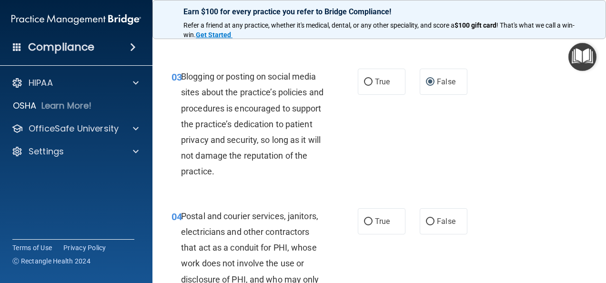
click at [429, 112] on div "03 Blogging or posting on social media sites about the practice’s policies and …" at bounding box center [379, 127] width 430 height 140
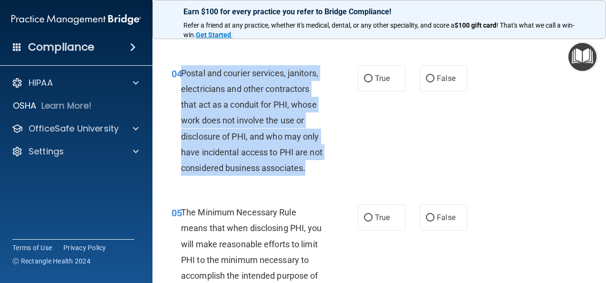
drag, startPoint x: 181, startPoint y: 74, endPoint x: 236, endPoint y: 183, distance: 121.7
click at [236, 176] on div "Postal and courier services, janitors, electricians and other contractors that …" at bounding box center [256, 120] width 151 height 111
drag, startPoint x: 365, startPoint y: 122, endPoint x: 348, endPoint y: 112, distance: 20.1
click at [366, 122] on div "04 Postal and courier services, janitors, electricians and other contractors th…" at bounding box center [264, 123] width 215 height 116
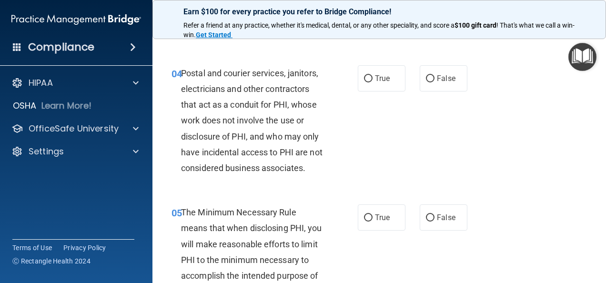
drag, startPoint x: 209, startPoint y: 62, endPoint x: 204, endPoint y: 66, distance: 6.1
click at [208, 64] on div "04 Postal and courier services, janitors, electricians and other contractors th…" at bounding box center [379, 123] width 430 height 140
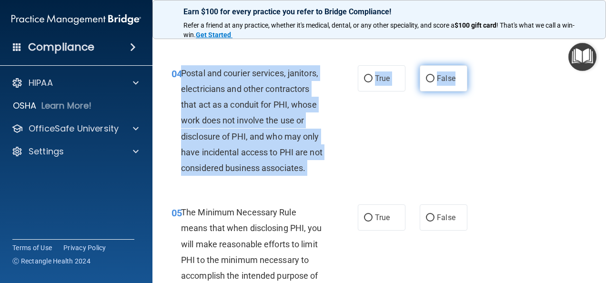
drag, startPoint x: 182, startPoint y: 72, endPoint x: 456, endPoint y: 81, distance: 273.7
click at [473, 65] on ng-form "04 Postal and courier services, janitors, electricians and other contractors th…" at bounding box center [473, 65] width 0 height 0
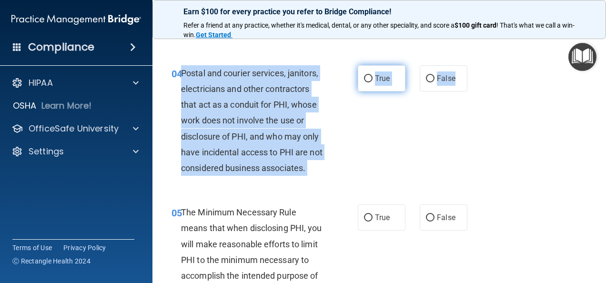
click at [364, 78] on input "True" at bounding box center [368, 78] width 9 height 7
radio input "true"
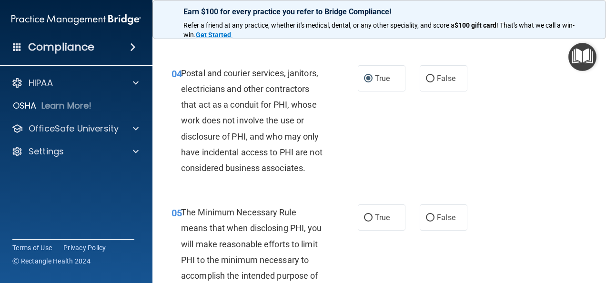
click at [481, 163] on div "04 Postal and courier services, janitors, electricians and other contractors th…" at bounding box center [379, 123] width 430 height 140
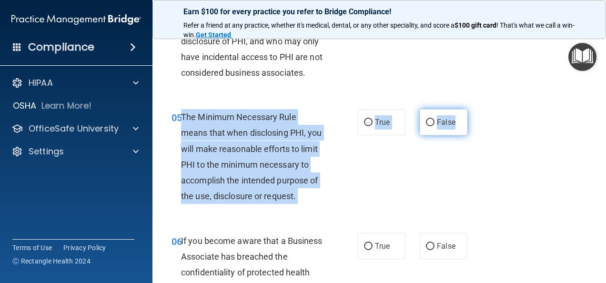
drag, startPoint x: 183, startPoint y: 131, endPoint x: 459, endPoint y: 142, distance: 276.7
click at [473, 109] on ng-form "05 The Minimum Necessary Rule means that when disclosing PHI, you will make rea…" at bounding box center [473, 109] width 0 height 0
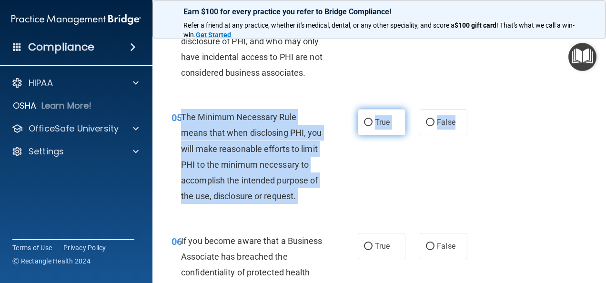
click at [364, 126] on input "True" at bounding box center [368, 122] width 9 height 7
radio input "true"
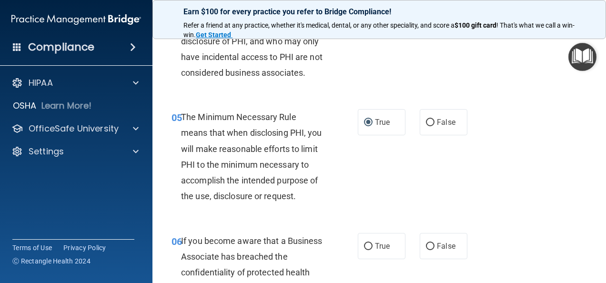
click at [489, 170] on div "05 The Minimum Necessary Rule means that when disclosing PHI, you will make rea…" at bounding box center [379, 158] width 430 height 123
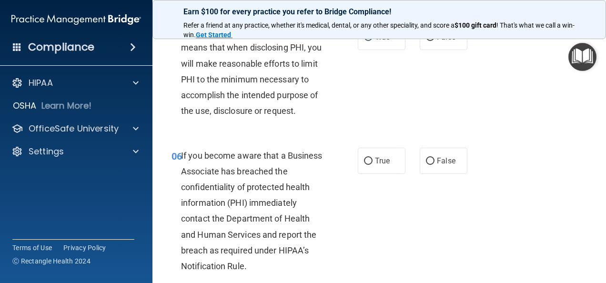
scroll to position [572, 0]
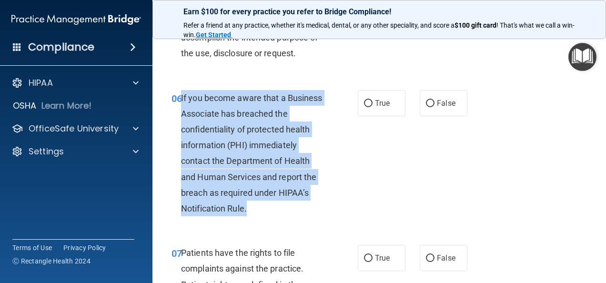
drag, startPoint x: 180, startPoint y: 114, endPoint x: 201, endPoint y: 236, distance: 123.8
click at [201, 222] on div "06 If you become aware that a Business Associate has breached the confidentiali…" at bounding box center [264, 156] width 215 height 132
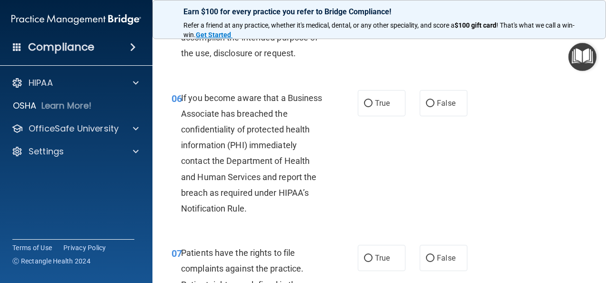
click at [372, 161] on div "06 If you become aware that a Business Associate has breached the confidentiali…" at bounding box center [379, 155] width 430 height 155
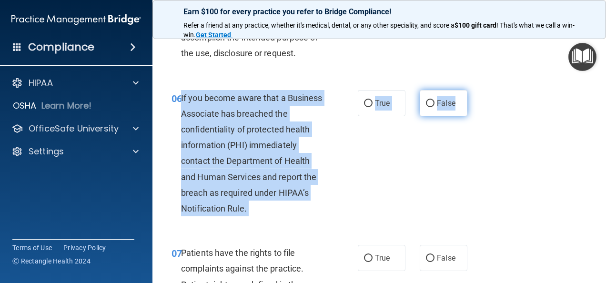
drag, startPoint x: 181, startPoint y: 110, endPoint x: 455, endPoint y: 110, distance: 273.6
click at [473, 90] on ng-form "06 If you become aware that a Business Associate has breached the confidentiali…" at bounding box center [473, 90] width 0 height 0
click at [427, 107] on input "False" at bounding box center [430, 103] width 9 height 7
radio input "true"
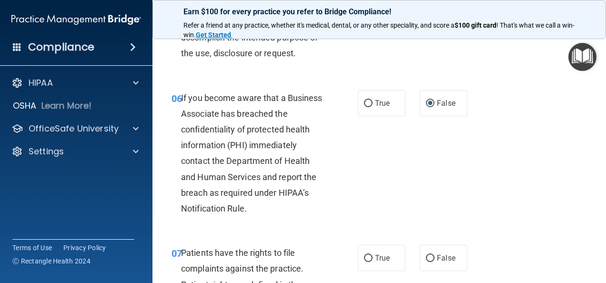
click at [409, 173] on div "06 If you become aware that a Business Associate has breached the confidentiali…" at bounding box center [379, 155] width 430 height 155
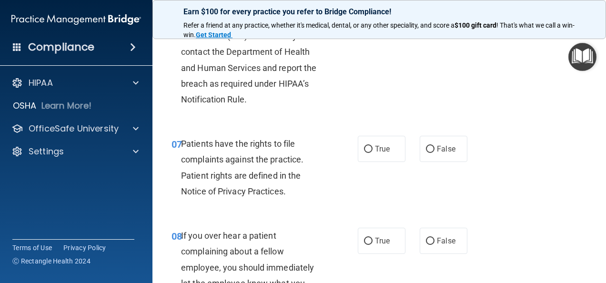
scroll to position [715, 0]
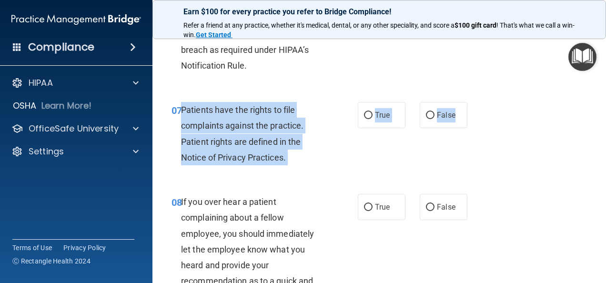
drag, startPoint x: 182, startPoint y: 142, endPoint x: 462, endPoint y: 147, distance: 280.3
click at [473, 102] on ng-form "07 Patients have the rights to file complaints against the practice. Patient ri…" at bounding box center [473, 102] width 0 height 0
click at [364, 119] on input "True" at bounding box center [368, 115] width 9 height 7
radio input "true"
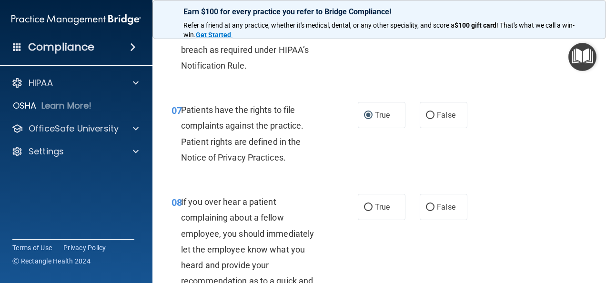
click at [491, 175] on div "07 Patients have the rights to file complaints against the practice. Patient ri…" at bounding box center [379, 136] width 430 height 92
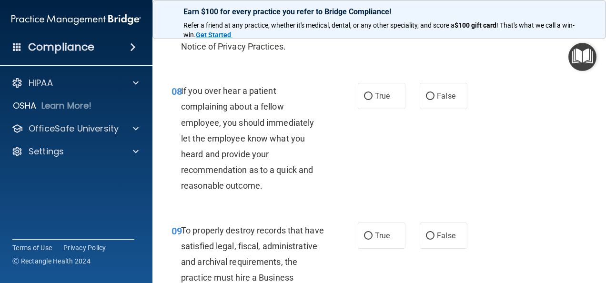
scroll to position [810, 0]
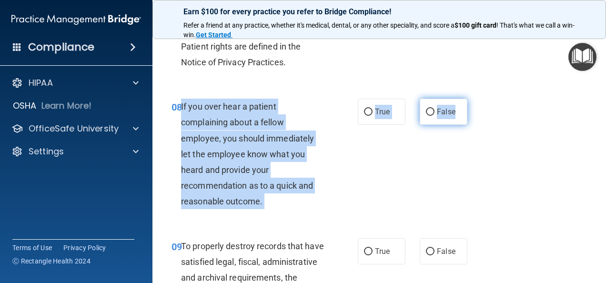
drag, startPoint x: 181, startPoint y: 133, endPoint x: 459, endPoint y: 149, distance: 278.8
click at [473, 99] on ng-form "08 If you over hear a patient complaining about a fellow employee, you should i…" at bounding box center [473, 99] width 0 height 0
click at [426, 116] on input "False" at bounding box center [430, 112] width 9 height 7
radio input "true"
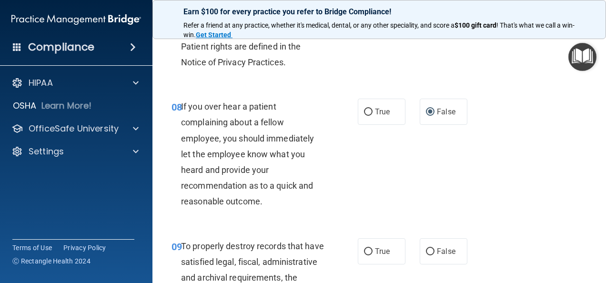
click at [433, 183] on div "08 If you over hear a patient complaining about a fellow employee, you should i…" at bounding box center [379, 157] width 430 height 140
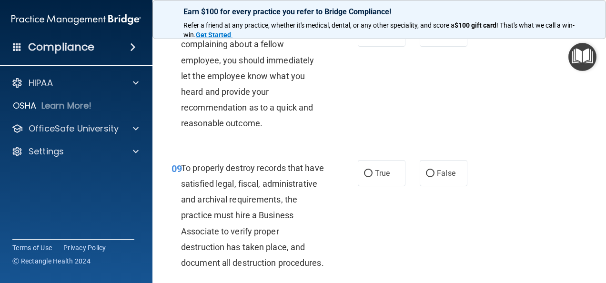
scroll to position [953, 0]
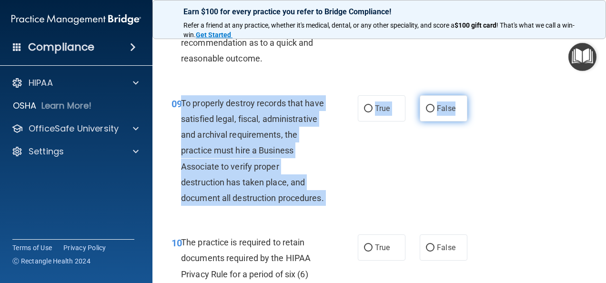
drag, startPoint x: 181, startPoint y: 133, endPoint x: 454, endPoint y: 144, distance: 273.3
click at [473, 95] on ng-form "09 To properly destroy records that have satisfied legal, fiscal, administrativ…" at bounding box center [473, 95] width 0 height 0
click at [426, 112] on input "False" at bounding box center [430, 108] width 9 height 7
radio input "true"
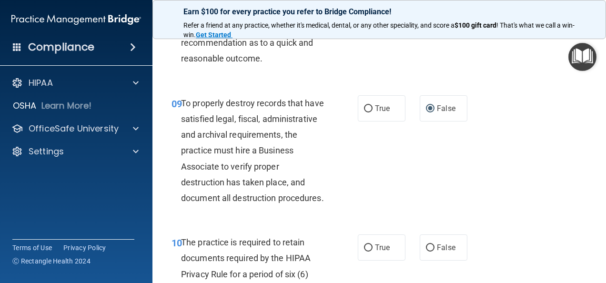
click at [419, 168] on div "09 To properly destroy records that have satisfied legal, fiscal, administrativ…" at bounding box center [379, 153] width 430 height 140
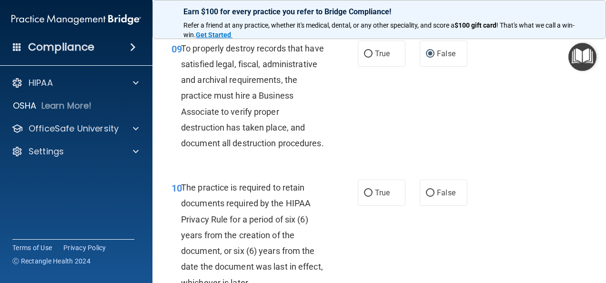
scroll to position [1096, 0]
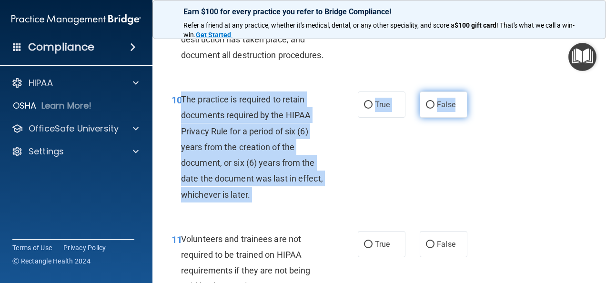
drag, startPoint x: 182, startPoint y: 146, endPoint x: 452, endPoint y: 154, distance: 270.4
click at [473, 92] on ng-form "10 The practice is required to retain documents required by the HIPAA Privacy R…" at bounding box center [473, 92] width 0 height 0
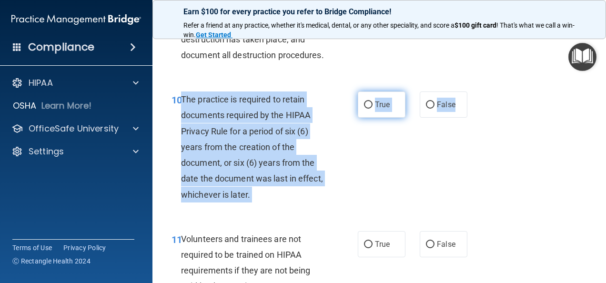
click at [366, 109] on input "True" at bounding box center [368, 105] width 9 height 7
radio input "true"
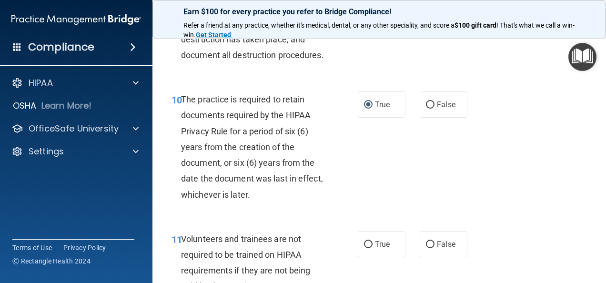
click at [540, 173] on div "10 The practice is required to retain documents required by the HIPAA Privacy R…" at bounding box center [379, 150] width 430 height 140
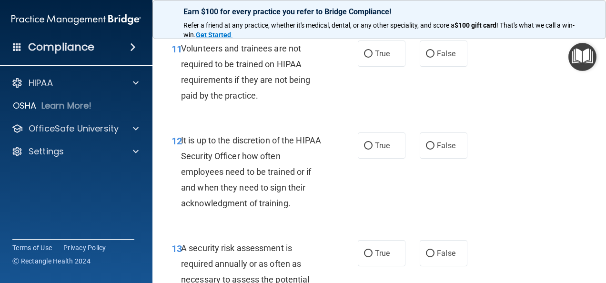
scroll to position [1192, 0]
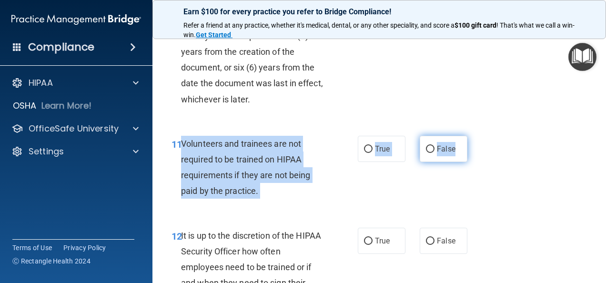
drag, startPoint x: 182, startPoint y: 188, endPoint x: 459, endPoint y: 194, distance: 277.0
click at [473, 136] on ng-form "11 Volunteers and trainees are not required to be trained on HIPAA requirements…" at bounding box center [473, 136] width 0 height 0
click at [426, 153] on input "False" at bounding box center [430, 149] width 9 height 7
radio input "true"
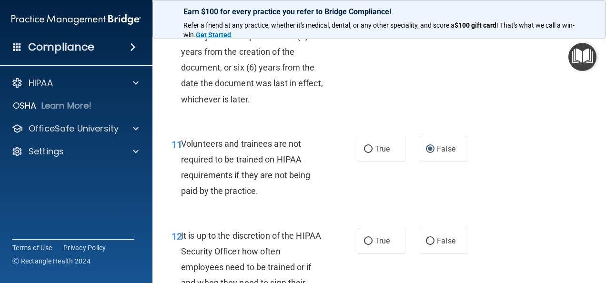
click at [404, 124] on div "10 The practice is required to retain documents required by the HIPAA Privacy R…" at bounding box center [379, 54] width 430 height 140
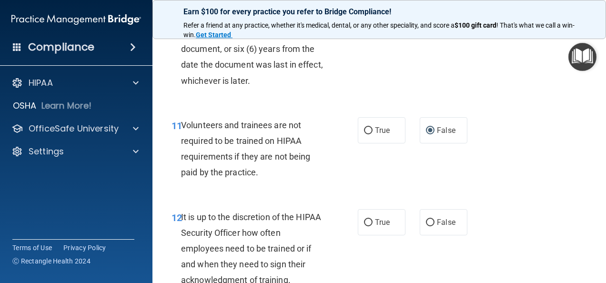
scroll to position [1287, 0]
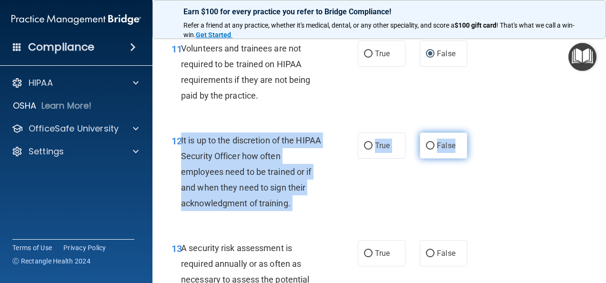
drag, startPoint x: 180, startPoint y: 189, endPoint x: 459, endPoint y: 196, distance: 279.4
click at [473, 132] on ng-form "12 It is up to the discretion of the HIPAA Security Officer how often employees…" at bounding box center [473, 132] width 0 height 0
click at [426, 150] on input "False" at bounding box center [430, 146] width 9 height 7
radio input "true"
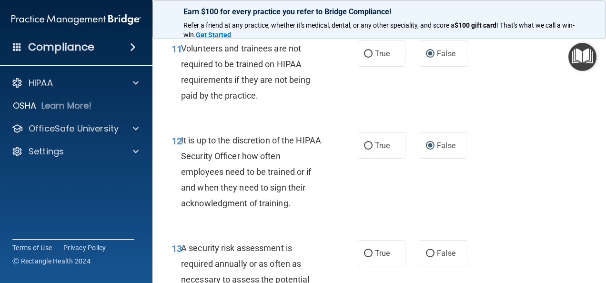
click at [509, 190] on div "12 It is up to the discretion of the HIPAA Security Officer how often employees…" at bounding box center [379, 175] width 430 height 108
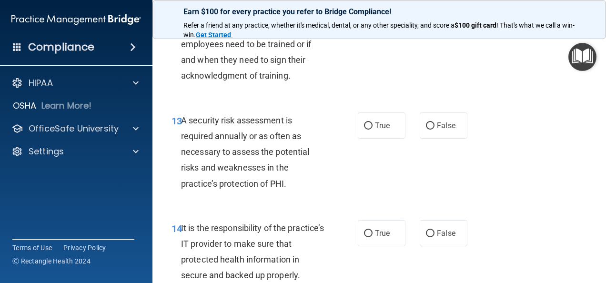
scroll to position [1430, 0]
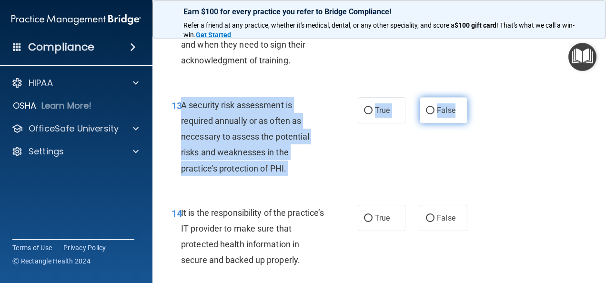
drag, startPoint x: 183, startPoint y: 152, endPoint x: 453, endPoint y: 159, distance: 270.3
click at [473, 97] on ng-form "13 A security risk assessment is required annually or as often as necessary to …" at bounding box center [473, 97] width 0 height 0
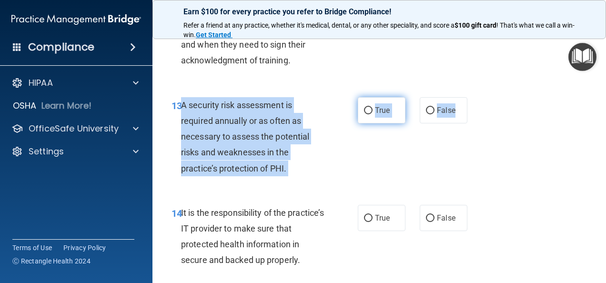
click at [364, 114] on input "True" at bounding box center [368, 110] width 9 height 7
radio input "true"
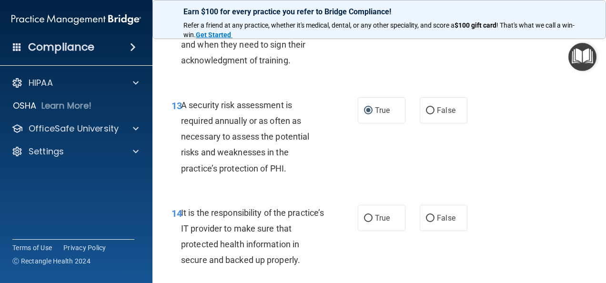
click at [530, 169] on div "13 A security risk assessment is required annually or as often as necessary to …" at bounding box center [379, 139] width 430 height 108
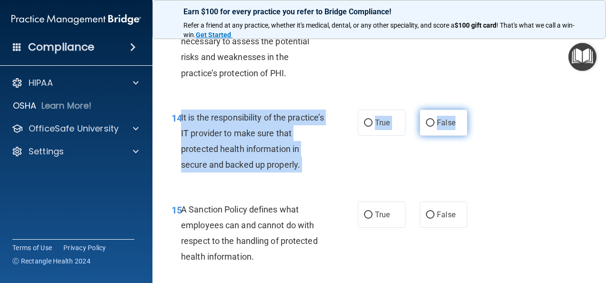
drag, startPoint x: 181, startPoint y: 167, endPoint x: 462, endPoint y: 176, distance: 280.9
click at [473, 110] on ng-form "14 It is the responsibility of the practice’s IT provider to make sure that pro…" at bounding box center [473, 110] width 0 height 0
click at [426, 127] on input "False" at bounding box center [430, 123] width 9 height 7
radio input "true"
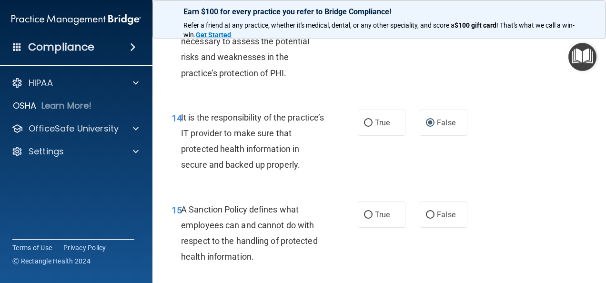
click at [493, 190] on div "14 It is the responsibility of the practice’s IT provider to make sure that pro…" at bounding box center [379, 144] width 430 height 92
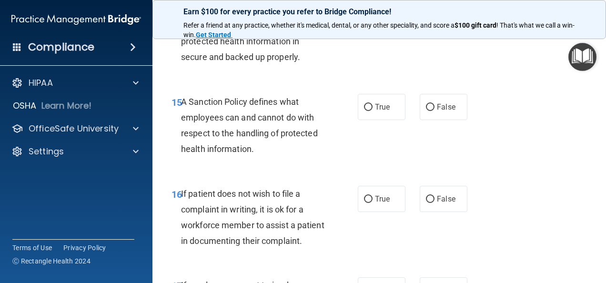
scroll to position [1671, 0]
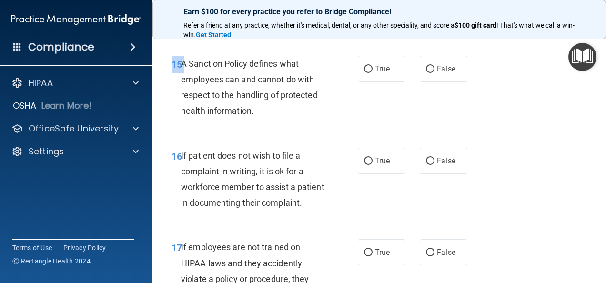
drag, startPoint x: 182, startPoint y: 113, endPoint x: 468, endPoint y: 120, distance: 286.0
click at [468, 120] on div "15 A Sanction Policy defines what employees can and cannot do with respect to t…" at bounding box center [379, 90] width 430 height 92
click at [182, 110] on span "A Sanction Policy defines what employees can and cannot do with respect to the …" at bounding box center [249, 88] width 137 height 58
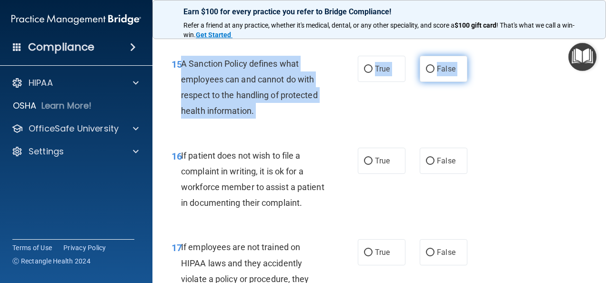
drag, startPoint x: 182, startPoint y: 110, endPoint x: 451, endPoint y: 127, distance: 269.4
click at [473, 56] on ng-form "15 A Sanction Policy defines what employees can and cannot do with respect to t…" at bounding box center [473, 56] width 0 height 0
click at [426, 73] on input "False" at bounding box center [430, 69] width 9 height 7
radio input "true"
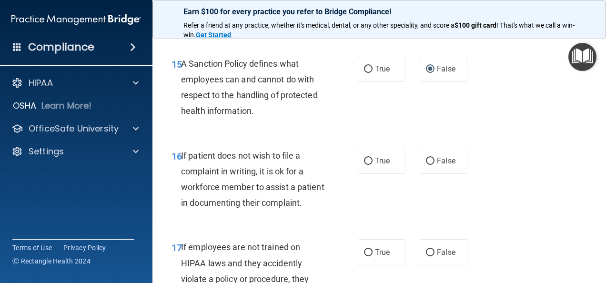
click at [486, 136] on div "15 A Sanction Policy defines what employees can and cannot do with respect to t…" at bounding box center [379, 90] width 430 height 92
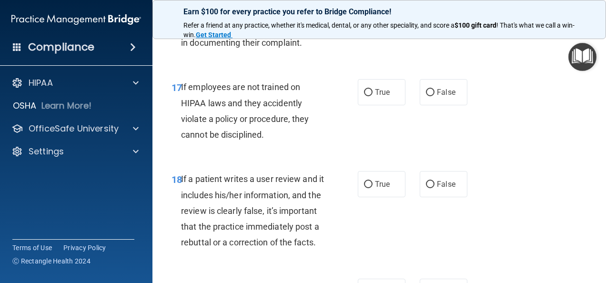
scroll to position [1719, 0]
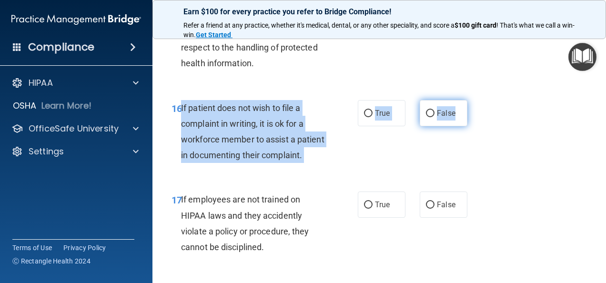
drag, startPoint x: 181, startPoint y: 153, endPoint x: 458, endPoint y: 166, distance: 276.7
click at [473, 100] on ng-form "16 If patient does not wish to file a complaint in writing, it is ok for a work…" at bounding box center [473, 100] width 0 height 0
click at [364, 117] on input "True" at bounding box center [368, 113] width 9 height 7
radio input "true"
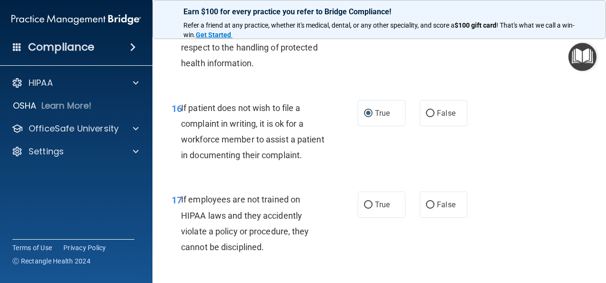
click at [450, 180] on div "16 If patient does not wish to file a complaint in writing, it is ok for a work…" at bounding box center [379, 134] width 430 height 92
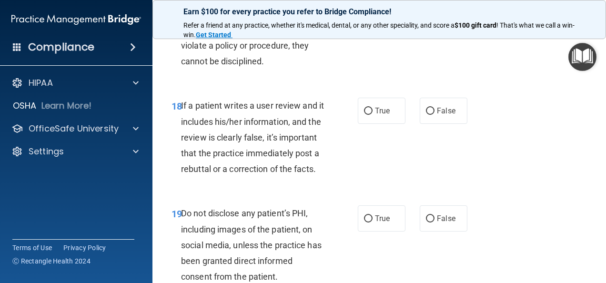
scroll to position [1862, 0]
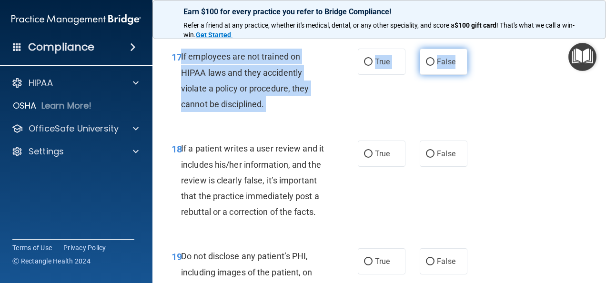
drag, startPoint x: 181, startPoint y: 120, endPoint x: 450, endPoint y: 133, distance: 269.1
click at [473, 49] on ng-form "17 If employees are not trained on HIPAA laws and they accidently violate a pol…" at bounding box center [473, 49] width 0 height 0
click at [427, 66] on input "False" at bounding box center [430, 62] width 9 height 7
radio input "true"
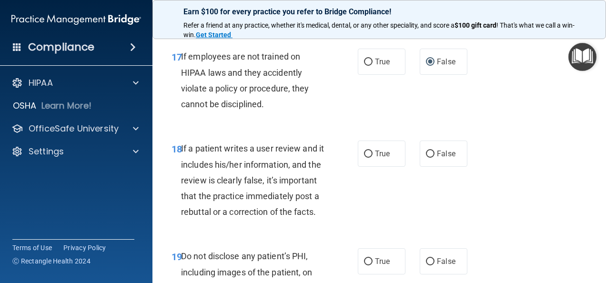
click at [504, 129] on div "17 If employees are not trained on HIPAA laws and they accidently violate a pol…" at bounding box center [379, 83] width 430 height 92
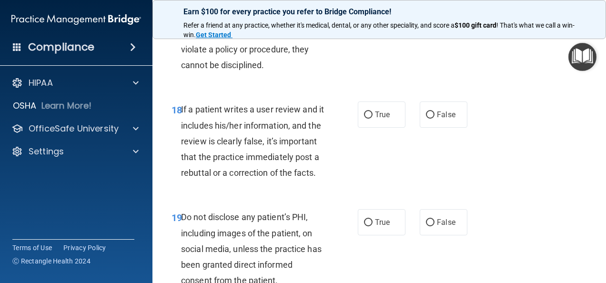
scroll to position [1909, 0]
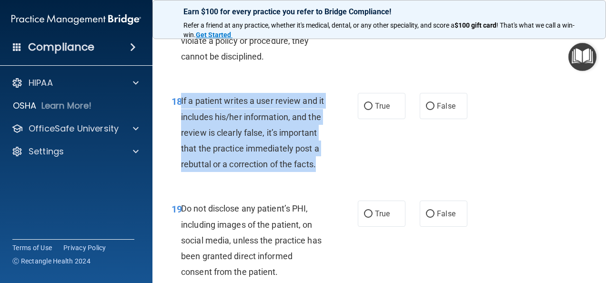
drag, startPoint x: 181, startPoint y: 165, endPoint x: 289, endPoint y: 250, distance: 137.5
click at [289, 172] on div "If a patient writes a user review and it includes his/her information, and the …" at bounding box center [256, 132] width 151 height 79
click at [334, 177] on div "18 If a patient writes a user review and it includes his/her information, and t…" at bounding box center [264, 135] width 215 height 84
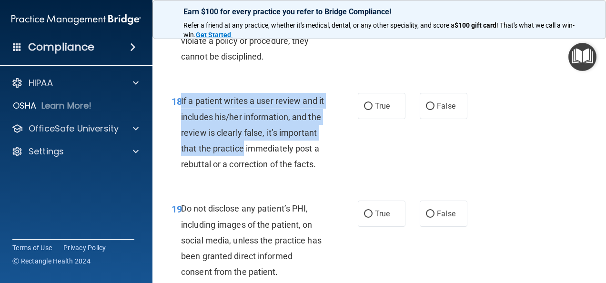
click at [333, 177] on div "18 If a patient writes a user review and it includes his/her information, and t…" at bounding box center [264, 135] width 215 height 84
click at [328, 172] on div "If a patient writes a user review and it includes his/her information, and the …" at bounding box center [256, 132] width 151 height 79
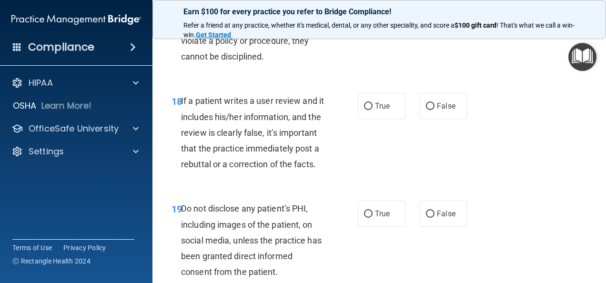
drag, startPoint x: 328, startPoint y: 203, endPoint x: 329, endPoint y: 155, distance: 48.1
click at [329, 155] on div "18 If a patient writes a user review and it includes his/her information, and t…" at bounding box center [379, 135] width 430 height 108
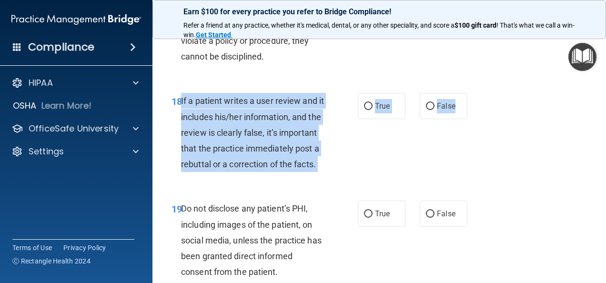
drag, startPoint x: 182, startPoint y: 164, endPoint x: 466, endPoint y: 178, distance: 284.4
click at [473, 93] on ng-form "18 If a patient writes a user review and it includes his/her information, and t…" at bounding box center [473, 93] width 0 height 0
click at [427, 110] on input "False" at bounding box center [430, 106] width 9 height 7
radio input "true"
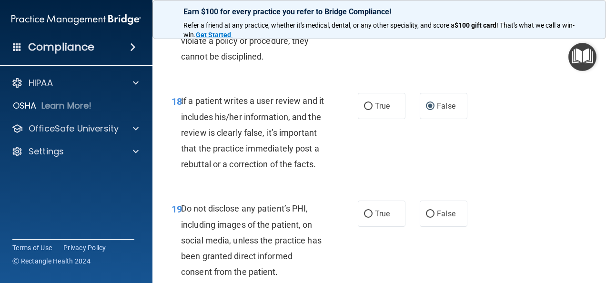
click at [513, 189] on div "18 If a patient writes a user review and it includes his/her information, and t…" at bounding box center [379, 135] width 430 height 108
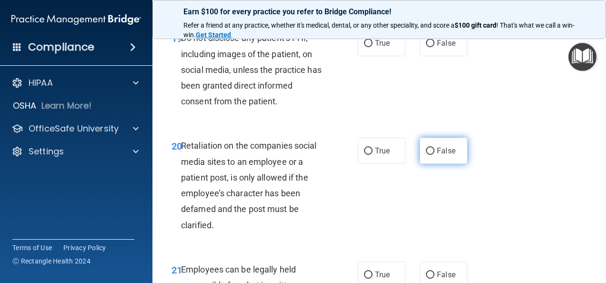
scroll to position [2081, 0]
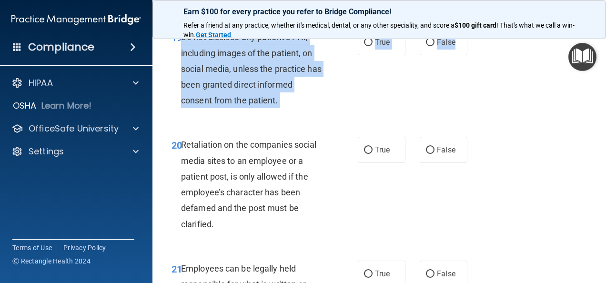
drag, startPoint x: 181, startPoint y: 116, endPoint x: 466, endPoint y: 131, distance: 285.4
click at [473, 29] on ng-form "19 Do not disclose any patient’s PHI, including images of the patient, on socia…" at bounding box center [473, 29] width 0 height 0
click at [364, 46] on input "True" at bounding box center [368, 42] width 9 height 7
radio input "true"
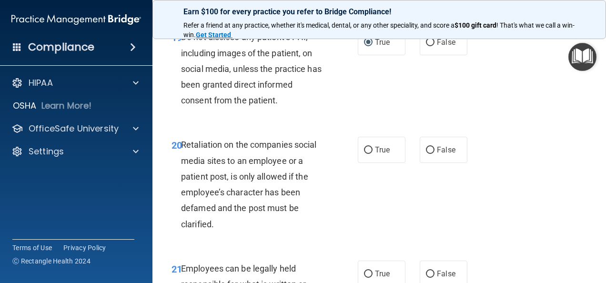
click at [479, 125] on div "19 Do not disclose any patient’s PHI, including images of the patient, on socia…" at bounding box center [379, 71] width 430 height 108
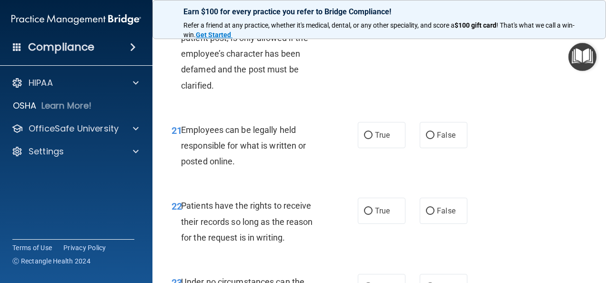
scroll to position [2224, 0]
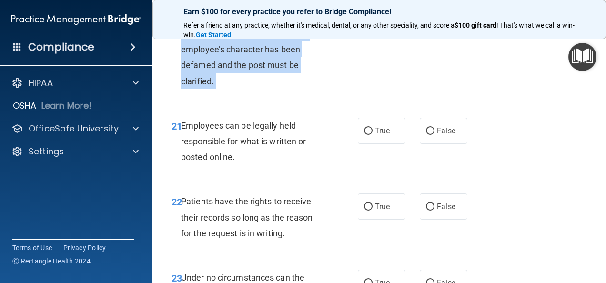
drag, startPoint x: 181, startPoint y: 81, endPoint x: 461, endPoint y: 85, distance: 280.3
click at [426, 11] on input "False" at bounding box center [430, 7] width 9 height 7
radio input "true"
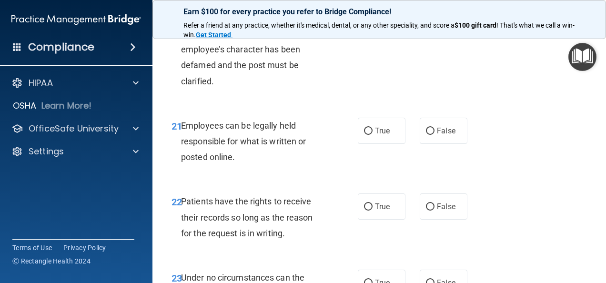
click at [475, 105] on div "20 Retaliation on the companies social media sites to an employee or a patient …" at bounding box center [379, 43] width 430 height 123
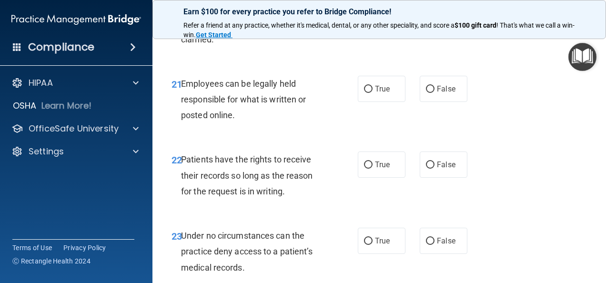
scroll to position [2319, 0]
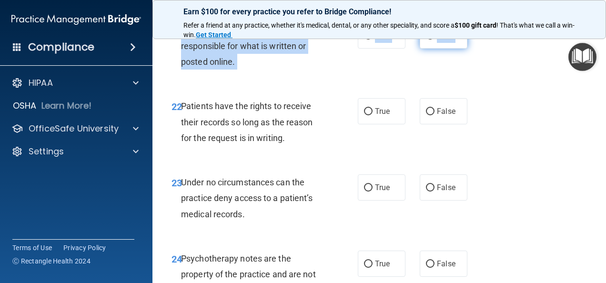
drag, startPoint x: 182, startPoint y: 109, endPoint x: 451, endPoint y: 115, distance: 269.4
click at [473, 22] on ng-form "21 Employees can be legally held responsible for what is written or posted onli…" at bounding box center [473, 22] width 0 height 0
click at [364, 40] on input "True" at bounding box center [368, 35] width 9 height 7
radio input "true"
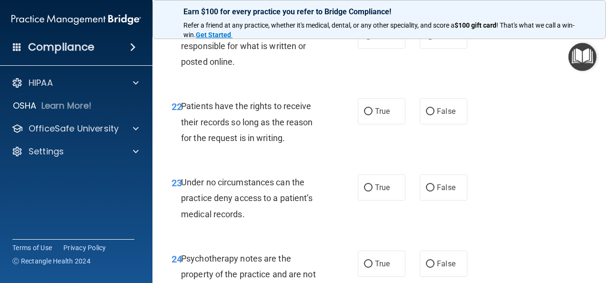
click at [315, 146] on div "Patients have the rights to receive their records so long as the reason for the…" at bounding box center [256, 122] width 151 height 48
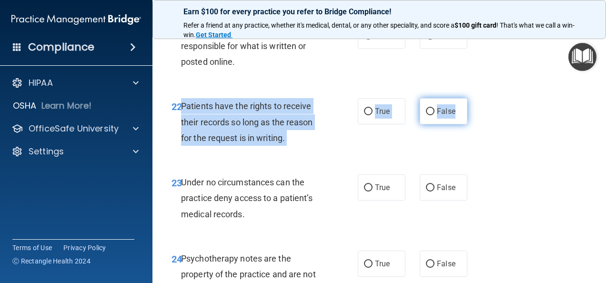
drag, startPoint x: 181, startPoint y: 185, endPoint x: 448, endPoint y: 196, distance: 267.6
click at [473, 98] on ng-form "22 Patients have the rights to receive their records so long as the reason for …" at bounding box center [473, 98] width 0 height 0
click at [426, 115] on input "False" at bounding box center [430, 111] width 9 height 7
radio input "true"
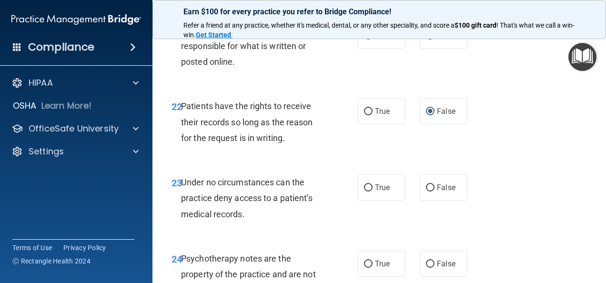
click at [488, 163] on div "22 Patients have the rights to receive their records so long as the reason for …" at bounding box center [379, 124] width 430 height 76
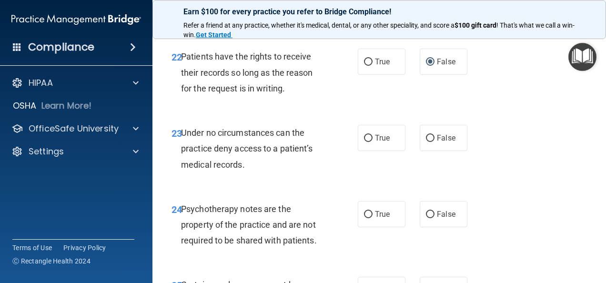
scroll to position [2415, 0]
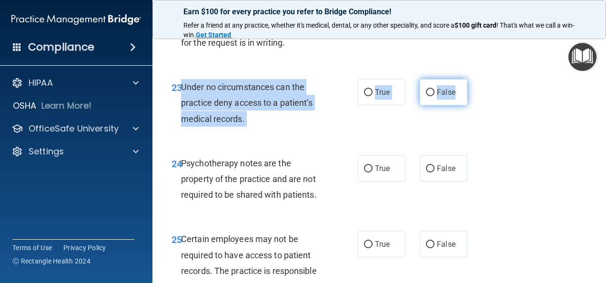
drag, startPoint x: 180, startPoint y: 165, endPoint x: 458, endPoint y: 173, distance: 277.5
click at [473, 79] on ng-form "23 Under no circumstances can the practice deny access to a patient’s medical r…" at bounding box center [473, 79] width 0 height 0
click at [426, 96] on input "False" at bounding box center [430, 92] width 9 height 7
radio input "true"
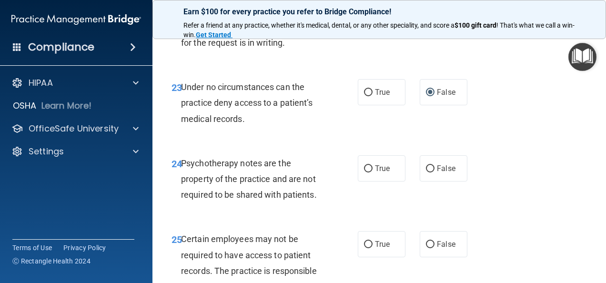
click at [408, 143] on div "23 Under no circumstances can the practice deny access to a patient’s medical r…" at bounding box center [379, 105] width 430 height 76
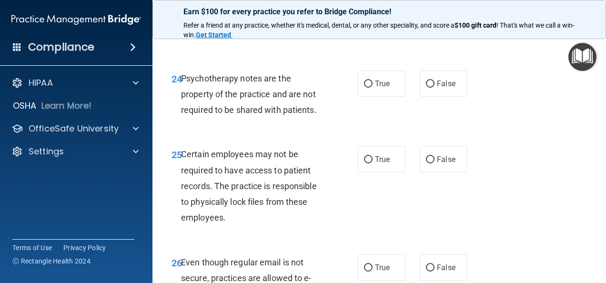
scroll to position [2557, 0]
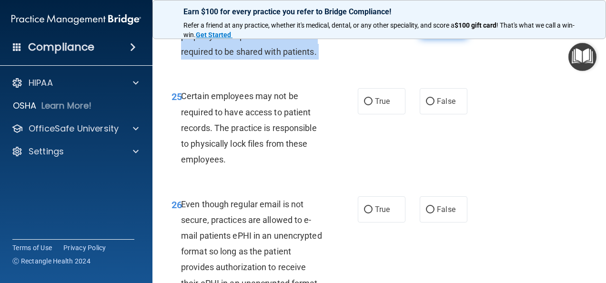
drag, startPoint x: 182, startPoint y: 99, endPoint x: 462, endPoint y: 113, distance: 281.1
click at [473, 12] on ng-form "24 Psychotherapy notes are the property of the practice and are not required to…" at bounding box center [473, 12] width 0 height 0
click at [365, 30] on input "True" at bounding box center [368, 25] width 9 height 7
radio input "true"
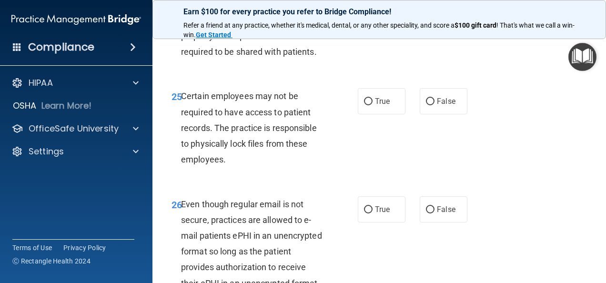
click at [511, 77] on div "24 Psychotherapy notes are the property of the practice and are not required to…" at bounding box center [379, 38] width 430 height 76
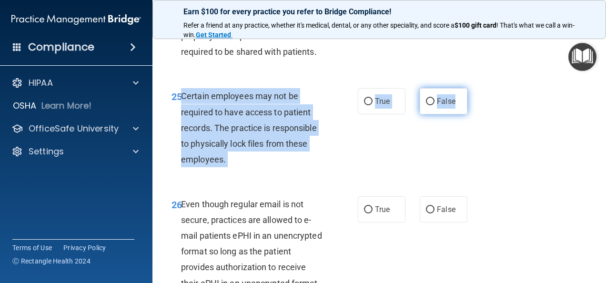
drag, startPoint x: 181, startPoint y: 174, endPoint x: 462, endPoint y: 187, distance: 282.0
click at [473, 88] on ng-form "25 Certain employees may not be required to have access to patient records. The…" at bounding box center [473, 88] width 0 height 0
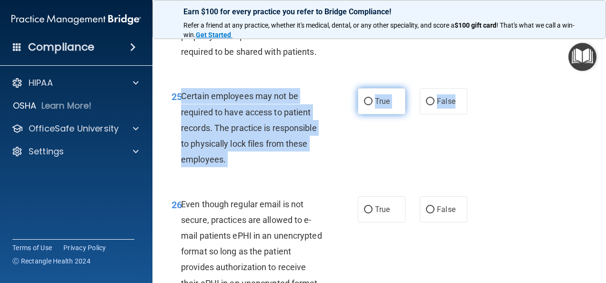
click at [364, 105] on input "True" at bounding box center [368, 101] width 9 height 7
radio input "true"
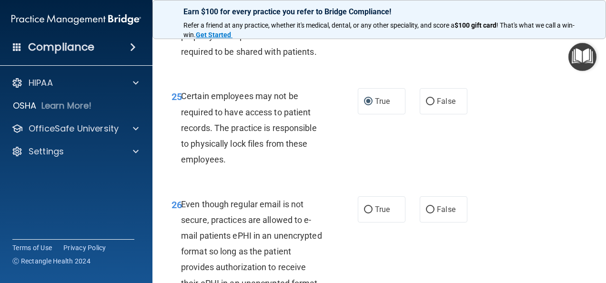
click at [503, 184] on div "25 Certain employees may not be required to have access to patient records. The…" at bounding box center [379, 130] width 430 height 108
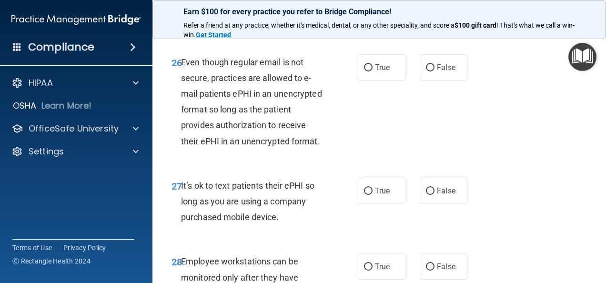
scroll to position [2700, 0]
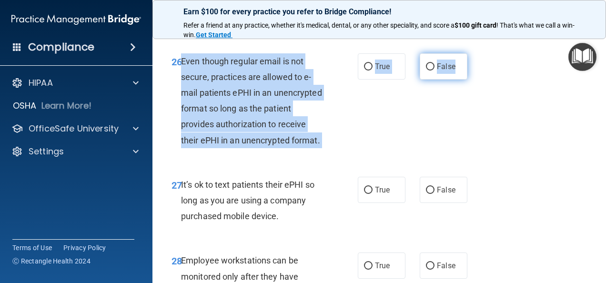
drag, startPoint x: 181, startPoint y: 140, endPoint x: 460, endPoint y: 153, distance: 279.6
click at [473, 53] on ng-form "26 Even though regular email is not secure, practices are allowed to e-mail pat…" at bounding box center [473, 53] width 0 height 0
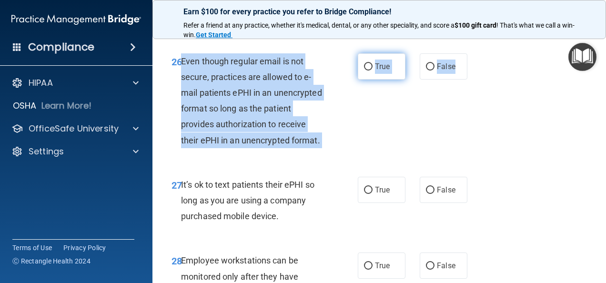
click at [364, 71] on input "True" at bounding box center [368, 66] width 9 height 7
radio input "true"
click at [367, 153] on div "26 Even though regular email is not secure, practices are allowed to e-mail pat…" at bounding box center [264, 103] width 215 height 100
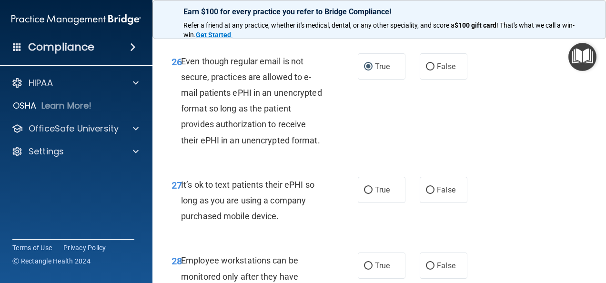
scroll to position [2796, 0]
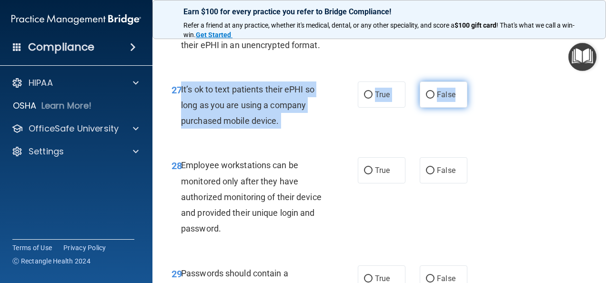
drag, startPoint x: 180, startPoint y: 184, endPoint x: 455, endPoint y: 194, distance: 274.7
click at [473, 82] on ng-form "27 It’s ok to text patients their ePHI so long as you are using a company purch…" at bounding box center [473, 82] width 0 height 0
click at [427, 99] on input "False" at bounding box center [430, 95] width 9 height 7
radio input "true"
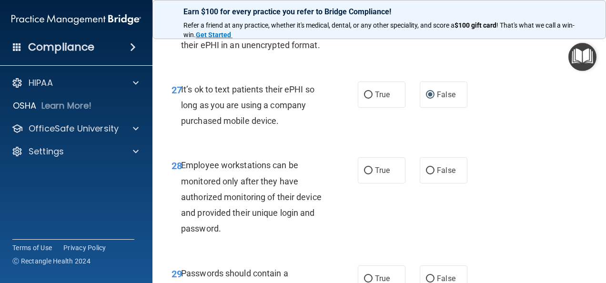
click at [471, 70] on div "26 Even though regular email is not secure, practices are allowed to e-mail pat…" at bounding box center [379, 7] width 430 height 123
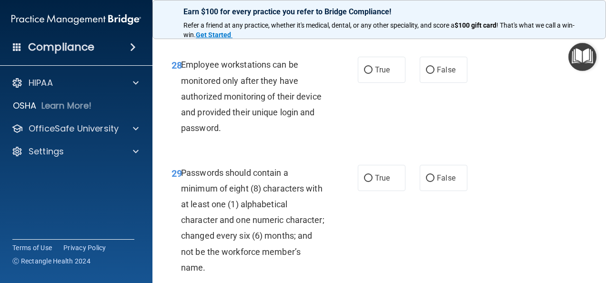
scroll to position [2939, 0]
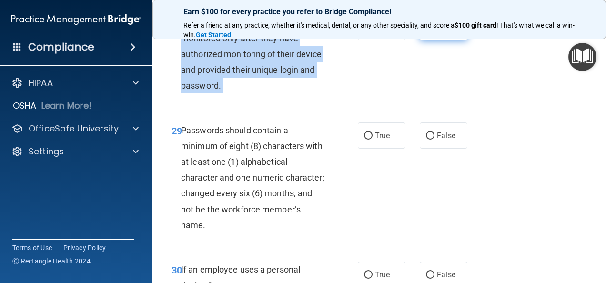
drag, startPoint x: 182, startPoint y: 117, endPoint x: 449, endPoint y: 132, distance: 267.8
click at [473, 14] on ng-form "28 Employee workstations can be monitored only after they have authorized monit…" at bounding box center [473, 14] width 0 height 0
click at [426, 31] on input "False" at bounding box center [430, 27] width 9 height 7
radio input "true"
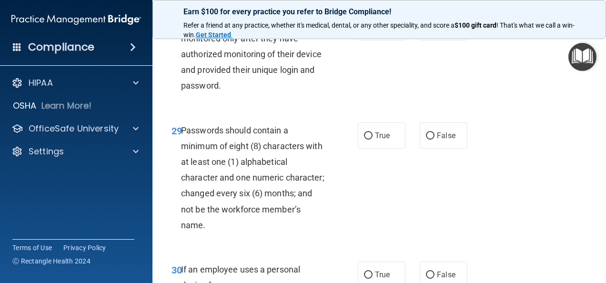
click at [378, 110] on div "28 Employee workstations can be monitored only after they have authorized monit…" at bounding box center [379, 56] width 430 height 108
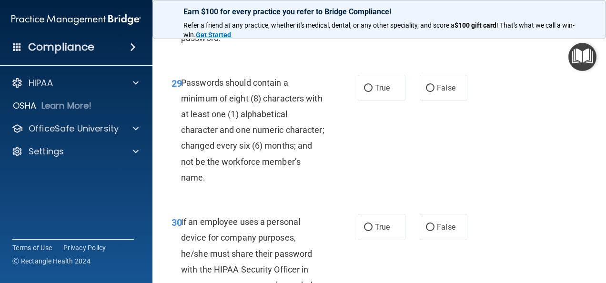
scroll to position [3082, 0]
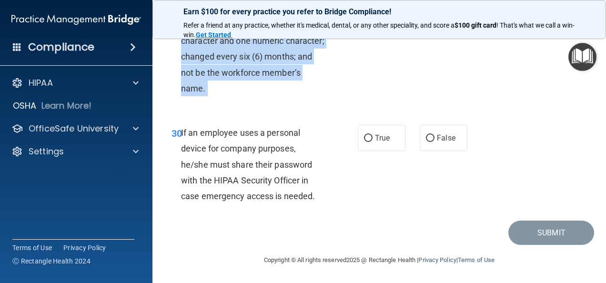
drag, startPoint x: 181, startPoint y: 77, endPoint x: 453, endPoint y: 98, distance: 272.5
radio input "true"
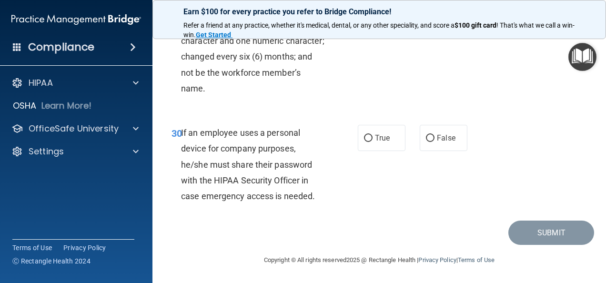
click at [418, 113] on div "29 Passwords should contain a minimum of eight (8) characters with at least one…" at bounding box center [379, 44] width 430 height 140
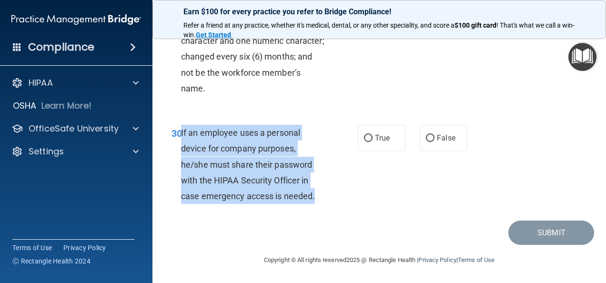
drag, startPoint x: 181, startPoint y: 132, endPoint x: 332, endPoint y: 200, distance: 165.9
click at [332, 200] on div "30 If an employee uses a personal device for company purposes, he/she must shar…" at bounding box center [264, 167] width 215 height 84
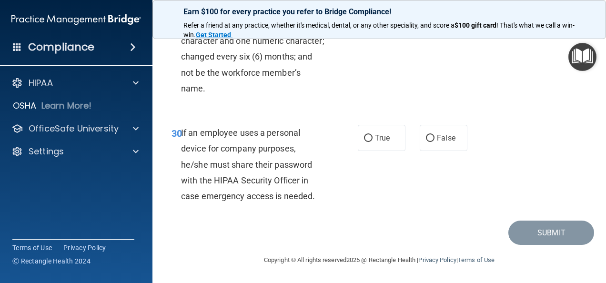
click at [179, 132] on span "30" at bounding box center [177, 133] width 10 height 11
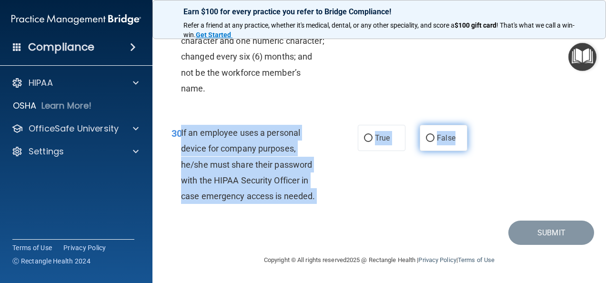
drag, startPoint x: 181, startPoint y: 132, endPoint x: 457, endPoint y: 141, distance: 275.6
click at [473, 125] on ng-form "30 If an employee uses a personal device for company purposes, he/she must shar…" at bounding box center [473, 125] width 0 height 0
click at [426, 137] on input "False" at bounding box center [430, 138] width 9 height 7
radio input "true"
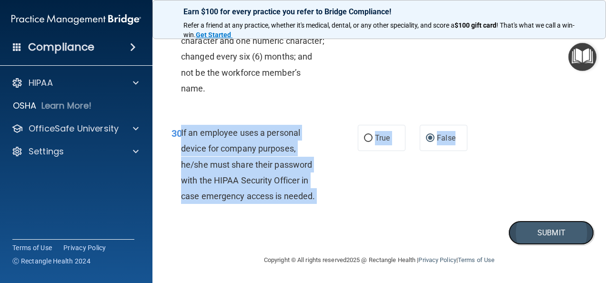
click at [541, 237] on button "Submit" at bounding box center [552, 233] width 86 height 24
click at [535, 234] on button "Submit" at bounding box center [552, 233] width 86 height 24
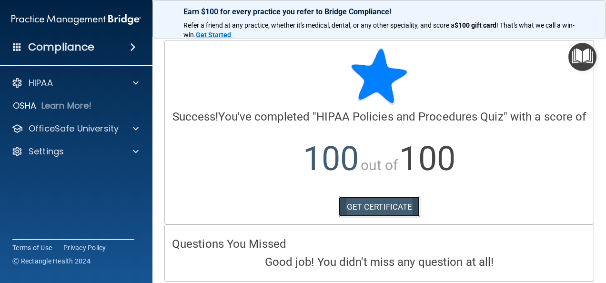
click at [378, 217] on link "GET CERTIFICATE" at bounding box center [380, 206] width 82 height 21
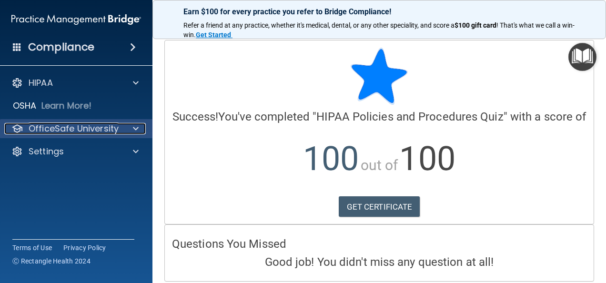
click at [50, 128] on p "OfficeSafe University" at bounding box center [74, 128] width 90 height 11
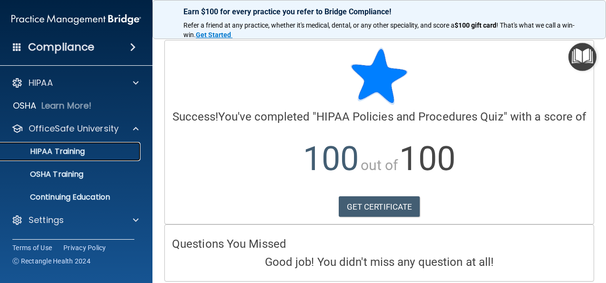
click at [50, 151] on p "HIPAA Training" at bounding box center [45, 152] width 79 height 10
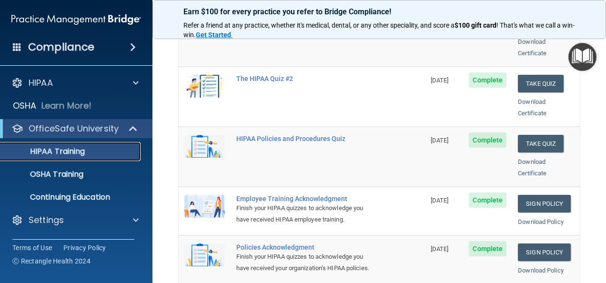
scroll to position [191, 0]
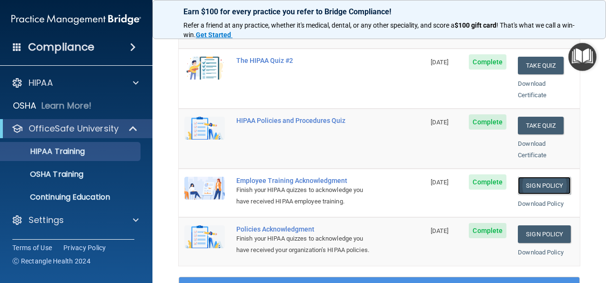
click at [525, 177] on link "Sign Policy" at bounding box center [544, 186] width 53 height 18
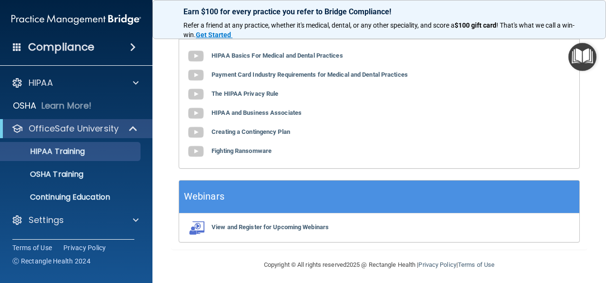
scroll to position [237, 0]
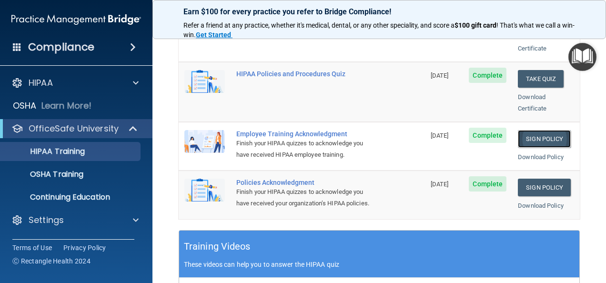
click at [547, 130] on link "Sign Policy" at bounding box center [544, 139] width 53 height 18
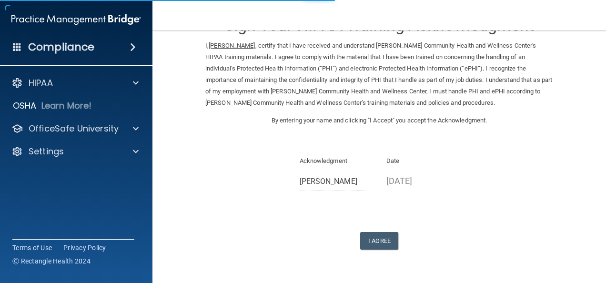
scroll to position [61, 0]
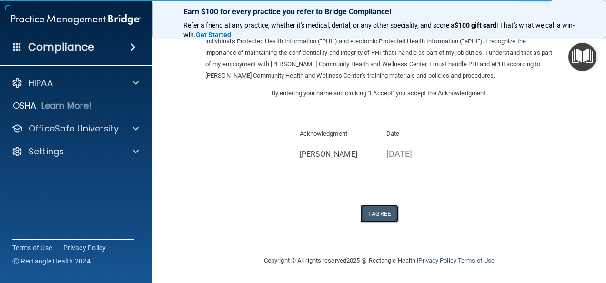
click at [381, 215] on button "I Agree" at bounding box center [379, 214] width 38 height 18
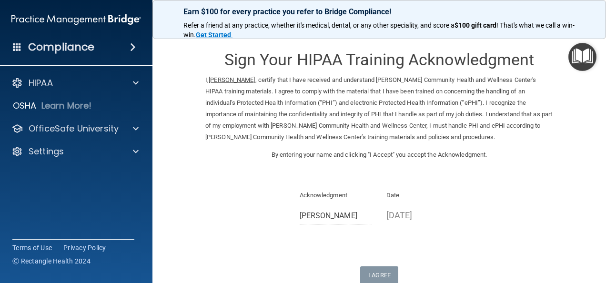
scroll to position [99, 0]
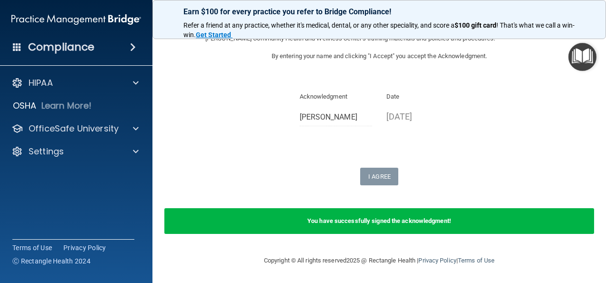
click at [351, 225] on div "You have successfully signed the acknowledgment!" at bounding box center [379, 221] width 430 height 26
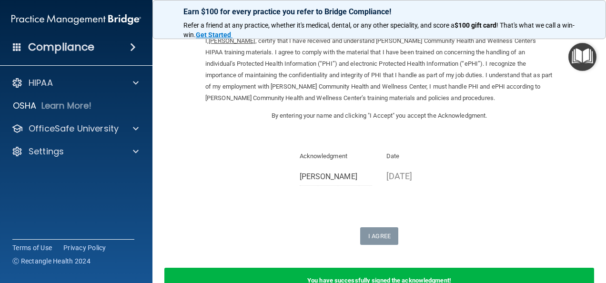
scroll to position [0, 0]
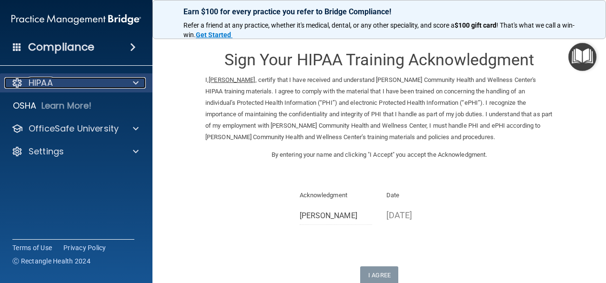
click at [41, 84] on p "HIPAA" at bounding box center [41, 82] width 24 height 11
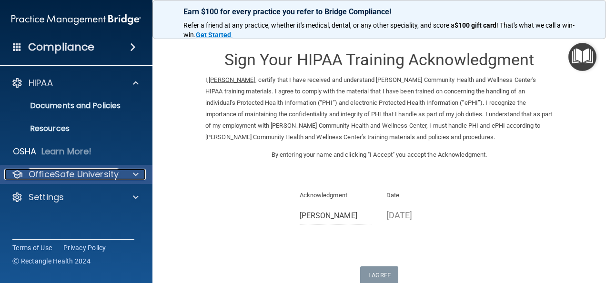
click at [58, 171] on p "OfficeSafe University" at bounding box center [74, 174] width 90 height 11
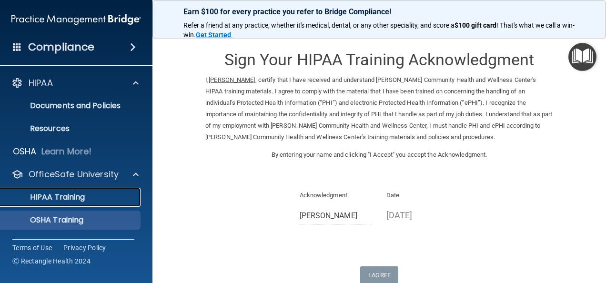
click at [65, 199] on p "HIPAA Training" at bounding box center [45, 198] width 79 height 10
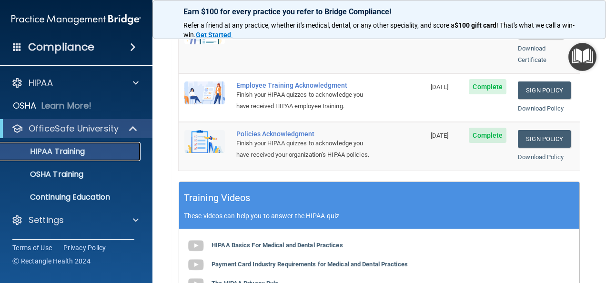
scroll to position [191, 0]
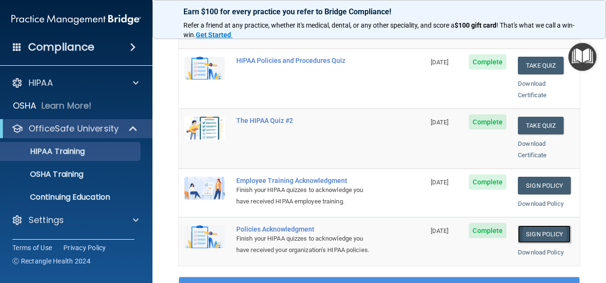
click at [528, 225] on link "Sign Policy" at bounding box center [544, 234] width 53 height 18
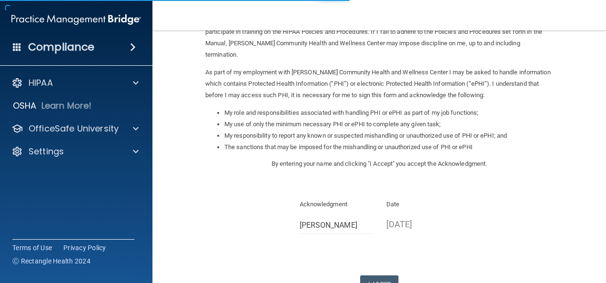
scroll to position [165, 0]
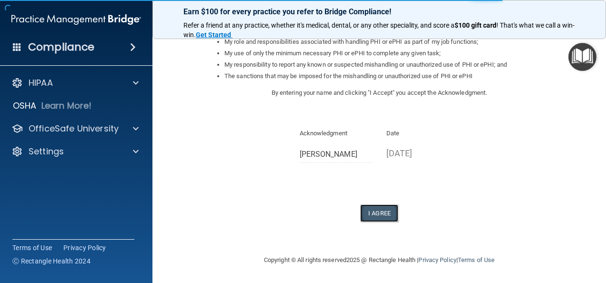
click at [371, 212] on button "I Agree" at bounding box center [379, 213] width 38 height 18
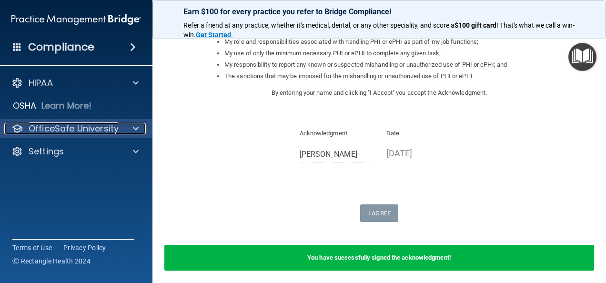
click at [51, 127] on p "OfficeSafe University" at bounding box center [74, 128] width 90 height 11
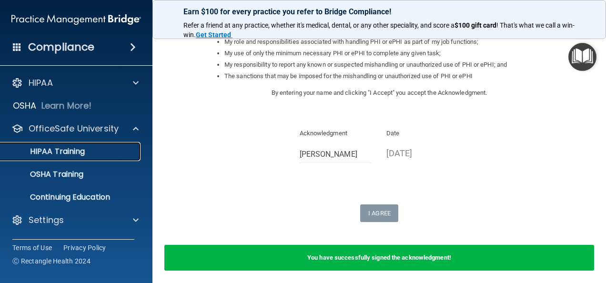
click at [55, 153] on p "HIPAA Training" at bounding box center [45, 152] width 79 height 10
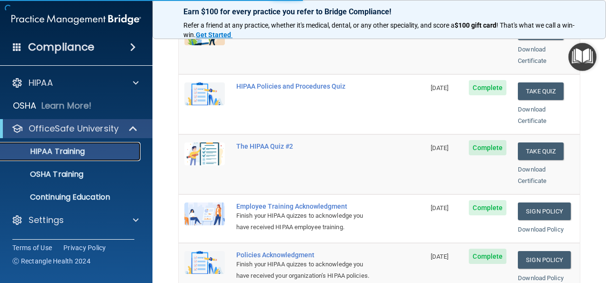
scroll to position [438, 0]
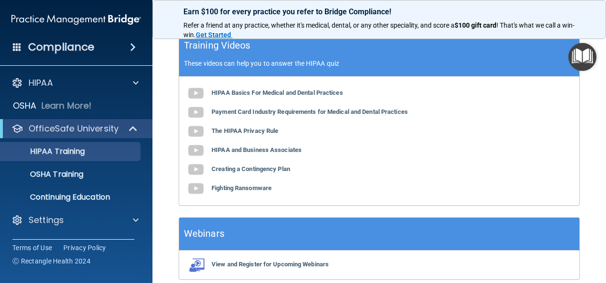
click at [73, 134] on div "OfficeSafe University" at bounding box center [76, 128] width 153 height 19
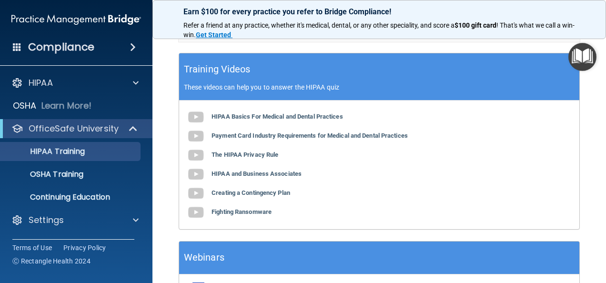
scroll to position [380, 0]
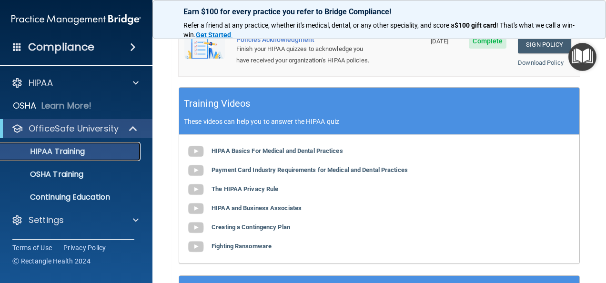
click at [51, 152] on p "HIPAA Training" at bounding box center [45, 152] width 79 height 10
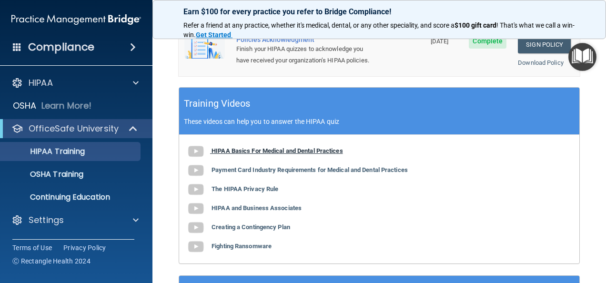
click at [246, 147] on b "HIPAA Basics For Medical and Dental Practices" at bounding box center [278, 150] width 132 height 7
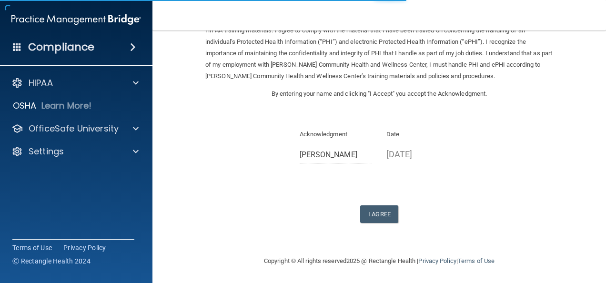
scroll to position [61, 0]
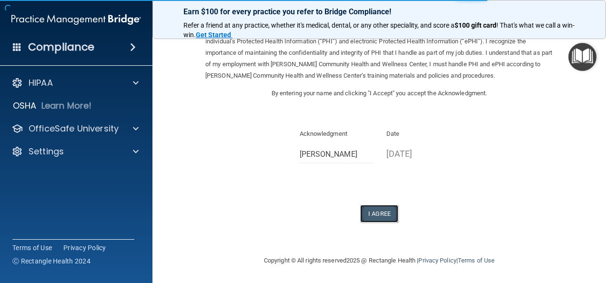
click at [380, 217] on button "I Agree" at bounding box center [379, 214] width 38 height 18
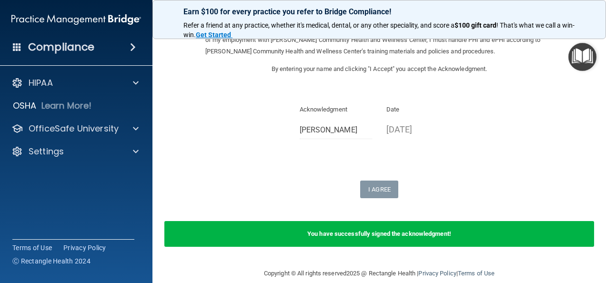
scroll to position [99, 0]
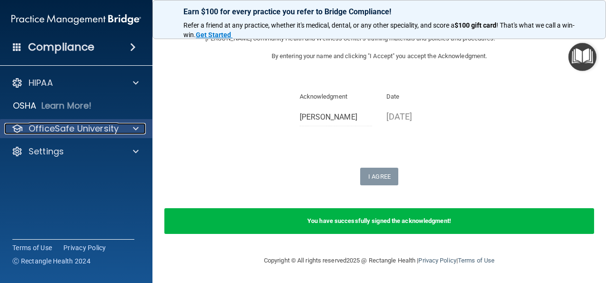
click at [45, 130] on p "OfficeSafe University" at bounding box center [74, 128] width 90 height 11
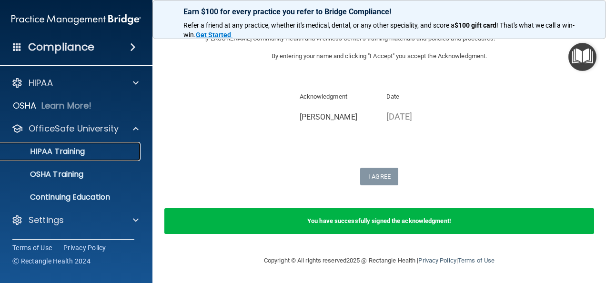
click at [44, 154] on p "HIPAA Training" at bounding box center [45, 152] width 79 height 10
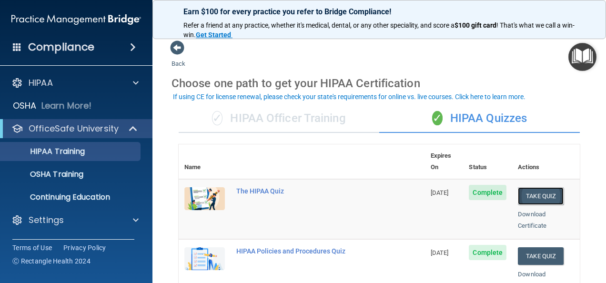
click at [527, 187] on button "Take Quiz" at bounding box center [541, 196] width 46 height 18
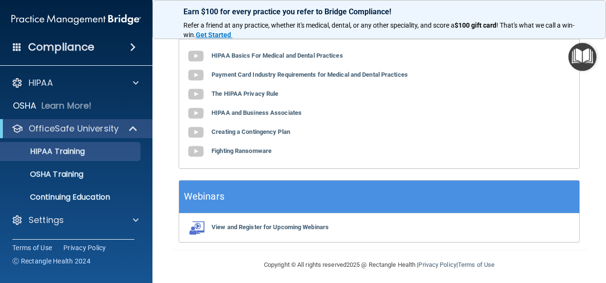
scroll to position [237, 0]
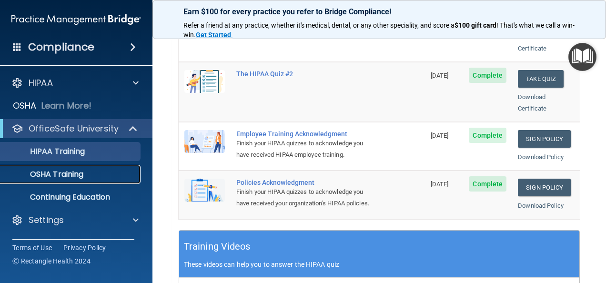
click at [56, 174] on p "OSHA Training" at bounding box center [44, 175] width 77 height 10
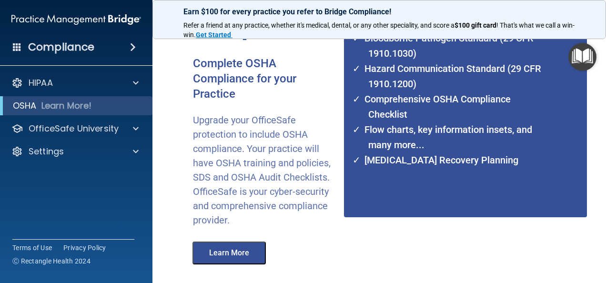
scroll to position [189, 0]
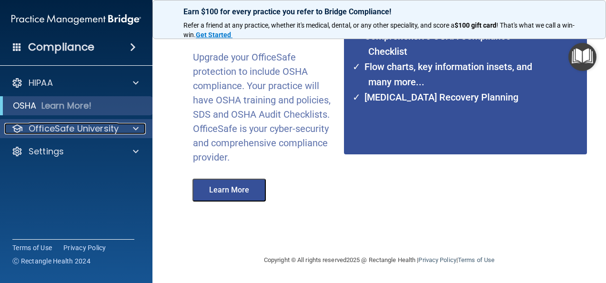
click at [70, 125] on p "OfficeSafe University" at bounding box center [74, 128] width 90 height 11
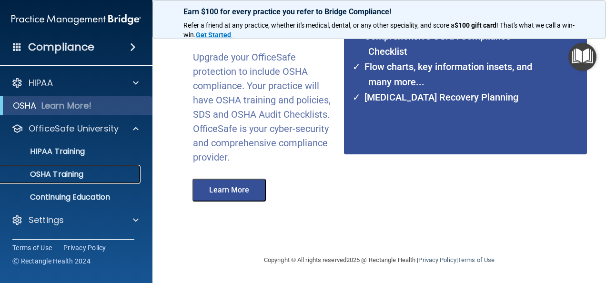
click at [65, 170] on p "OSHA Training" at bounding box center [44, 175] width 77 height 10
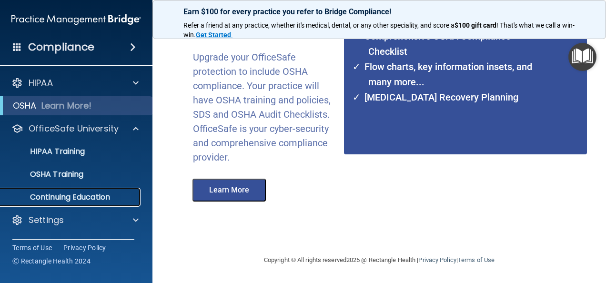
click at [59, 198] on p "Continuing Education" at bounding box center [71, 198] width 130 height 10
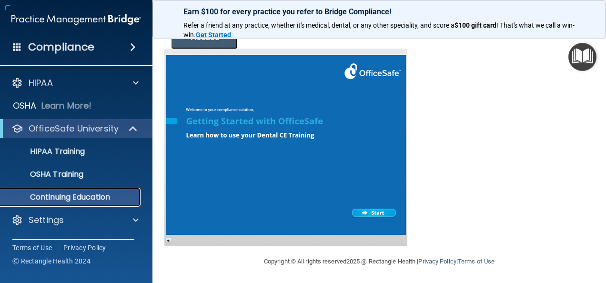
scroll to position [201, 0]
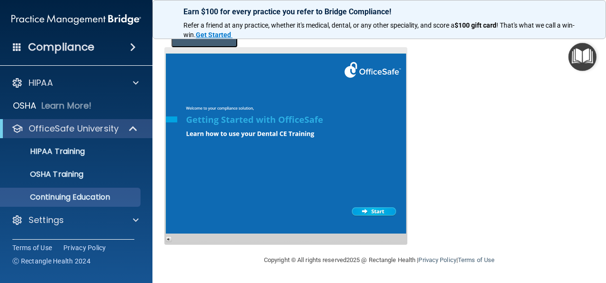
click at [368, 213] on div at bounding box center [285, 146] width 243 height 198
click at [131, 50] on span at bounding box center [133, 46] width 6 height 11
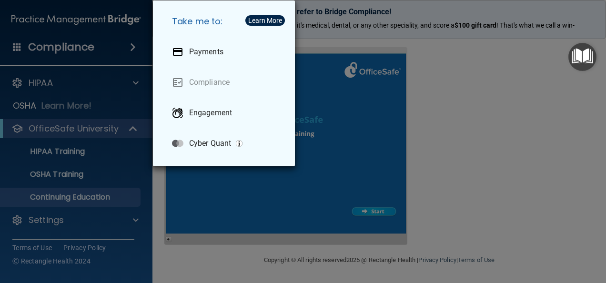
click at [77, 46] on div "Take me to: Payments Compliance Engagement Cyber Quant" at bounding box center [303, 141] width 606 height 283
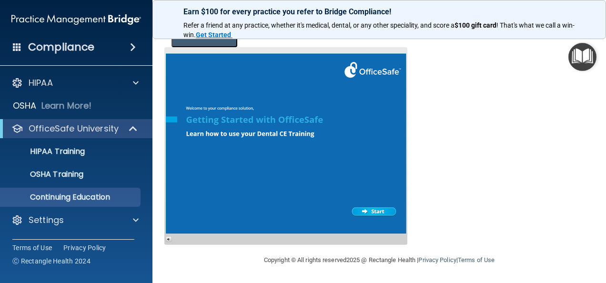
click at [77, 46] on h4 "Compliance" at bounding box center [61, 47] width 66 height 13
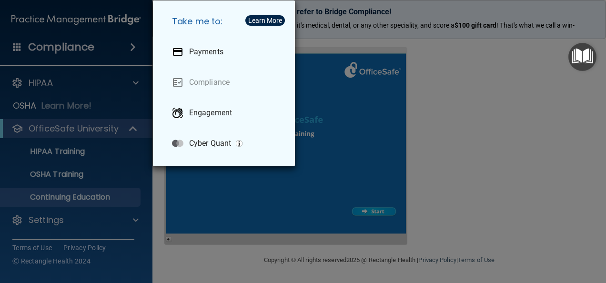
click at [77, 46] on div "Take me to: Payments Compliance Engagement Cyber Quant" at bounding box center [303, 141] width 606 height 283
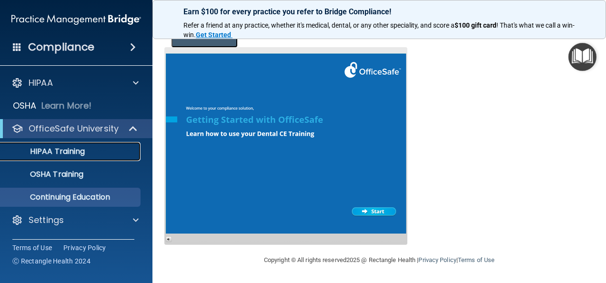
click at [55, 150] on p "HIPAA Training" at bounding box center [45, 152] width 79 height 10
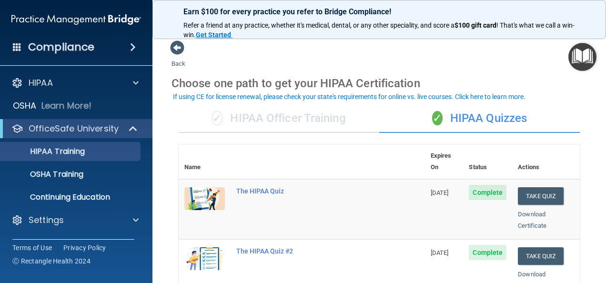
click at [110, 46] on div "Compliance" at bounding box center [76, 47] width 153 height 21
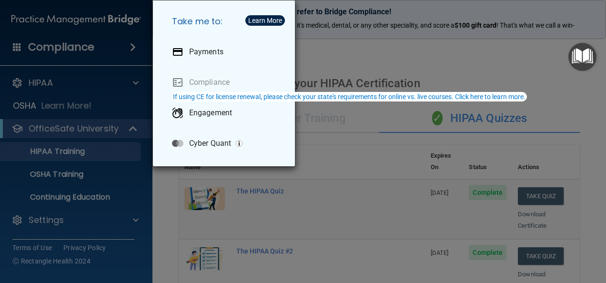
click at [468, 58] on div "Take me to: Payments Compliance Engagement Cyber Quant" at bounding box center [303, 141] width 606 height 283
